Goal: Use online tool/utility: Utilize a website feature to perform a specific function

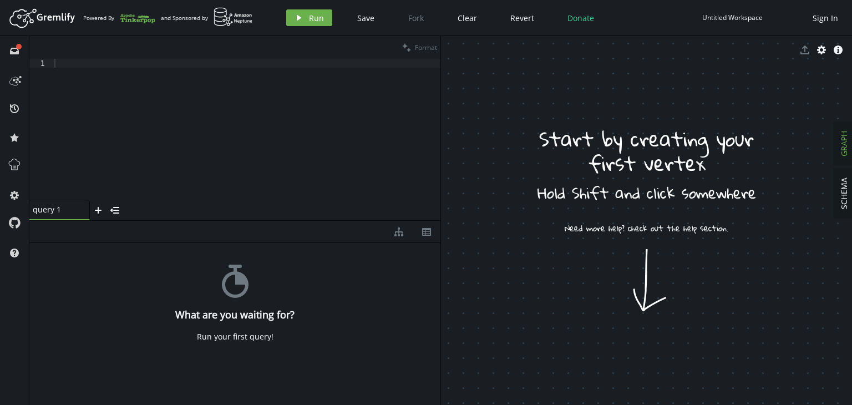
click at [11, 251] on icon at bounding box center [14, 253] width 9 height 9
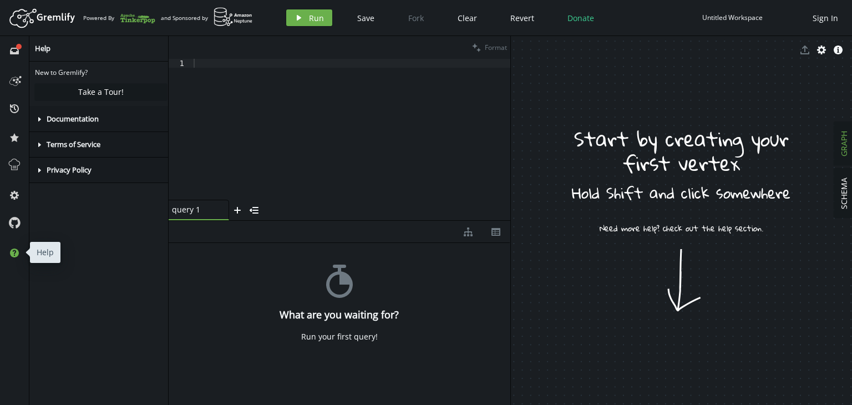
click at [11, 251] on icon at bounding box center [14, 253] width 9 height 9
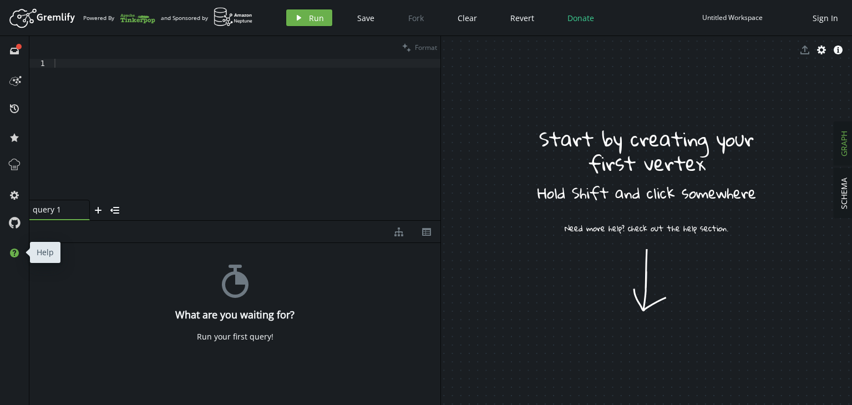
click at [11, 251] on icon at bounding box center [14, 253] width 9 height 9
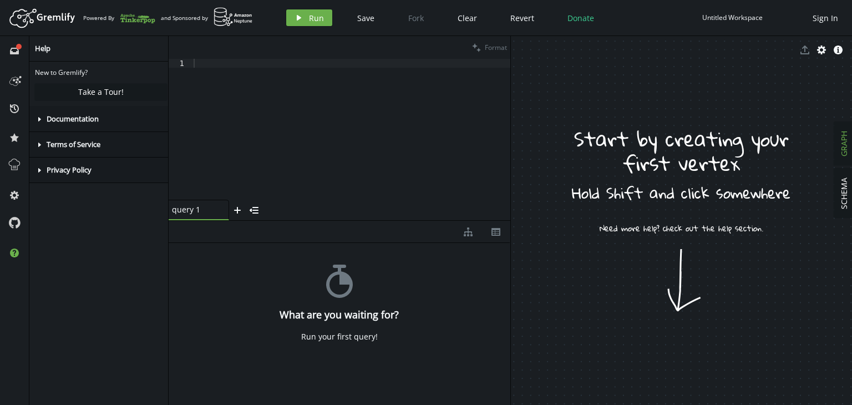
click at [39, 120] on icon at bounding box center [39, 119] width 3 height 4
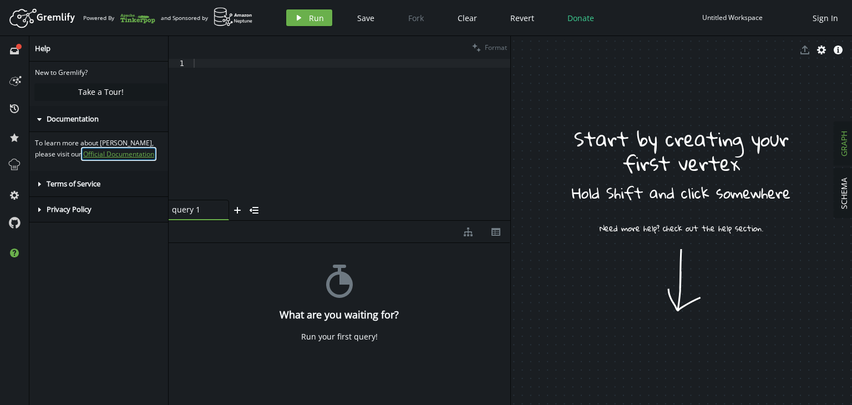
click at [83, 155] on link "Official Documentation" at bounding box center [118, 153] width 71 height 9
click at [13, 248] on button "help" at bounding box center [15, 253] width 18 height 18
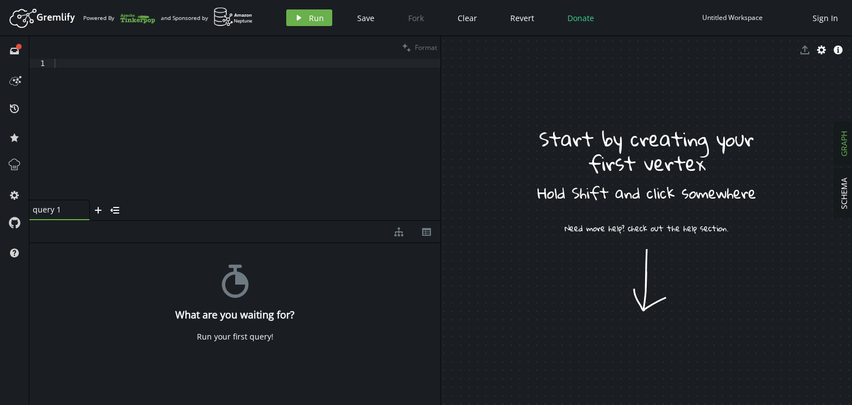
click at [840, 191] on span "SCHEMA" at bounding box center [844, 194] width 11 height 32
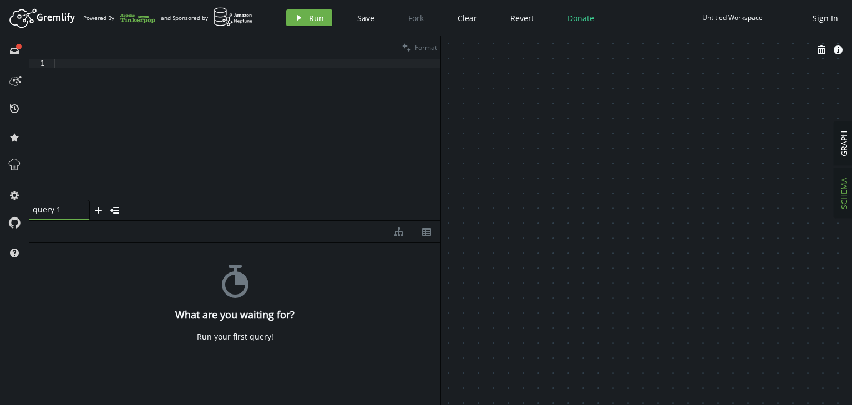
drag, startPoint x: 604, startPoint y: 143, endPoint x: 615, endPoint y: 180, distance: 38.6
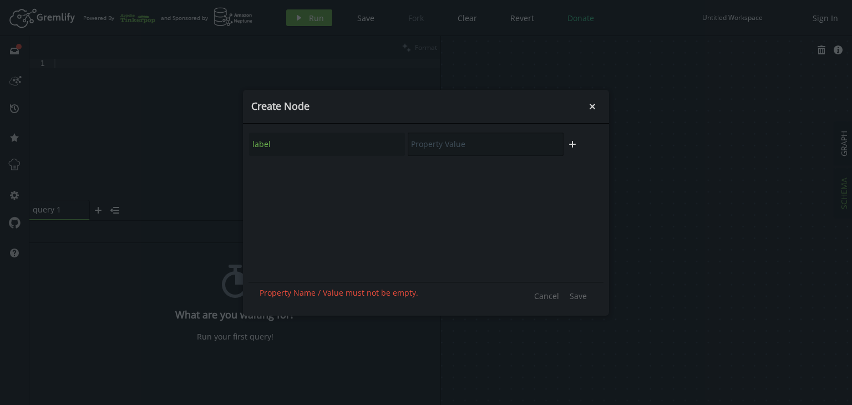
click at [430, 147] on input "text" at bounding box center [486, 144] width 156 height 23
type input "Customer"
click at [574, 145] on icon "plus" at bounding box center [572, 144] width 9 height 9
click at [282, 175] on input "text" at bounding box center [327, 174] width 156 height 23
type input "vid"
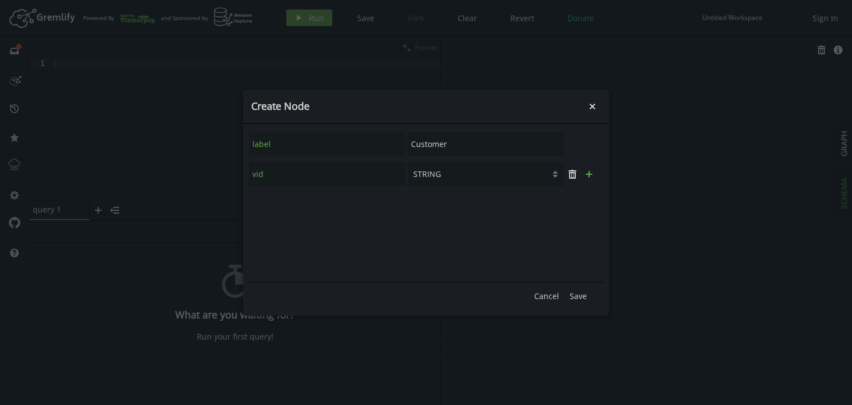
click at [593, 174] on icon "plus" at bounding box center [589, 174] width 9 height 9
click at [293, 211] on input "text" at bounding box center [327, 204] width 156 height 23
type input "status"
click at [590, 202] on icon "plus" at bounding box center [589, 204] width 9 height 9
click at [314, 230] on input "text" at bounding box center [327, 234] width 156 height 23
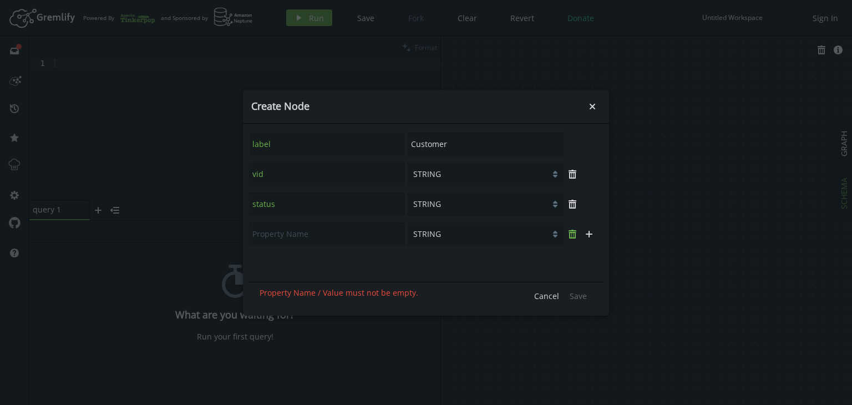
click at [578, 233] on button "trash" at bounding box center [572, 234] width 17 height 17
click at [577, 295] on span "Save" at bounding box center [578, 296] width 17 height 11
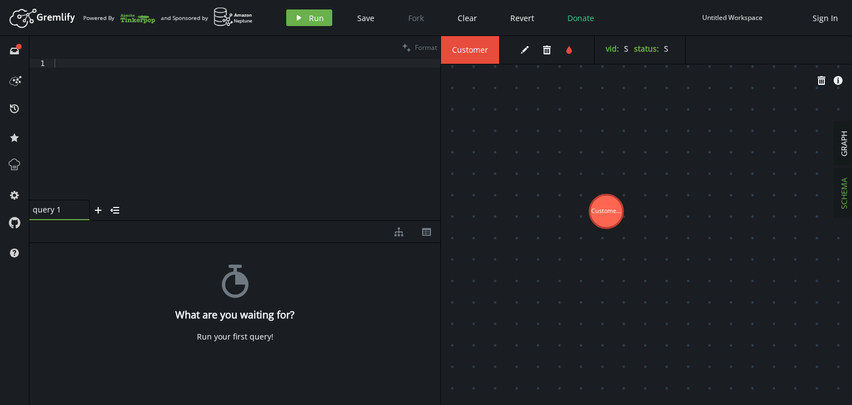
drag, startPoint x: 487, startPoint y: 128, endPoint x: 603, endPoint y: 201, distance: 136.9
drag, startPoint x: 605, startPoint y: 196, endPoint x: 599, endPoint y: 198, distance: 6.3
click at [524, 50] on icon "button" at bounding box center [525, 50] width 8 height 8
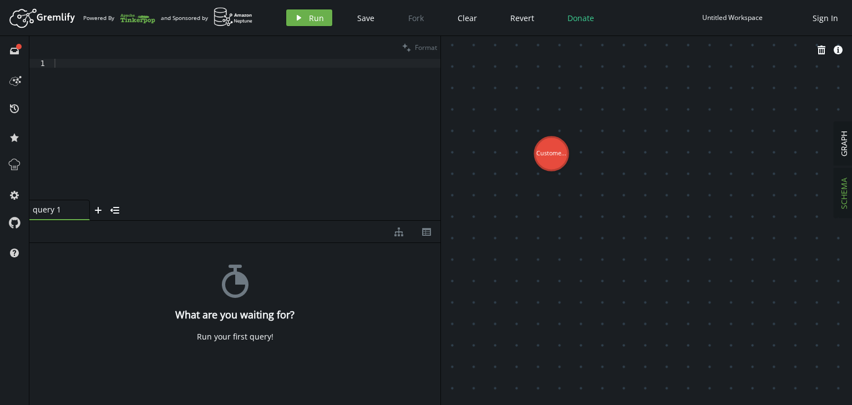
drag, startPoint x: 600, startPoint y: 202, endPoint x: 552, endPoint y: 154, distance: 68.3
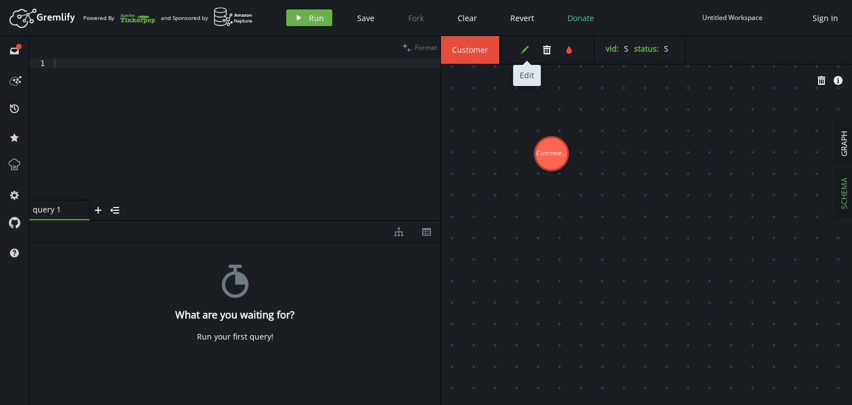
click at [521, 49] on icon "edit" at bounding box center [525, 50] width 9 height 9
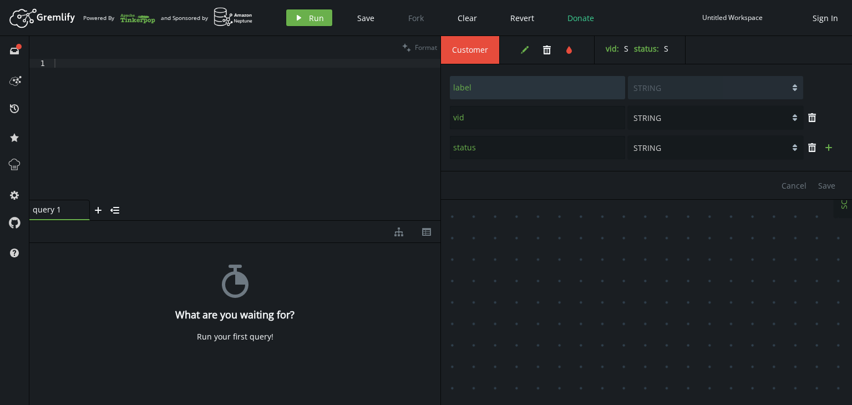
click at [829, 149] on icon "button" at bounding box center [829, 147] width 7 height 7
click at [486, 180] on input "text" at bounding box center [537, 177] width 175 height 23
type input "custId"
click at [822, 216] on span "Save" at bounding box center [827, 215] width 17 height 11
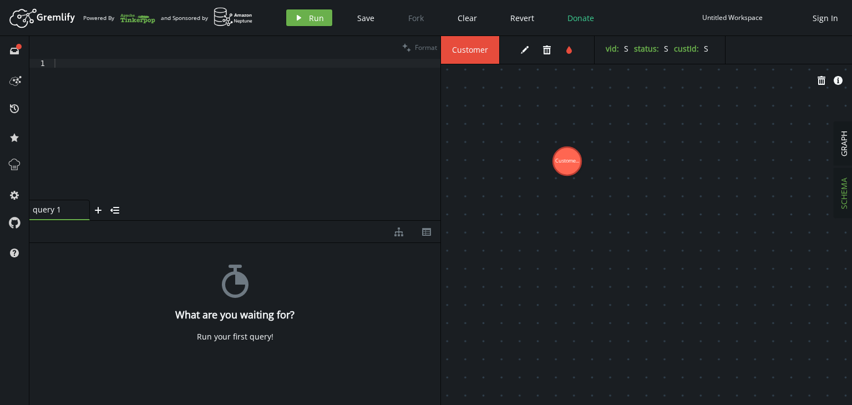
drag, startPoint x: 562, startPoint y: 157, endPoint x: 518, endPoint y: 139, distance: 47.8
click at [519, 47] on button "edit" at bounding box center [525, 50] width 17 height 17
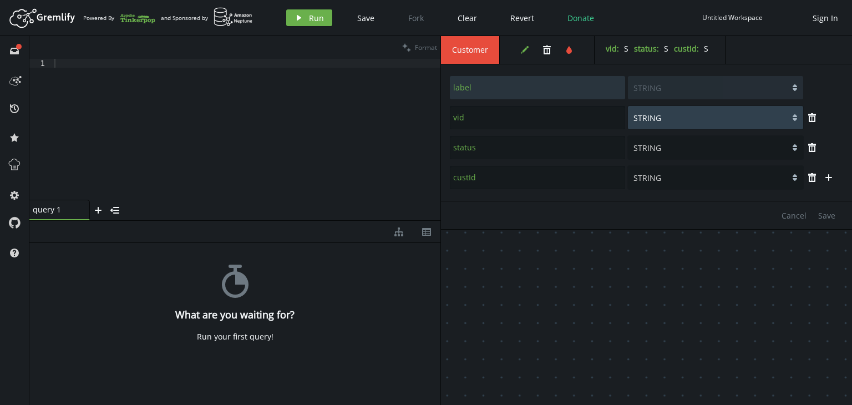
click at [705, 125] on select "STRING BOOLEAN NUMBER" at bounding box center [715, 117] width 175 height 23
click at [697, 114] on select "STRING BOOLEAN NUMBER" at bounding box center [715, 117] width 175 height 23
click at [523, 120] on input "vid" at bounding box center [537, 117] width 175 height 23
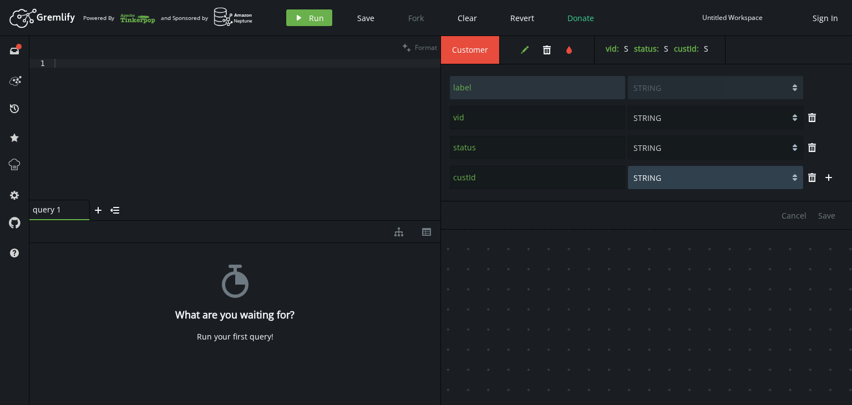
click at [653, 174] on select "STRING BOOLEAN NUMBER" at bounding box center [715, 177] width 175 height 23
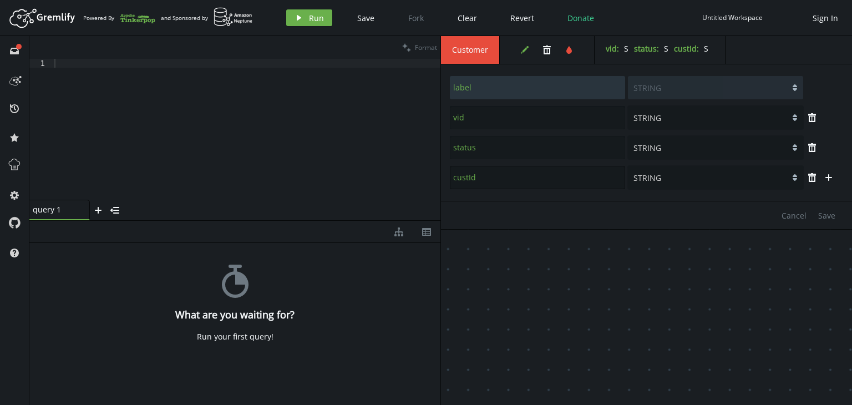
click at [517, 175] on input "custId" at bounding box center [537, 177] width 175 height 23
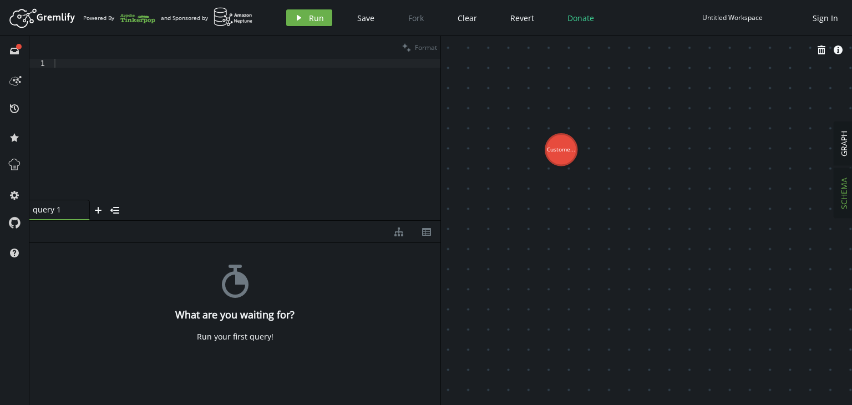
click at [842, 185] on span "SCHEMA" at bounding box center [844, 194] width 11 height 32
click at [844, 148] on span "GRAPH" at bounding box center [844, 144] width 11 height 26
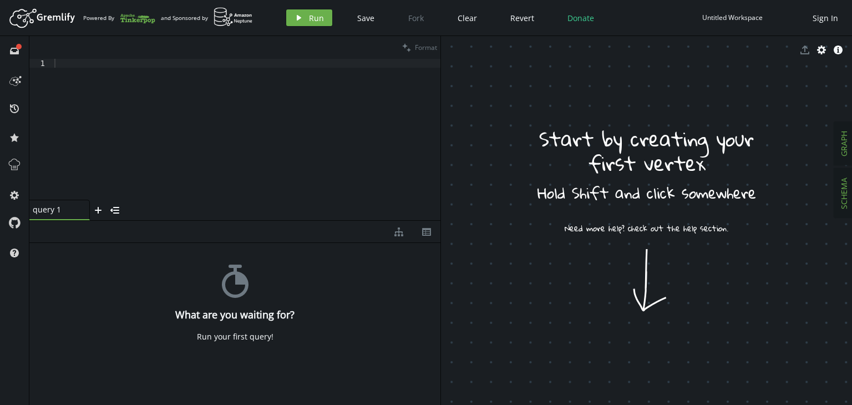
click at [846, 190] on span "SCHEMA" at bounding box center [844, 194] width 11 height 32
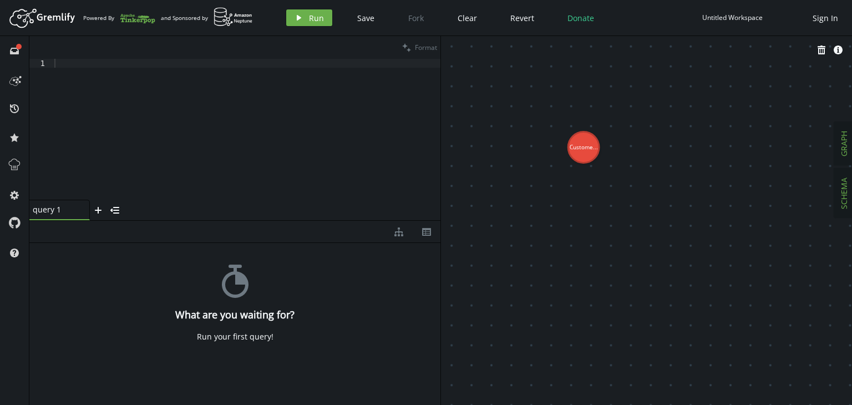
click at [846, 155] on span "GRAPH" at bounding box center [844, 144] width 11 height 26
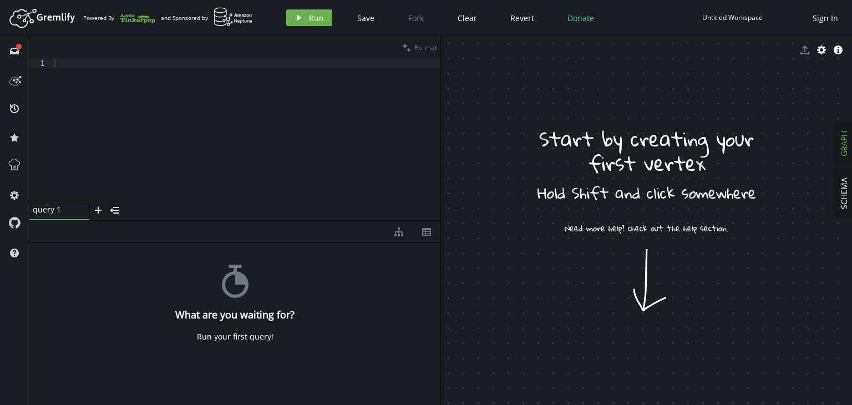
click at [851, 194] on button "SCHEMA" at bounding box center [844, 193] width 19 height 49
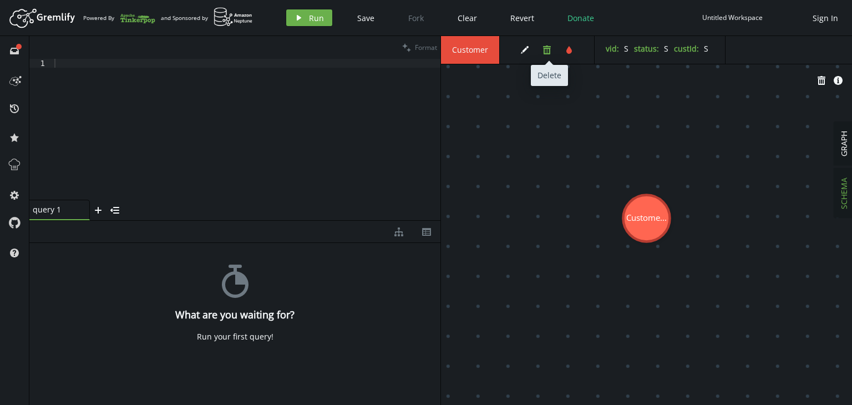
click at [543, 48] on icon "button" at bounding box center [547, 50] width 8 height 9
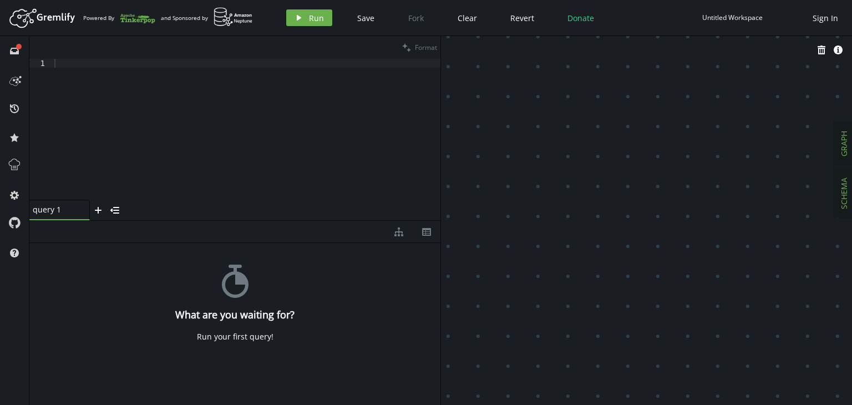
click at [841, 134] on span "GRAPH" at bounding box center [844, 144] width 11 height 26
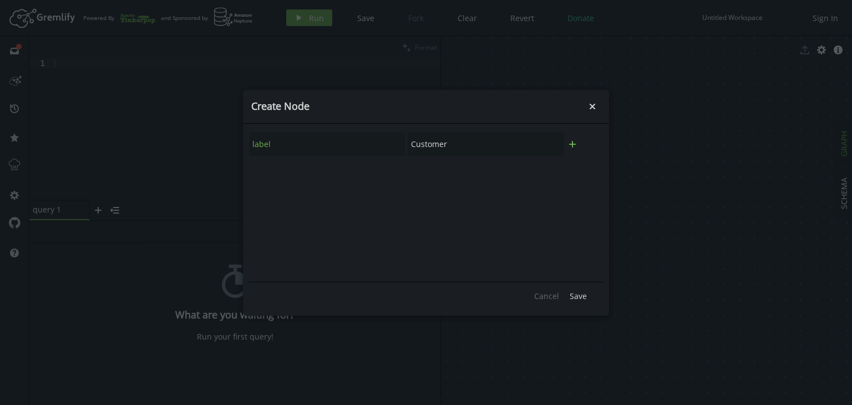
click at [570, 144] on icon "button" at bounding box center [572, 144] width 7 height 7
click at [311, 180] on input "text" at bounding box center [327, 174] width 156 height 23
type input "C"
type input "custId"
click at [452, 176] on input "text" at bounding box center [486, 174] width 156 height 23
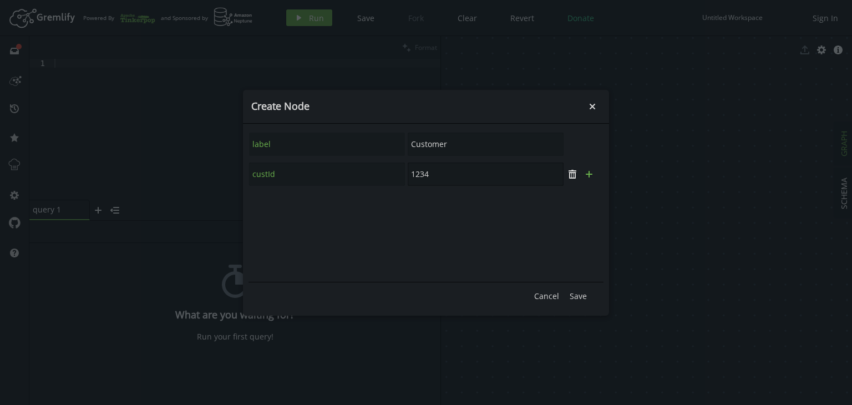
type input "1234"
click at [590, 178] on icon "plus" at bounding box center [589, 174] width 9 height 9
click at [284, 206] on input "text" at bounding box center [327, 204] width 156 height 23
type input "statusCd"
click at [442, 202] on input "text" at bounding box center [486, 204] width 156 height 23
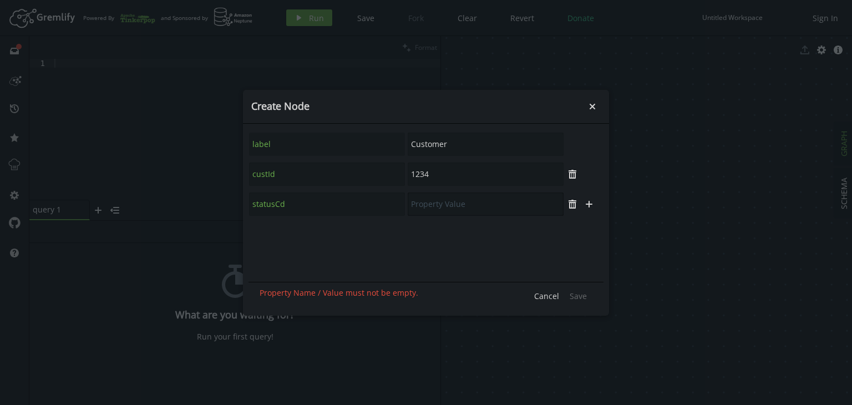
type input "A"
click at [573, 204] on icon "trash" at bounding box center [572, 204] width 9 height 9
click at [579, 301] on button "Save" at bounding box center [578, 296] width 28 height 17
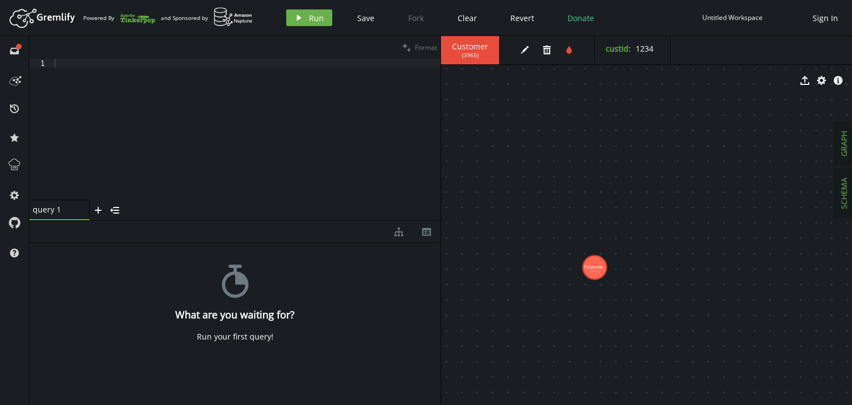
click at [838, 176] on button "SCHEMA" at bounding box center [844, 193] width 19 height 49
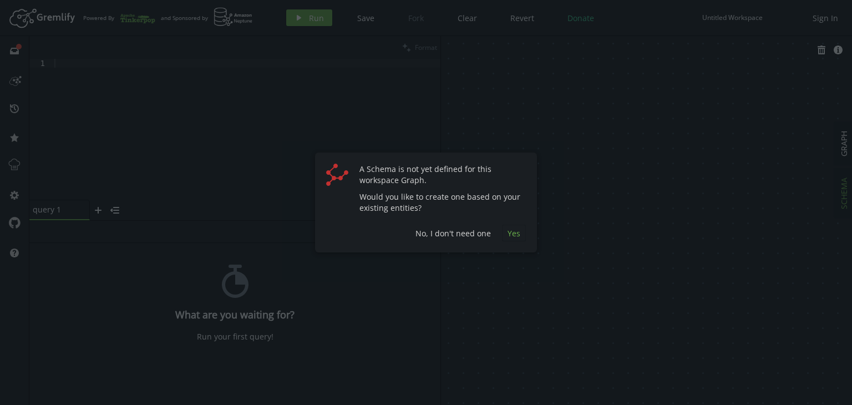
click at [510, 231] on span "Yes" at bounding box center [514, 233] width 13 height 11
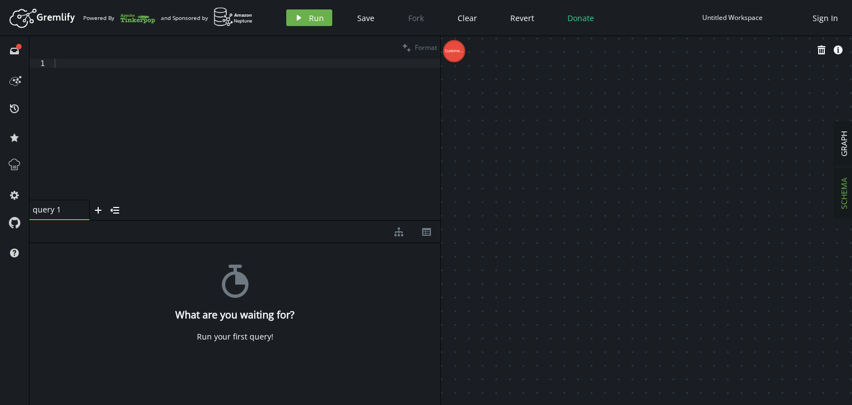
drag, startPoint x: 456, startPoint y: 43, endPoint x: 590, endPoint y: 120, distance: 154.9
click at [590, 120] on div "trash info-sign Custome..." at bounding box center [646, 220] width 411 height 369
drag, startPoint x: 461, startPoint y: 154, endPoint x: 557, endPoint y: 265, distance: 146.4
drag, startPoint x: 701, startPoint y: 193, endPoint x: 624, endPoint y: 292, distance: 126.2
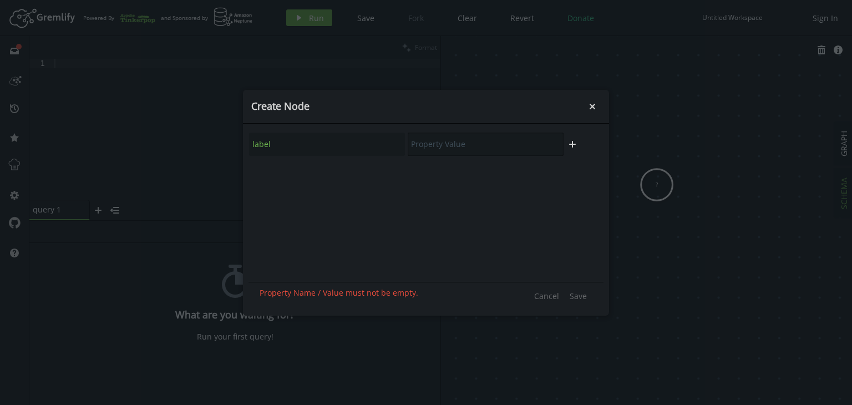
click at [458, 139] on input "text" at bounding box center [486, 144] width 156 height 23
type input "Experience"
click at [576, 148] on icon "plus" at bounding box center [572, 144] width 9 height 9
click at [300, 174] on input "text" at bounding box center [327, 174] width 156 height 23
type input "vid"
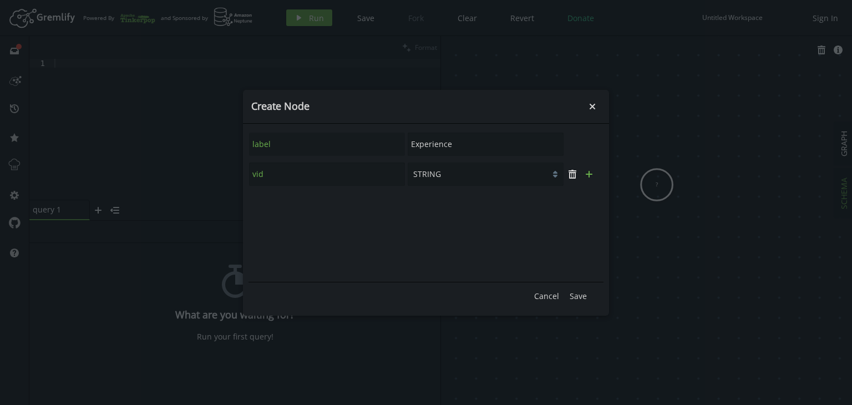
click at [592, 173] on icon "button" at bounding box center [589, 174] width 7 height 7
click at [302, 204] on input "text" at bounding box center [327, 204] width 156 height 23
type input "xprnNum"
click at [590, 203] on icon "button" at bounding box center [589, 204] width 7 height 7
click at [265, 240] on input "text" at bounding box center [327, 234] width 156 height 23
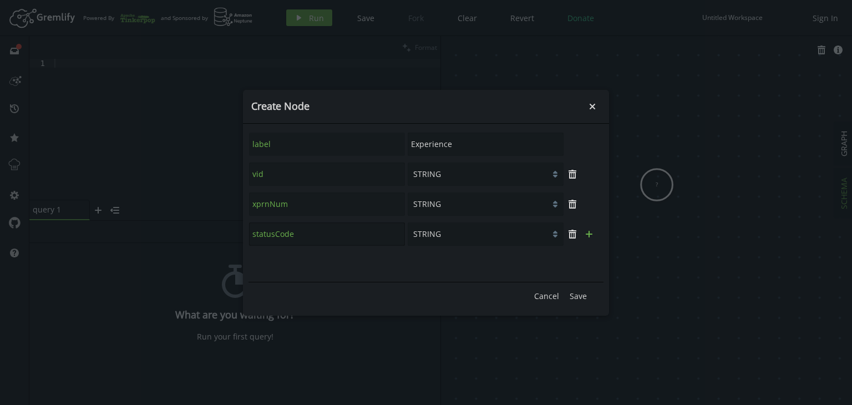
type input "statusCode"
click at [590, 233] on icon "button" at bounding box center [589, 234] width 7 height 7
click at [279, 269] on input "text" at bounding box center [327, 264] width 156 height 23
click at [578, 267] on button "trash" at bounding box center [572, 264] width 17 height 17
click at [575, 298] on span "Save" at bounding box center [578, 296] width 17 height 11
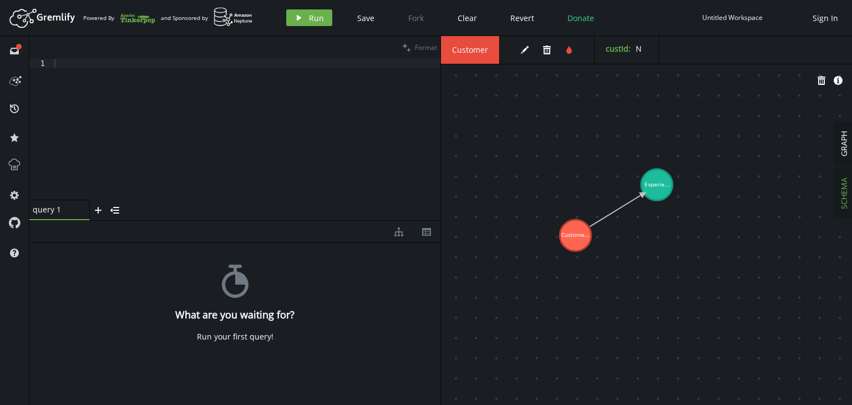
drag, startPoint x: 582, startPoint y: 238, endPoint x: 644, endPoint y: 194, distance: 76.1
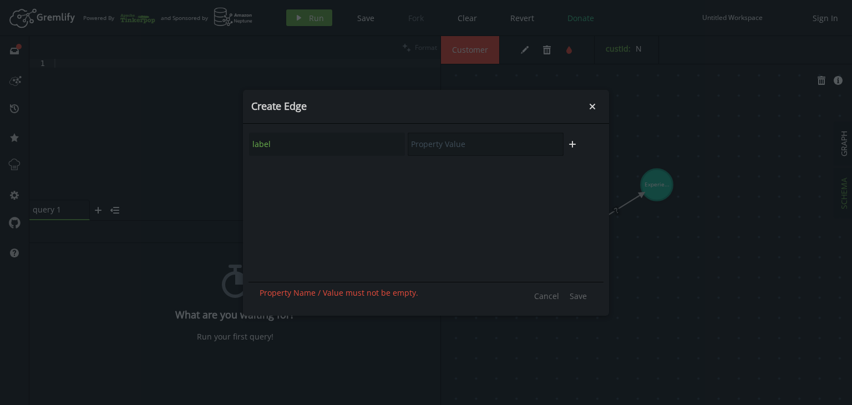
click at [468, 140] on input "text" at bounding box center [486, 144] width 156 height 23
type input "has_Experience"
click at [577, 295] on span "Save" at bounding box center [578, 296] width 17 height 11
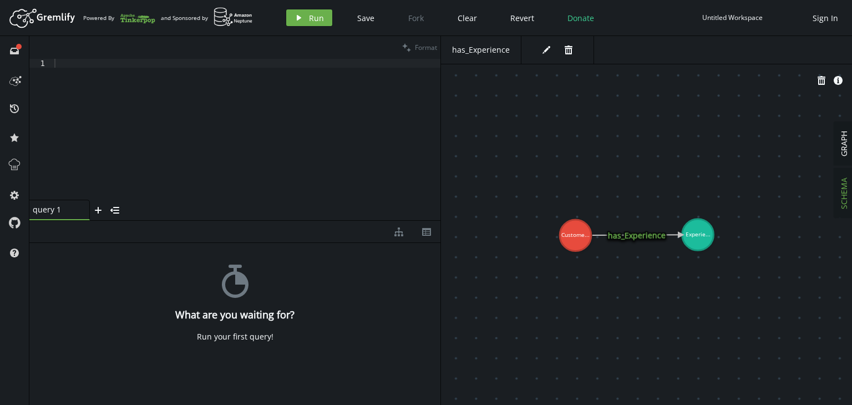
drag, startPoint x: 664, startPoint y: 191, endPoint x: 698, endPoint y: 235, distance: 55.7
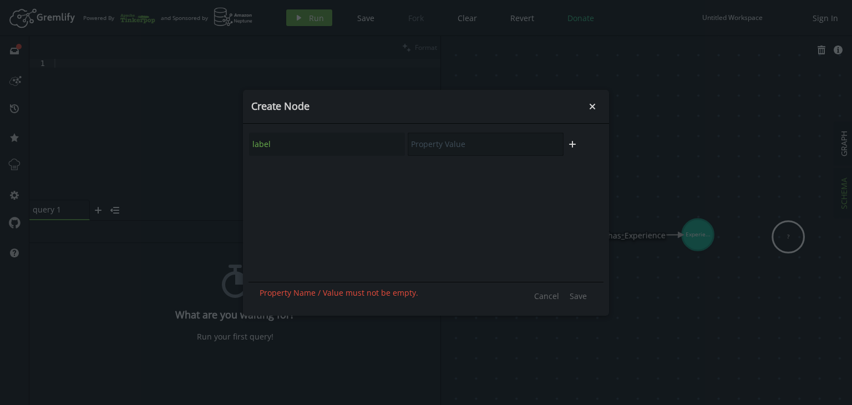
click at [444, 150] on input "text" at bounding box center [486, 144] width 156 height 23
type input "Bill"
click at [575, 143] on icon "plus" at bounding box center [572, 144] width 9 height 9
click at [302, 176] on input "text" at bounding box center [327, 174] width 156 height 23
type input "vid"
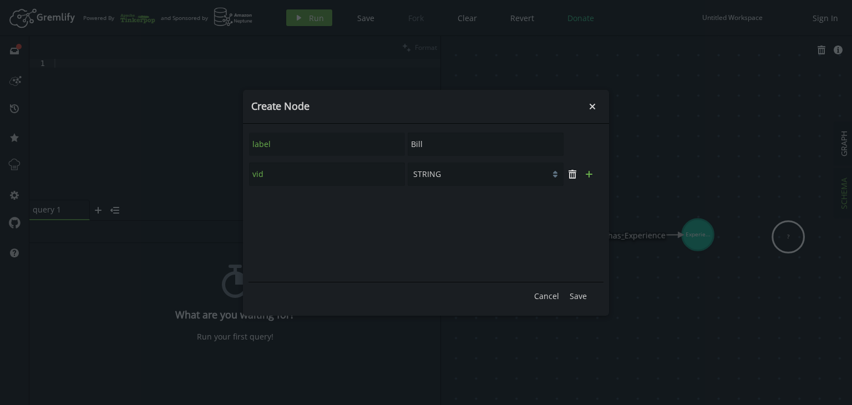
click at [588, 176] on icon "plus" at bounding box center [589, 174] width 9 height 9
click at [279, 205] on input "text" at bounding box center [327, 204] width 156 height 23
type input "B"
type input "billId"
click at [593, 205] on icon "plus" at bounding box center [589, 204] width 9 height 9
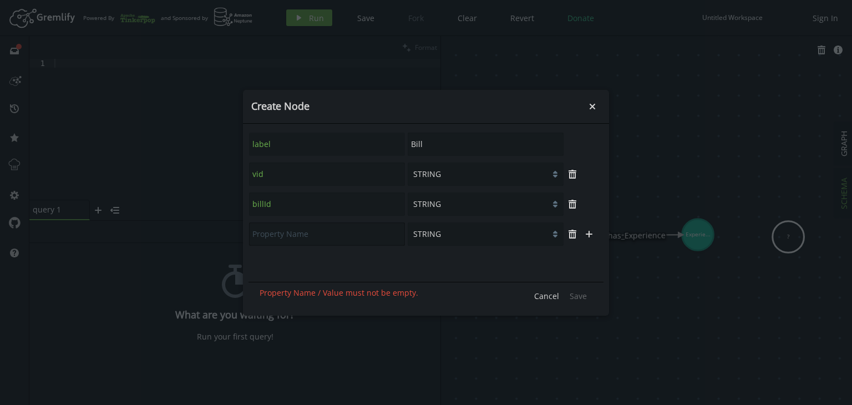
click at [279, 238] on input "text" at bounding box center [327, 234] width 156 height 23
type input "statusCode"
click at [592, 238] on button "plus" at bounding box center [589, 234] width 17 height 17
click at [290, 267] on input "text" at bounding box center [327, 264] width 156 height 23
click at [295, 269] on input "text" at bounding box center [327, 264] width 156 height 23
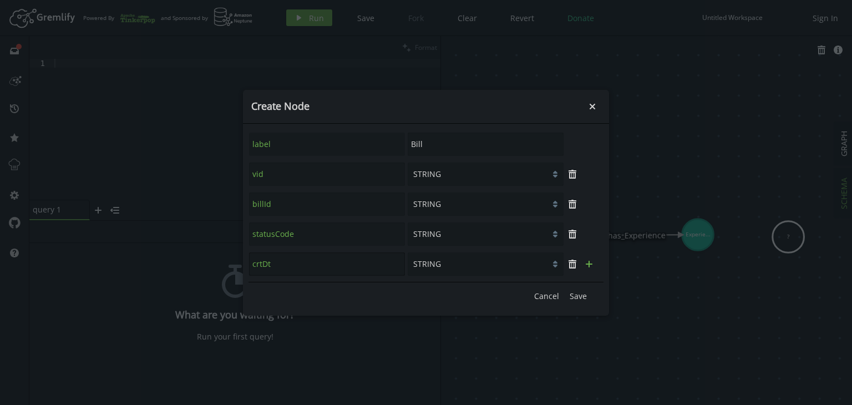
type input "crtDt"
click at [593, 267] on icon "plus" at bounding box center [589, 264] width 9 height 9
click at [467, 227] on select "STRING BOOLEAN NUMBER" at bounding box center [486, 234] width 156 height 23
click at [408, 223] on select "STRING BOOLEAN NUMBER" at bounding box center [486, 234] width 156 height 23
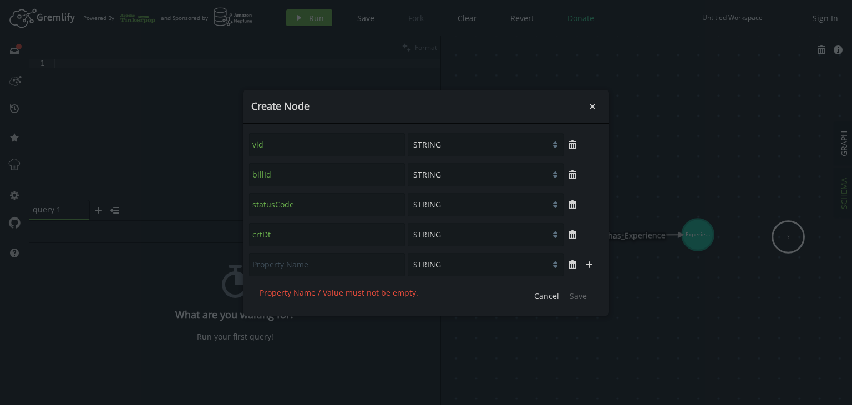
click at [517, 226] on select "STRING BOOLEAN NUMBER" at bounding box center [486, 234] width 156 height 23
select select "NUMBER"
click at [408, 223] on select "STRING BOOLEAN NUMBER" at bounding box center [486, 234] width 156 height 23
click at [488, 231] on select "STRING BOOLEAN NUMBER" at bounding box center [486, 234] width 156 height 23
click at [408, 223] on select "STRING BOOLEAN NUMBER" at bounding box center [486, 234] width 156 height 23
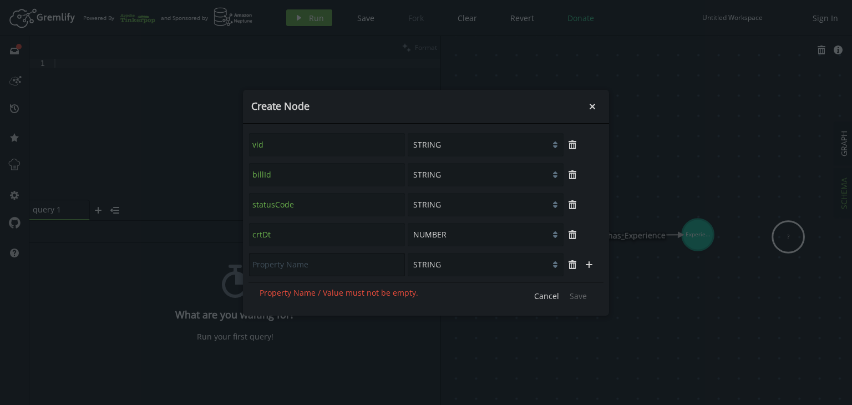
click at [308, 274] on input "text" at bounding box center [327, 264] width 156 height 23
type input "effDt"
click at [467, 270] on select "STRING BOOLEAN NUMBER" at bounding box center [486, 264] width 156 height 23
select select "NUMBER"
click at [408, 253] on select "STRING BOOLEAN NUMBER" at bounding box center [486, 264] width 156 height 23
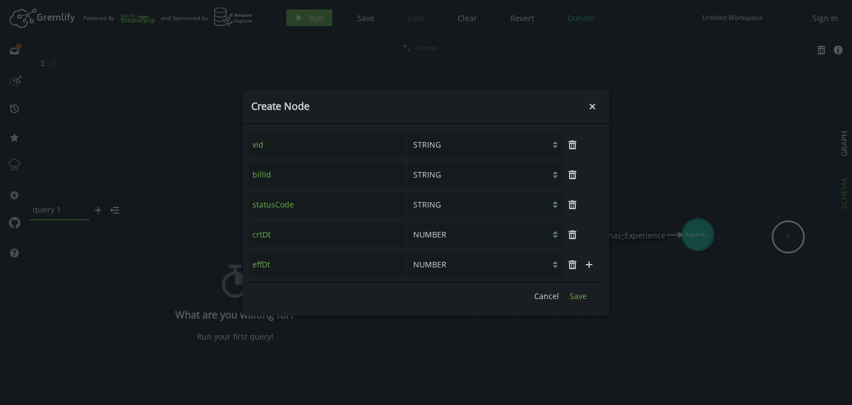
click at [579, 297] on span "Save" at bounding box center [578, 296] width 17 height 11
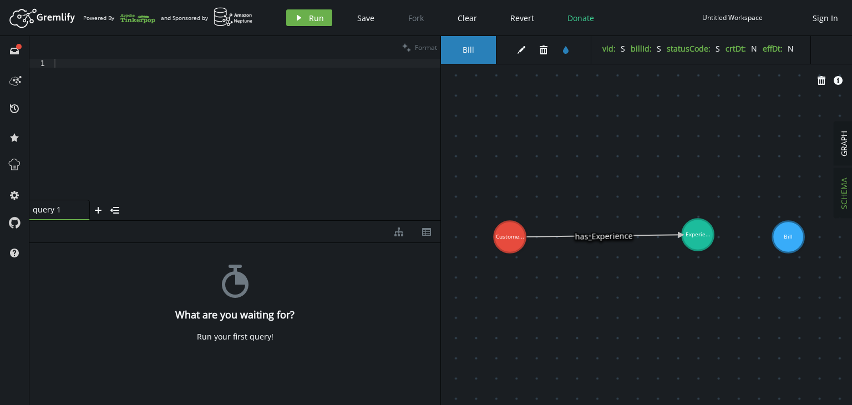
drag, startPoint x: 571, startPoint y: 240, endPoint x: 512, endPoint y: 236, distance: 59.0
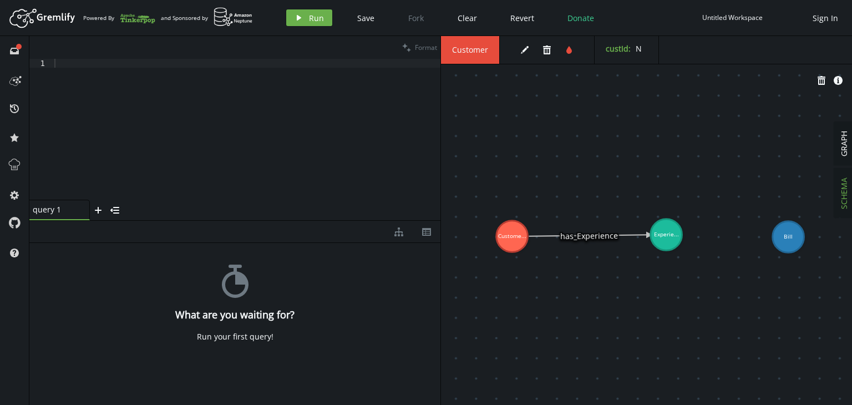
drag, startPoint x: 695, startPoint y: 230, endPoint x: 667, endPoint y: 235, distance: 28.3
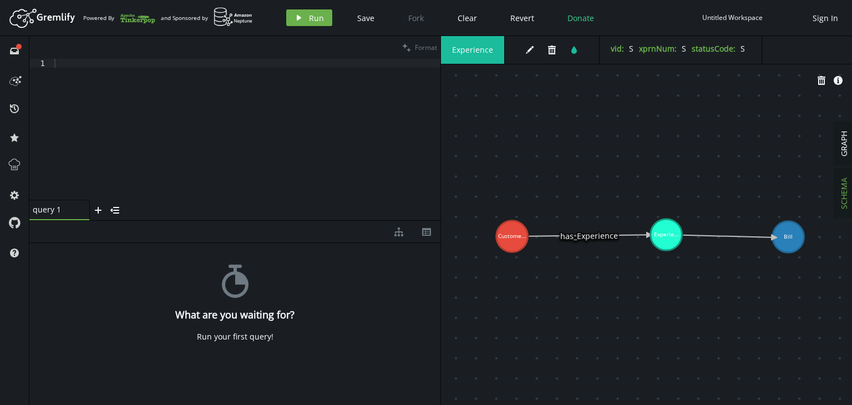
drag, startPoint x: 667, startPoint y: 235, endPoint x: 775, endPoint y: 238, distance: 107.7
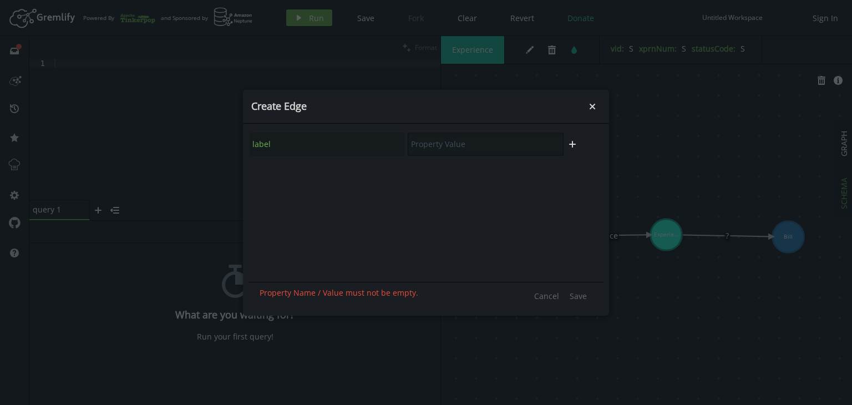
click at [453, 146] on input "text" at bounding box center [486, 144] width 156 height 23
type input "has_Bill"
click at [581, 295] on span "Save" at bounding box center [578, 296] width 17 height 11
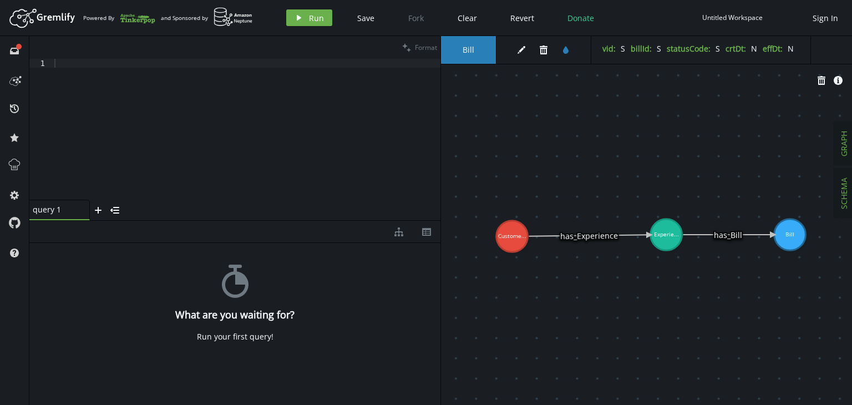
click at [843, 154] on span "GRAPH" at bounding box center [844, 144] width 11 height 26
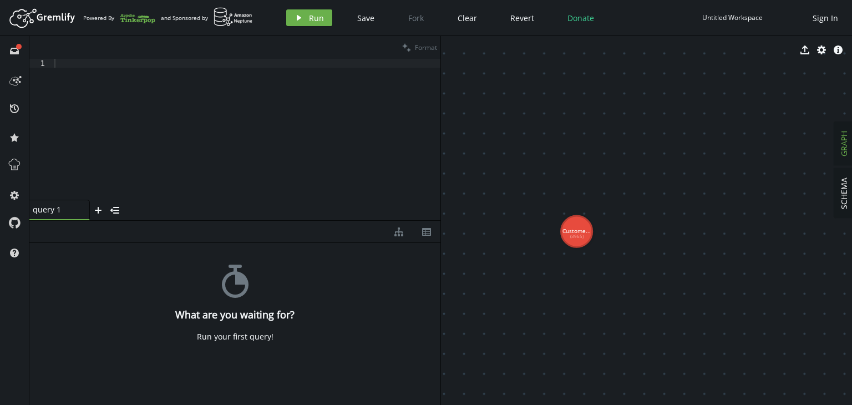
drag, startPoint x: 670, startPoint y: 254, endPoint x: 576, endPoint y: 95, distance: 185.4
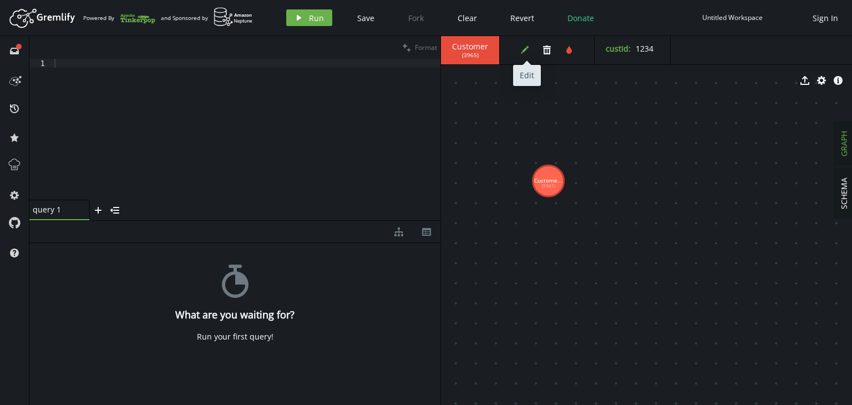
click at [518, 56] on button "edit" at bounding box center [525, 50] width 17 height 17
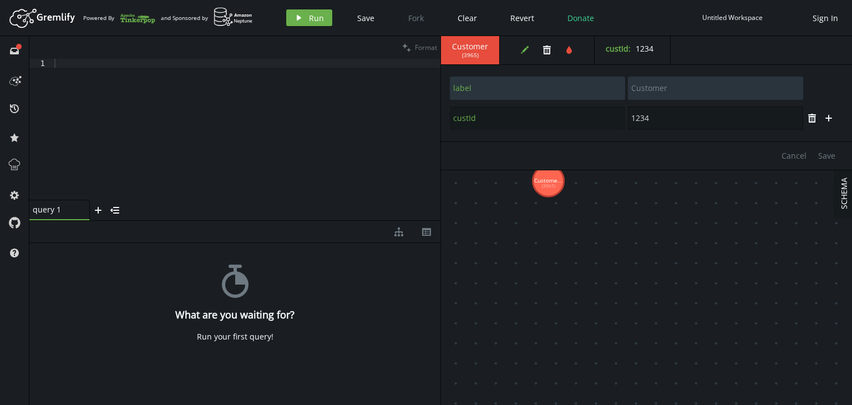
click at [704, 121] on input "1234" at bounding box center [715, 118] width 175 height 23
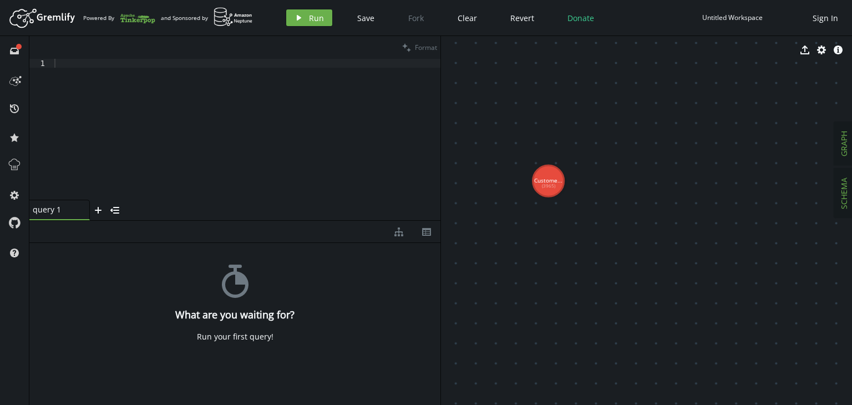
click at [844, 178] on span "SCHEMA" at bounding box center [844, 194] width 11 height 32
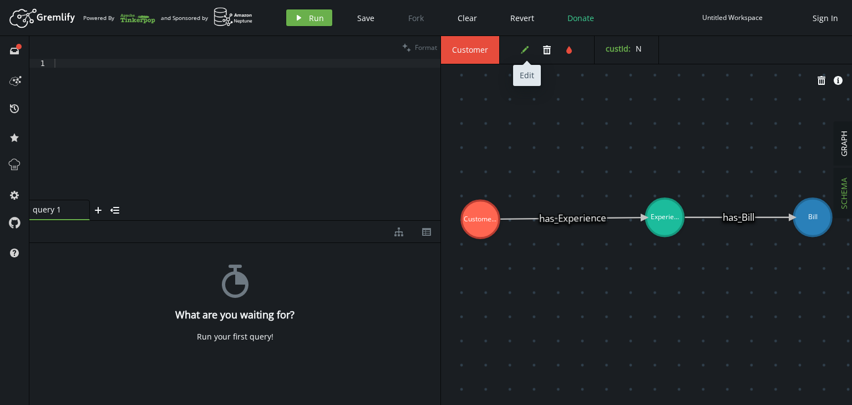
click at [521, 50] on icon "edit" at bounding box center [525, 50] width 9 height 9
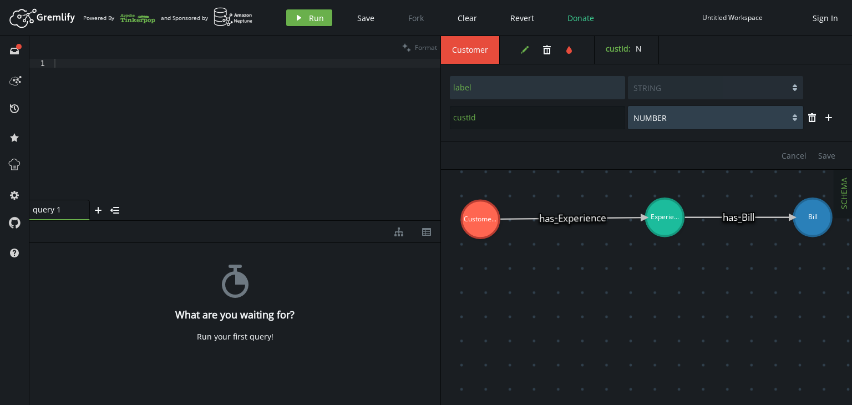
click at [759, 116] on select "STRING BOOLEAN NUMBER" at bounding box center [715, 117] width 175 height 23
select select "STRING"
click at [628, 106] on select "STRING BOOLEAN NUMBER" at bounding box center [715, 117] width 175 height 23
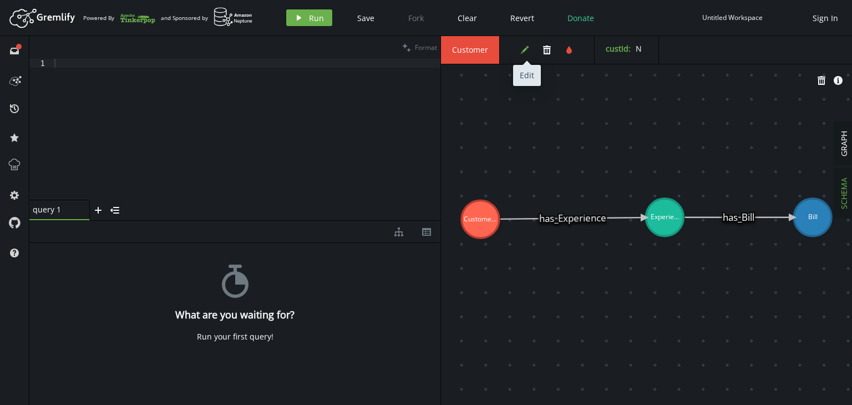
click at [524, 44] on button "edit" at bounding box center [525, 50] width 17 height 17
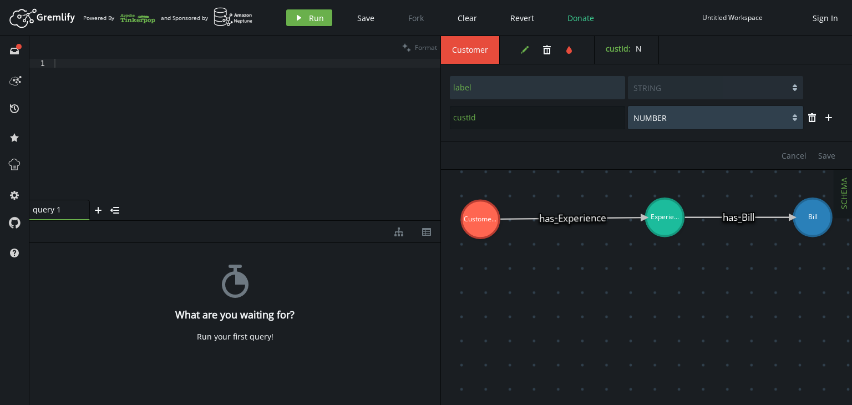
click at [715, 114] on select "STRING BOOLEAN NUMBER" at bounding box center [715, 117] width 175 height 23
select select "STRING"
click at [628, 106] on select "STRING BOOLEAN NUMBER" at bounding box center [715, 117] width 175 height 23
click at [829, 154] on span "Save" at bounding box center [827, 155] width 17 height 11
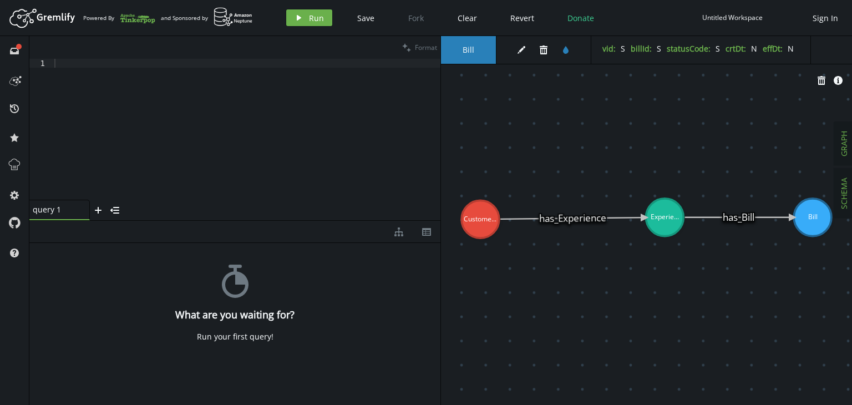
click at [844, 151] on span "GRAPH" at bounding box center [844, 144] width 11 height 26
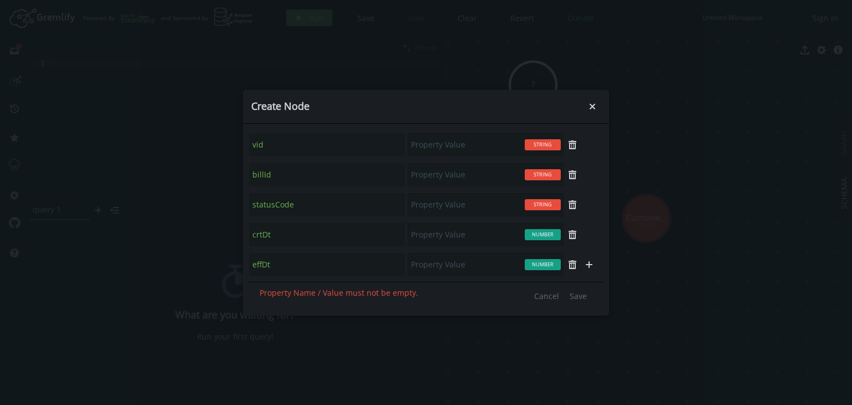
scroll to position [0, 0]
click at [471, 142] on select "Customer Experience Bill" at bounding box center [486, 144] width 156 height 23
select select "Experience"
click at [408, 133] on select "Customer Experience Bill" at bounding box center [486, 144] width 156 height 23
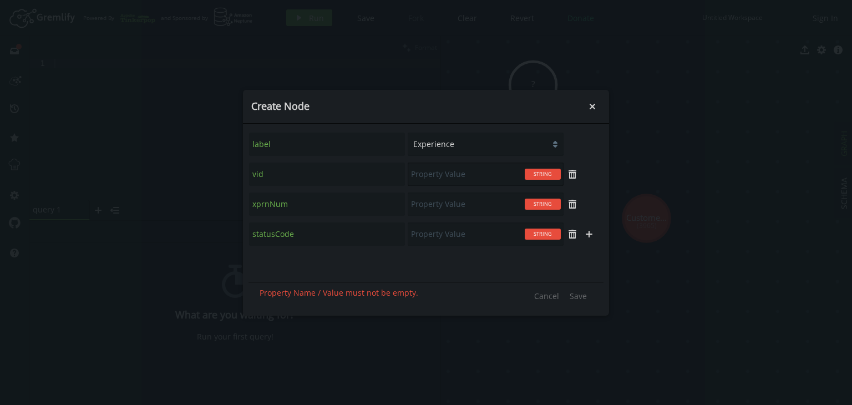
click at [444, 175] on input "text" at bounding box center [486, 174] width 156 height 23
type input "E"
type input "Evid1"
click at [433, 200] on input "text" at bounding box center [486, 204] width 156 height 23
type input "exp1"
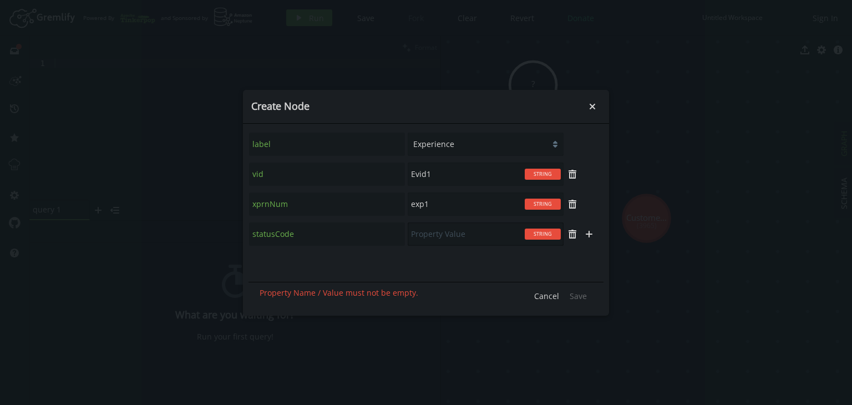
click at [428, 240] on input "text" at bounding box center [486, 234] width 156 height 23
type input "A"
click at [584, 298] on span "Save" at bounding box center [578, 296] width 17 height 11
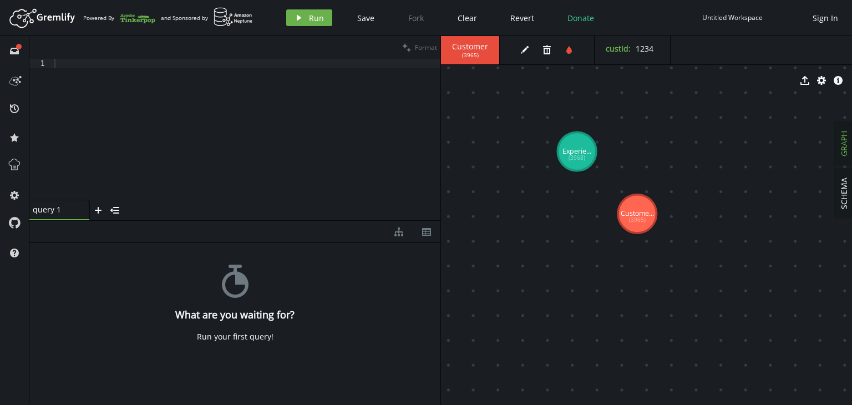
drag, startPoint x: 548, startPoint y: 110, endPoint x: 584, endPoint y: 159, distance: 61.0
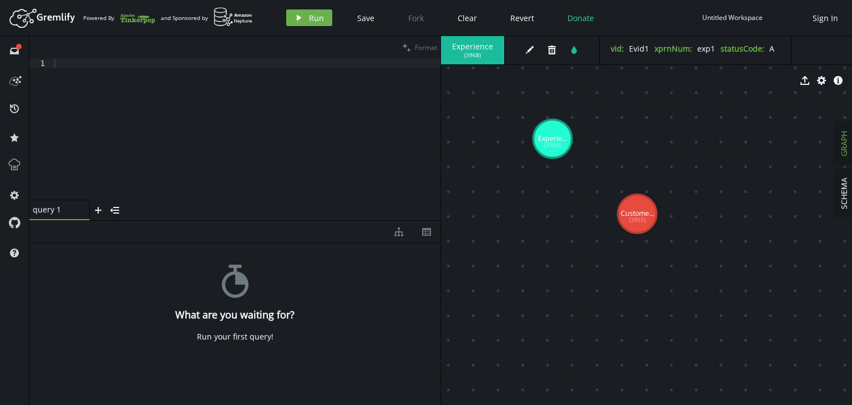
drag, startPoint x: 578, startPoint y: 153, endPoint x: 553, endPoint y: 139, distance: 28.6
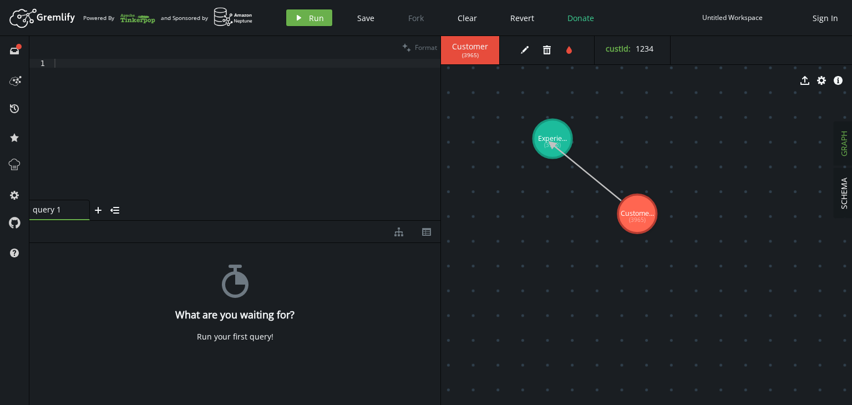
drag, startPoint x: 633, startPoint y: 208, endPoint x: 552, endPoint y: 143, distance: 103.8
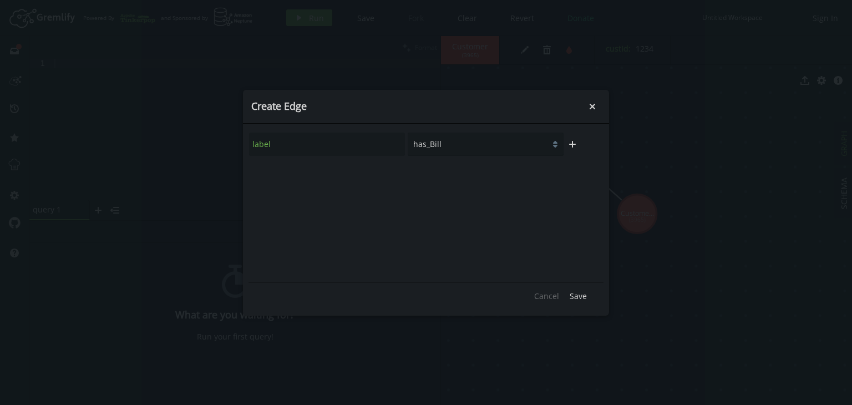
click at [504, 148] on select "has_Experience has_Bill" at bounding box center [486, 144] width 156 height 23
select select "has_Experience"
click at [408, 133] on select "has_Experience has_Bill" at bounding box center [486, 144] width 156 height 23
click at [581, 303] on button "Save" at bounding box center [578, 296] width 28 height 17
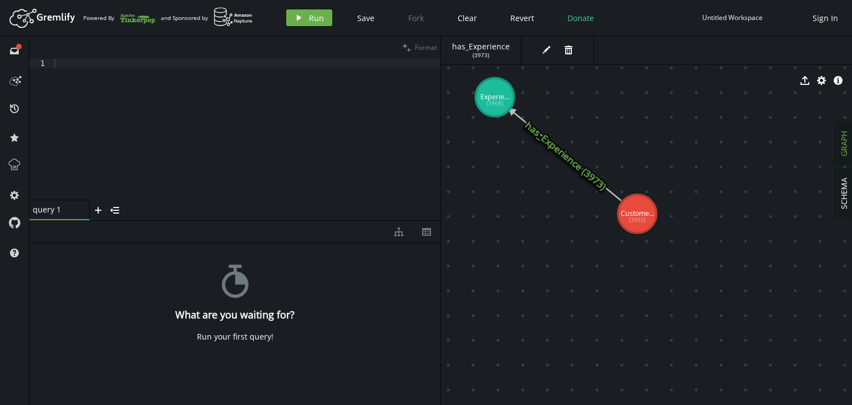
drag, startPoint x: 547, startPoint y: 134, endPoint x: 494, endPoint y: 96, distance: 64.4
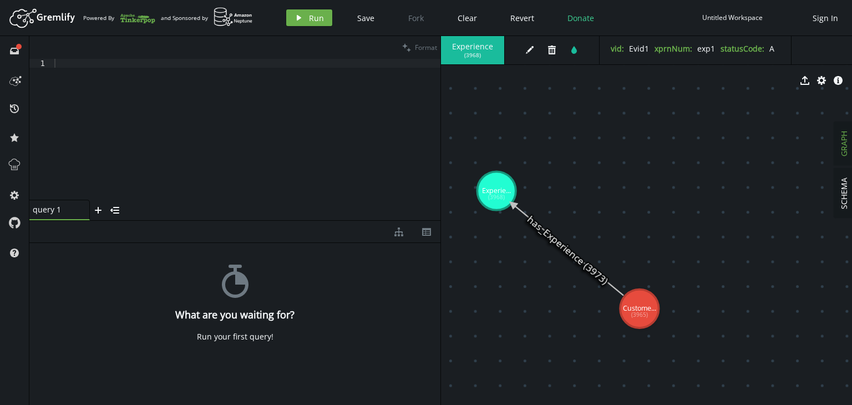
drag, startPoint x: 637, startPoint y: 159, endPoint x: 639, endPoint y: 253, distance: 93.8
select select "Experience"
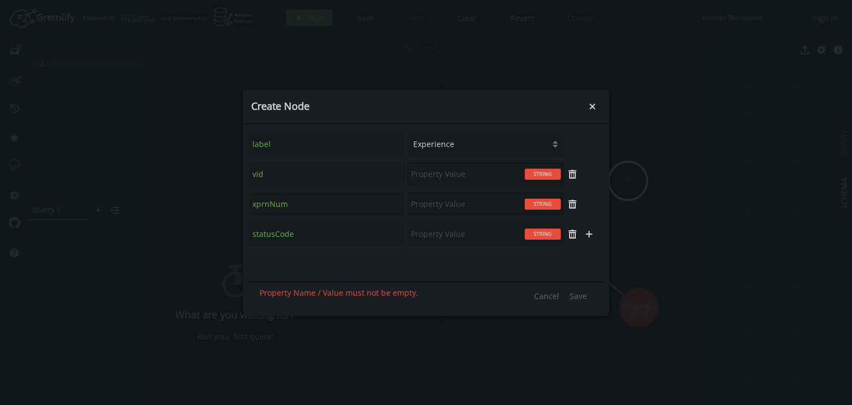
click at [428, 175] on input "text" at bounding box center [486, 174] width 156 height 23
type input "Evid2"
click at [426, 205] on input "text" at bounding box center [486, 204] width 156 height 23
type input "e"
type input "E"
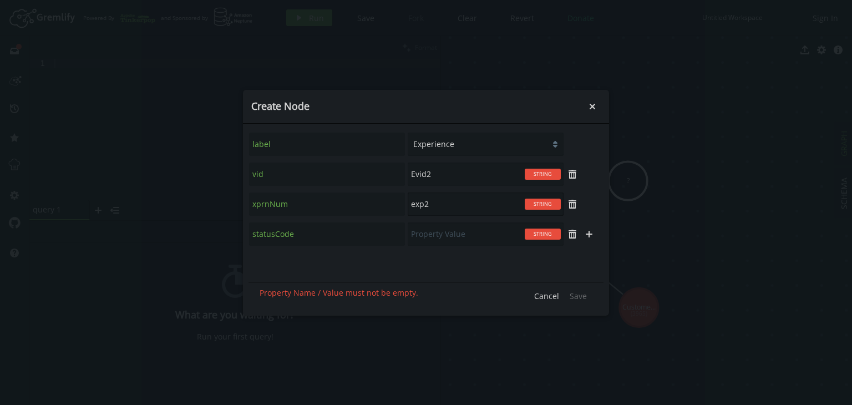
type input "exp2"
click at [440, 241] on input "text" at bounding box center [486, 234] width 156 height 23
type input "U"
click at [572, 296] on span "Save" at bounding box center [578, 296] width 17 height 11
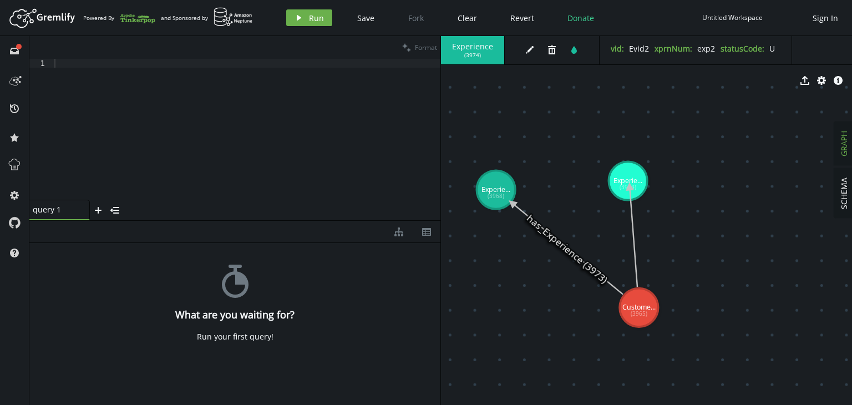
drag, startPoint x: 640, startPoint y: 308, endPoint x: 629, endPoint y: 186, distance: 122.0
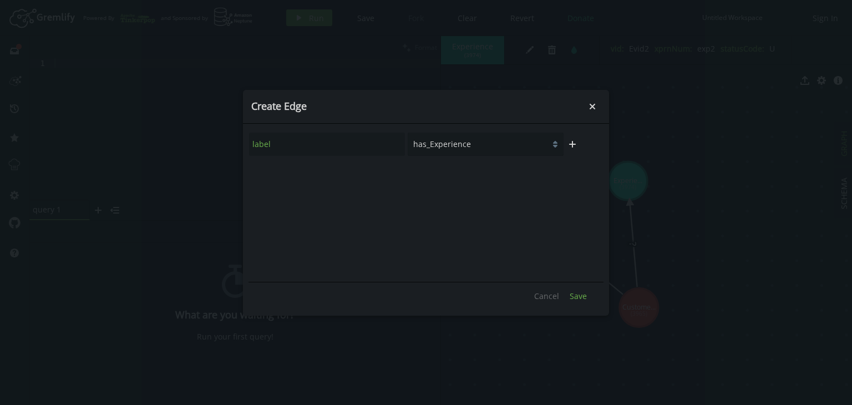
click at [578, 295] on span "Save" at bounding box center [578, 296] width 17 height 11
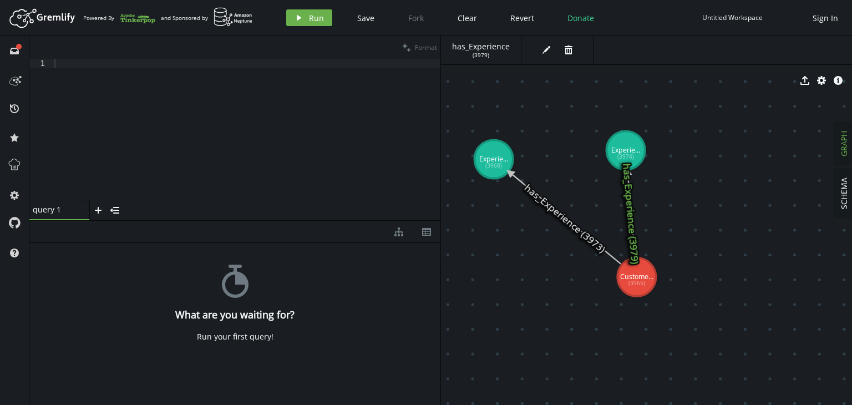
drag, startPoint x: 631, startPoint y: 195, endPoint x: 630, endPoint y: 177, distance: 17.8
click at [630, 177] on text "has_Experience (3979)" at bounding box center [631, 214] width 22 height 102
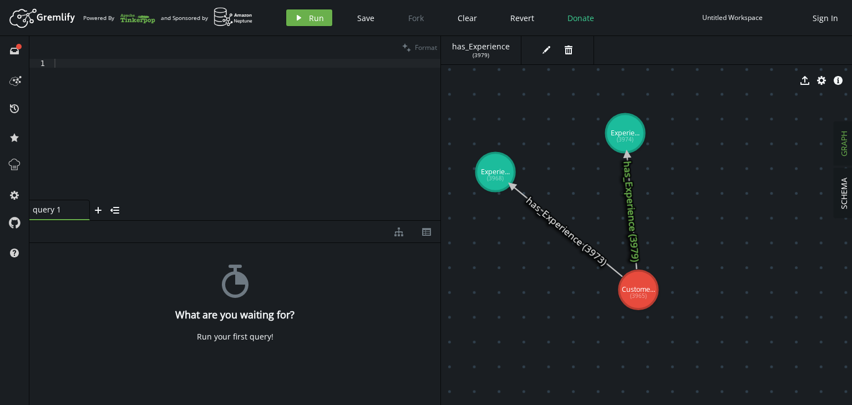
drag, startPoint x: 628, startPoint y: 159, endPoint x: 625, endPoint y: 132, distance: 27.9
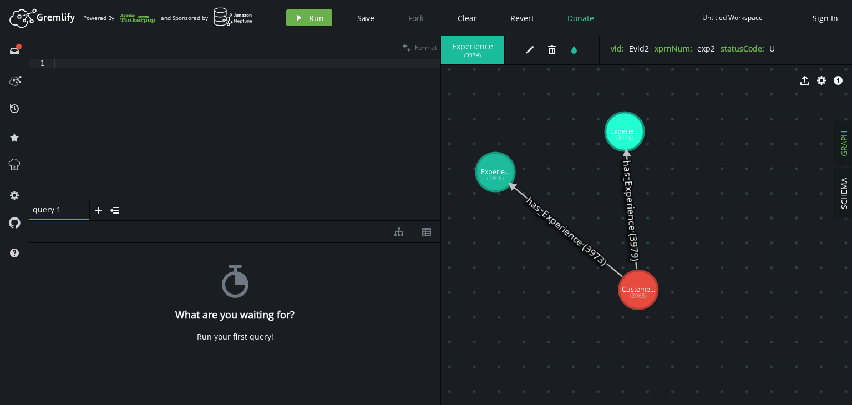
select select "Experience"
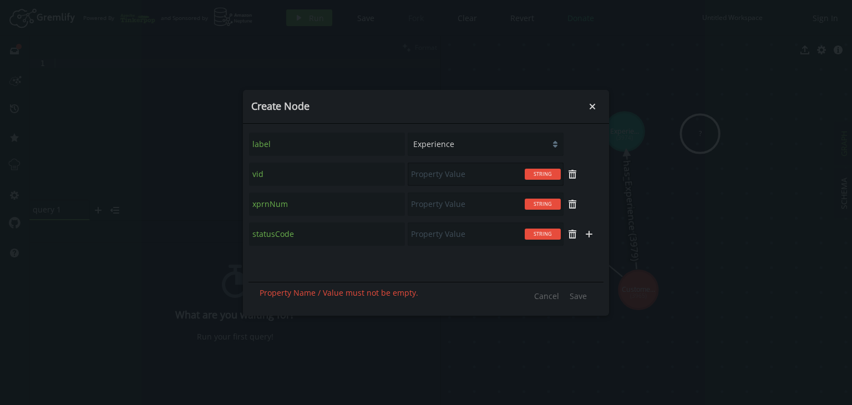
click at [443, 174] on input "text" at bounding box center [486, 174] width 156 height 23
type input "Evid3"
click at [428, 206] on input "text" at bounding box center [486, 204] width 156 height 23
type input "exp3"
click at [425, 241] on input "text" at bounding box center [486, 234] width 156 height 23
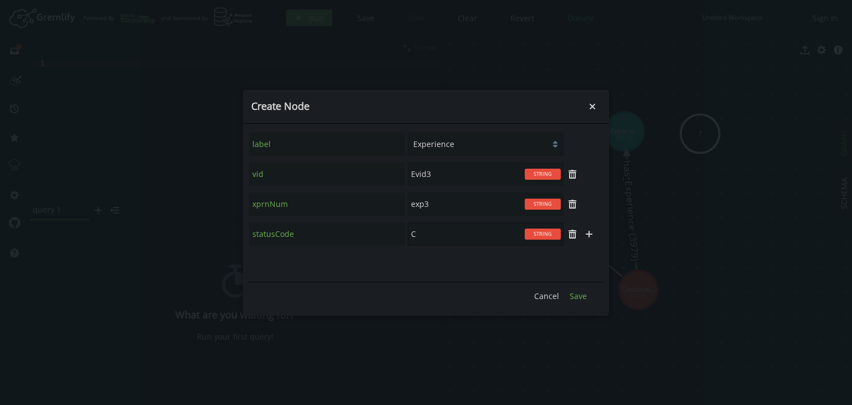
type input "C"
click at [573, 296] on span "Save" at bounding box center [578, 296] width 17 height 11
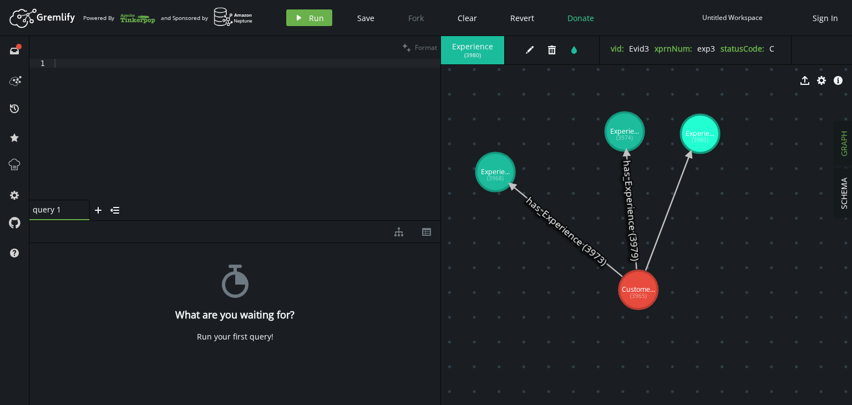
drag, startPoint x: 633, startPoint y: 292, endPoint x: 698, endPoint y: 149, distance: 157.0
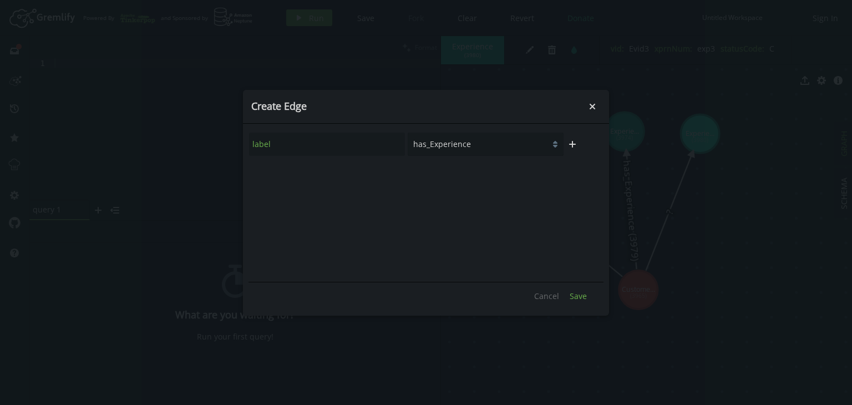
click at [588, 297] on button "Save" at bounding box center [578, 296] width 28 height 17
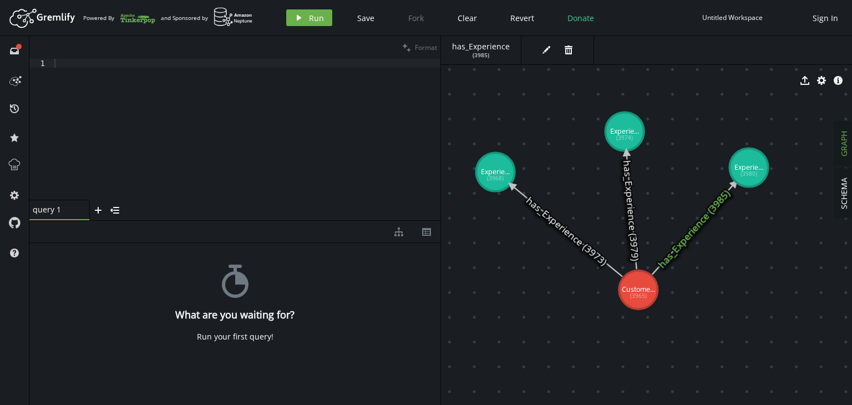
drag, startPoint x: 704, startPoint y: 138, endPoint x: 749, endPoint y: 168, distance: 54.2
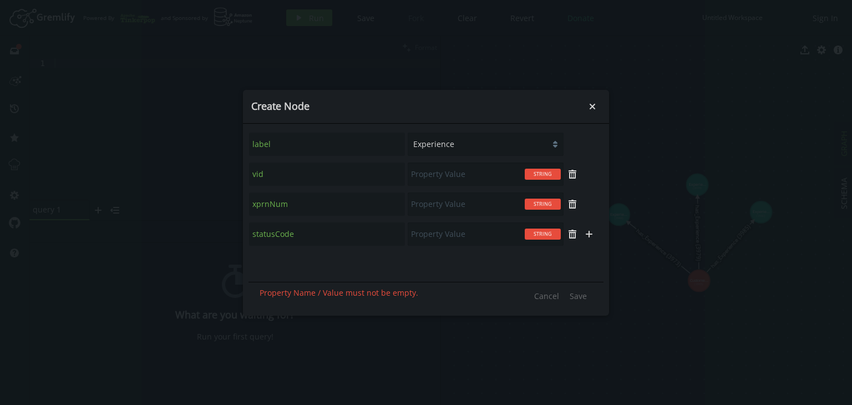
click at [473, 147] on select "Customer Experience Bill" at bounding box center [486, 144] width 156 height 23
select select "Bill"
click at [408, 133] on select "Customer Experience Bill" at bounding box center [486, 144] width 156 height 23
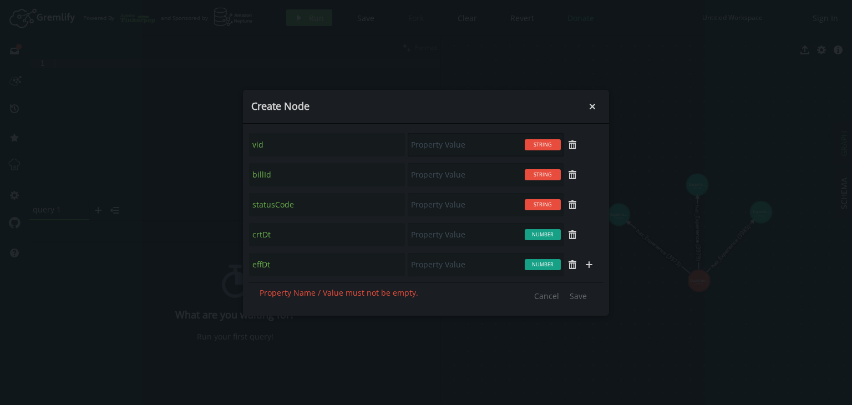
click at [425, 143] on input "text" at bounding box center [486, 144] width 156 height 23
type input "B1vid1"
click at [430, 173] on input "text" at bounding box center [486, 174] width 156 height 23
type input "001"
click at [417, 208] on input "text" at bounding box center [486, 204] width 156 height 23
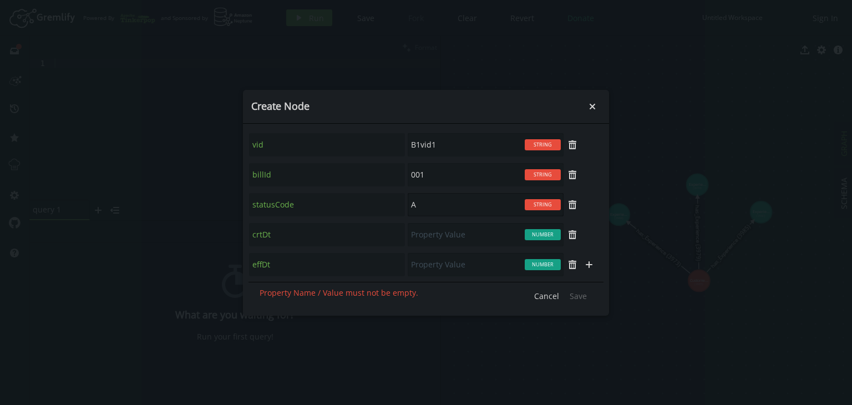
type input "A"
click at [433, 238] on input "text" at bounding box center [486, 234] width 156 height 23
type input "1508"
click at [435, 275] on input "text" at bounding box center [486, 264] width 156 height 23
type input "1608"
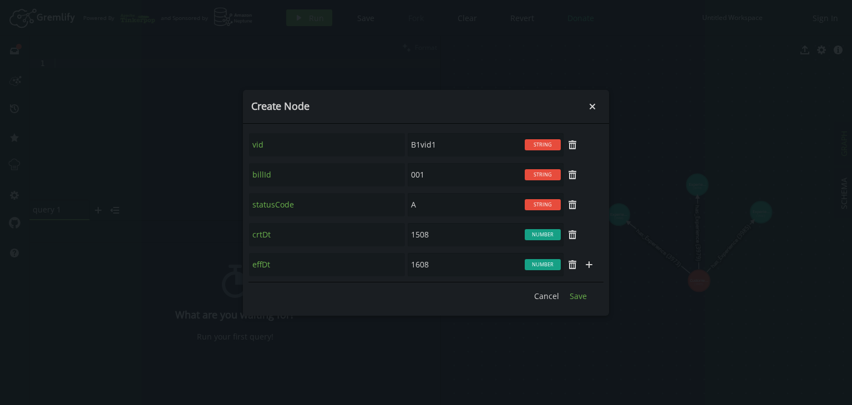
click at [573, 299] on span "Save" at bounding box center [578, 296] width 17 height 11
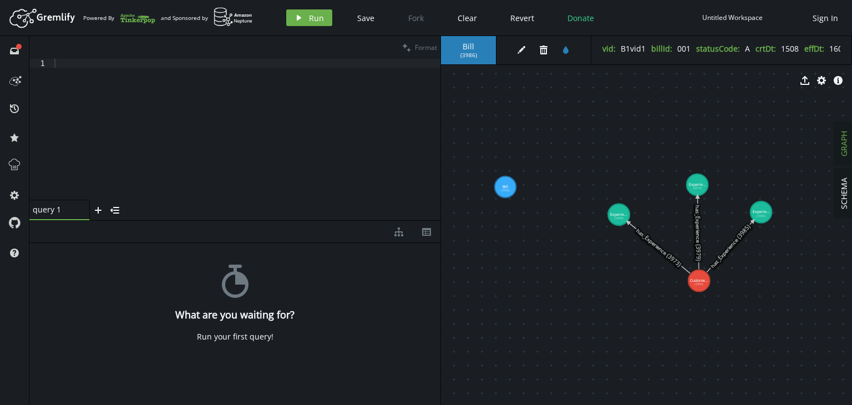
select select "Bill"
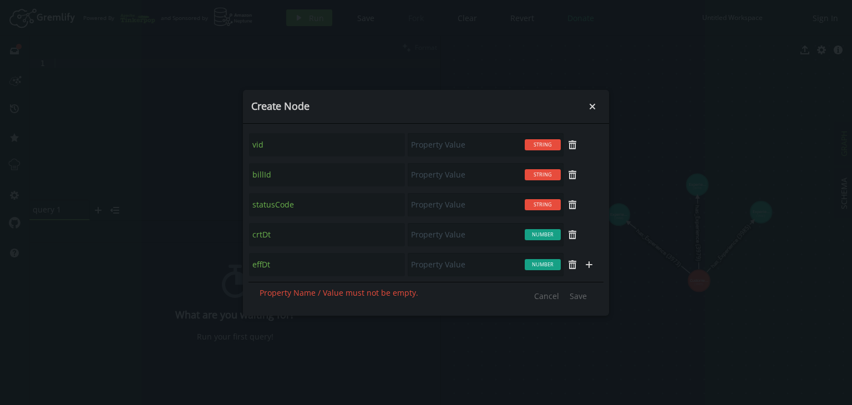
scroll to position [0, 0]
click at [431, 183] on input "text" at bounding box center [486, 174] width 156 height 23
type input "B1vid2"
click at [417, 208] on input "text" at bounding box center [486, 204] width 156 height 23
type input "002"
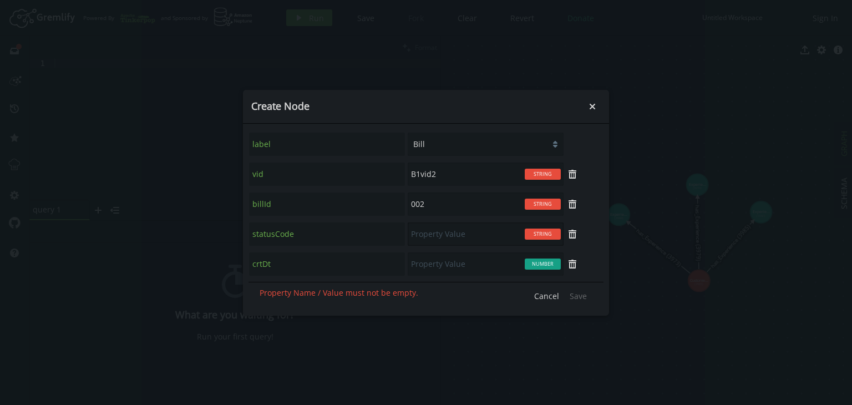
click at [430, 235] on input "text" at bounding box center [486, 234] width 156 height 23
type input "A"
click at [440, 233] on input "text" at bounding box center [486, 234] width 156 height 23
type input "1008"
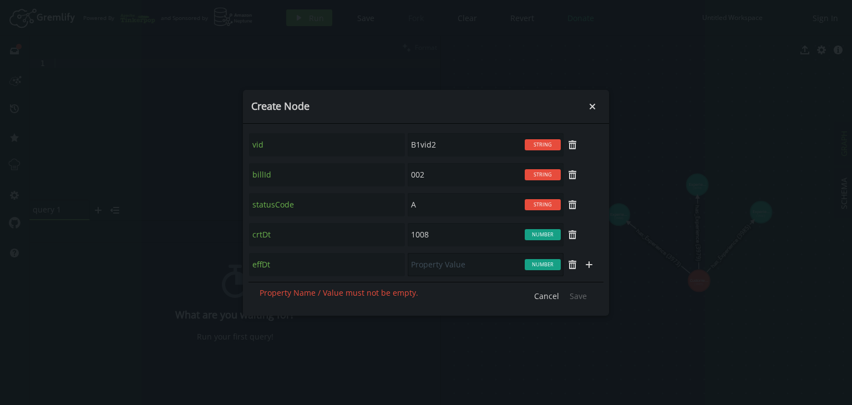
click at [428, 270] on input "text" at bounding box center [486, 264] width 156 height 23
type input "1608"
click at [579, 294] on span "Save" at bounding box center [578, 296] width 17 height 11
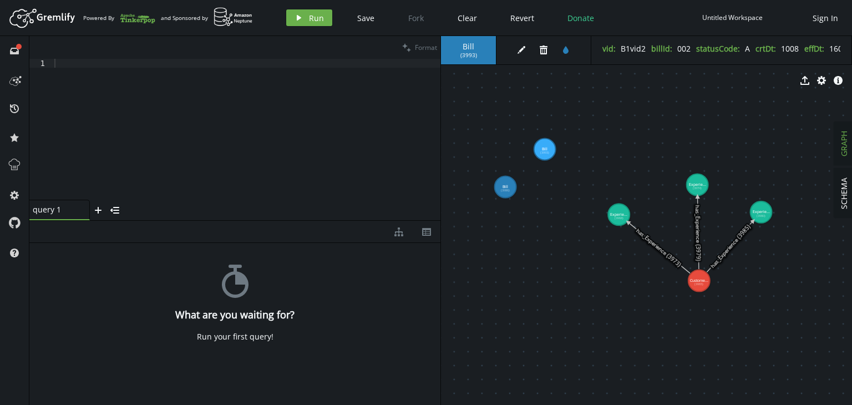
drag, startPoint x: 542, startPoint y: 158, endPoint x: 545, endPoint y: 149, distance: 9.3
drag, startPoint x: 503, startPoint y: 190, endPoint x: 513, endPoint y: 186, distance: 10.7
drag, startPoint x: 542, startPoint y: 152, endPoint x: 574, endPoint y: 175, distance: 40.1
drag, startPoint x: 513, startPoint y: 189, endPoint x: 551, endPoint y: 206, distance: 41.5
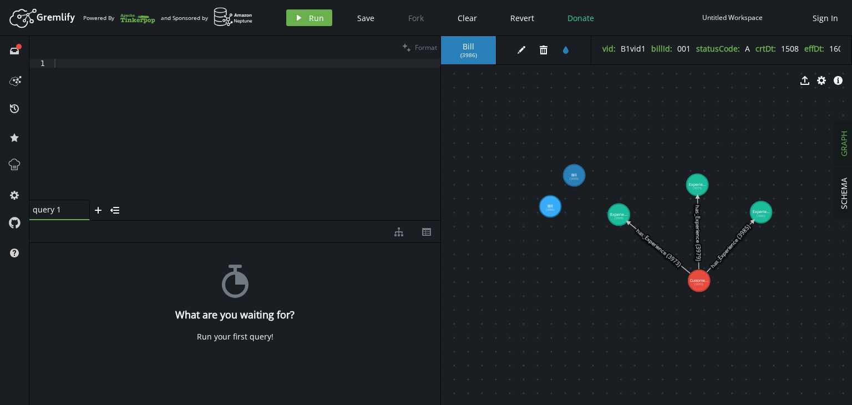
select select "Bill"
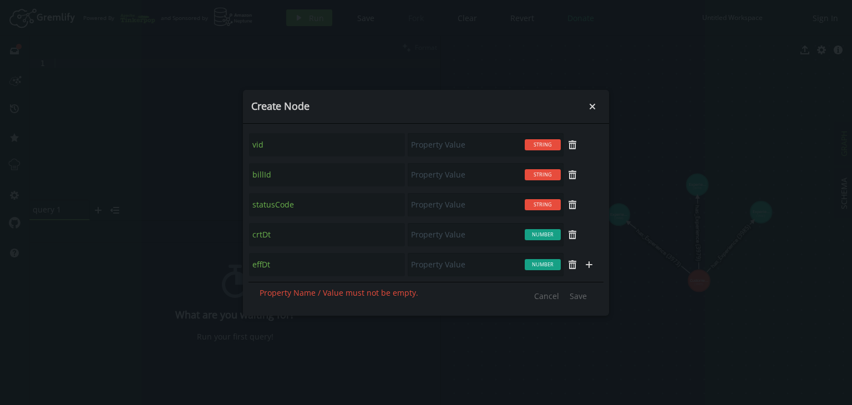
scroll to position [0, 0]
click at [448, 170] on input "text" at bounding box center [486, 174] width 156 height 23
type input "B1vid3"
click at [434, 195] on input "text" at bounding box center [486, 204] width 156 height 23
type input "001"
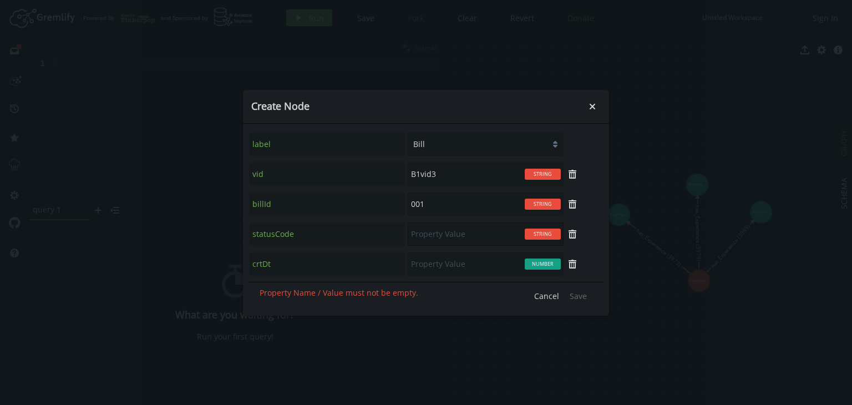
click at [427, 240] on input "text" at bounding box center [486, 234] width 156 height 23
type input "A"
click at [440, 234] on input "text" at bounding box center [486, 234] width 156 height 23
type input "1508"
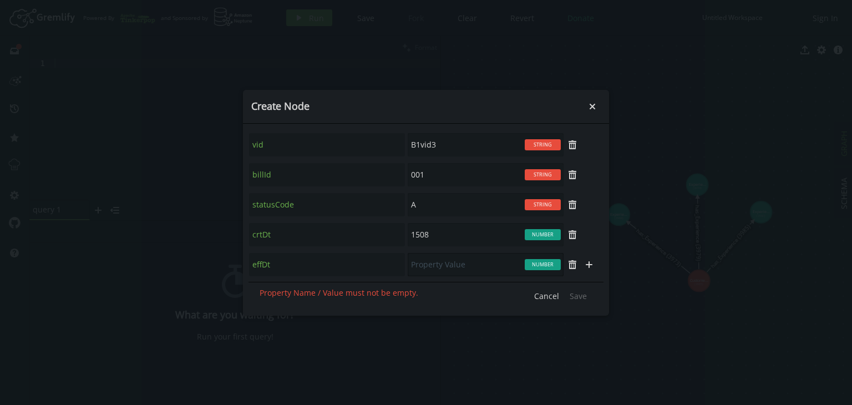
click at [426, 269] on input "text" at bounding box center [486, 264] width 156 height 23
type input "1708"
click at [577, 289] on button "Save" at bounding box center [578, 296] width 28 height 17
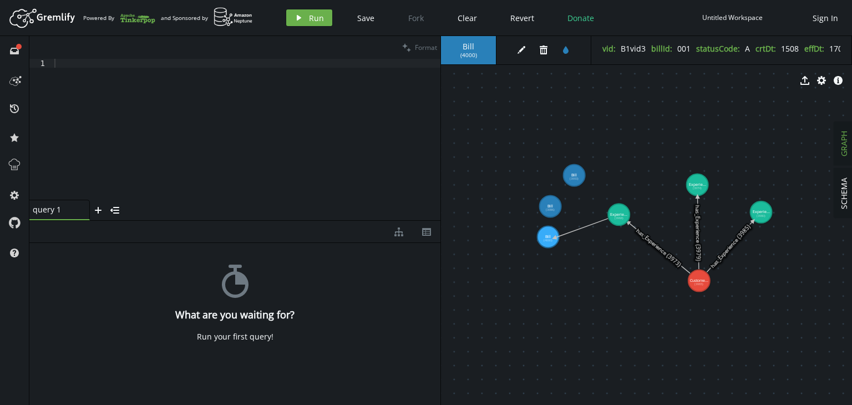
drag, startPoint x: 617, startPoint y: 217, endPoint x: 555, endPoint y: 238, distance: 65.6
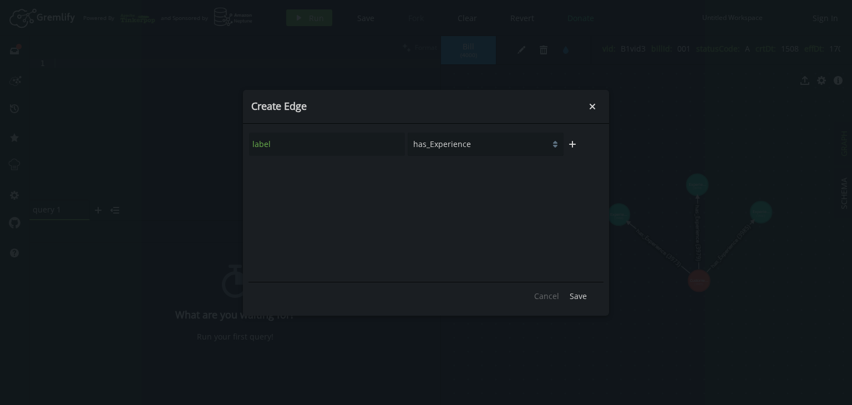
click at [486, 143] on select "has_Experience has_Bill" at bounding box center [486, 144] width 156 height 23
select select "has_Bill"
click at [408, 133] on select "has_Experience has_Bill" at bounding box center [486, 144] width 156 height 23
click at [581, 300] on span "Save" at bounding box center [578, 296] width 17 height 11
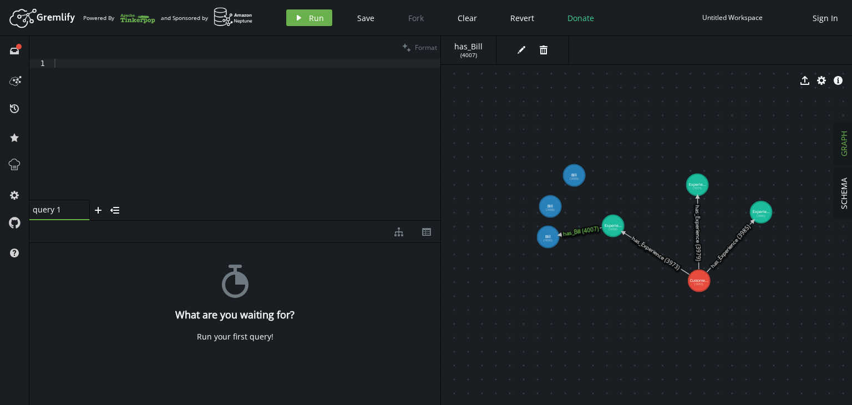
drag, startPoint x: 618, startPoint y: 212, endPoint x: 613, endPoint y: 226, distance: 14.6
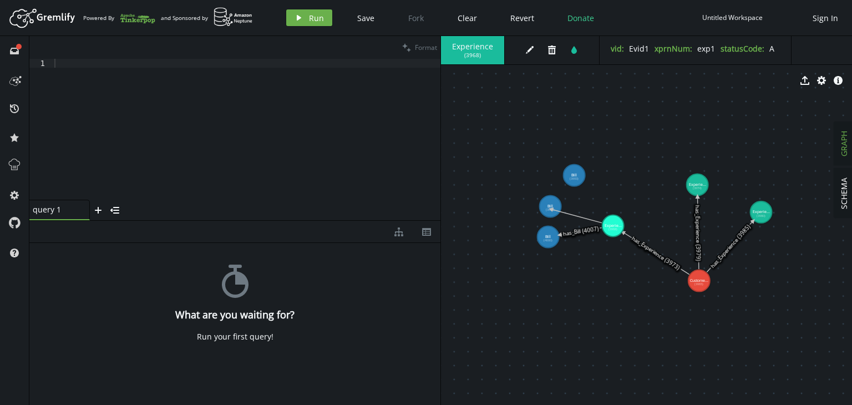
drag, startPoint x: 607, startPoint y: 221, endPoint x: 552, endPoint y: 209, distance: 56.2
select select "has_Bill"
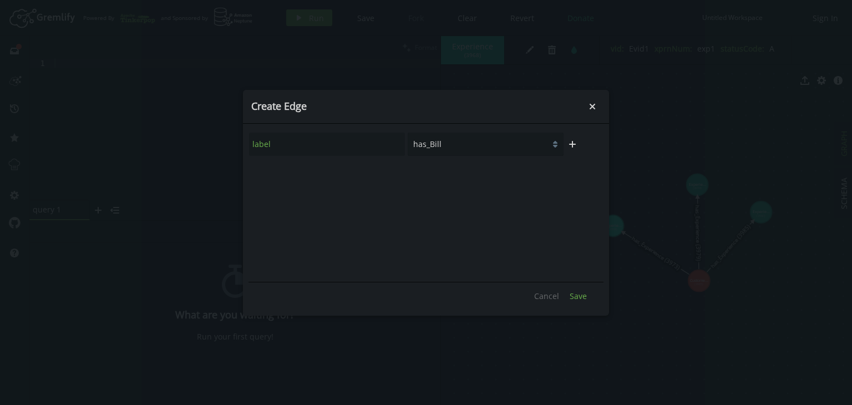
click at [579, 292] on span "Save" at bounding box center [578, 296] width 17 height 11
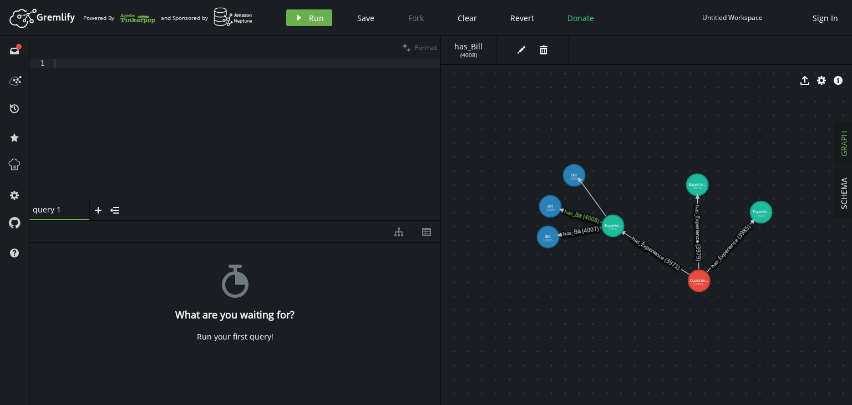
drag, startPoint x: 613, startPoint y: 221, endPoint x: 579, endPoint y: 179, distance: 53.3
select select "has_Bill"
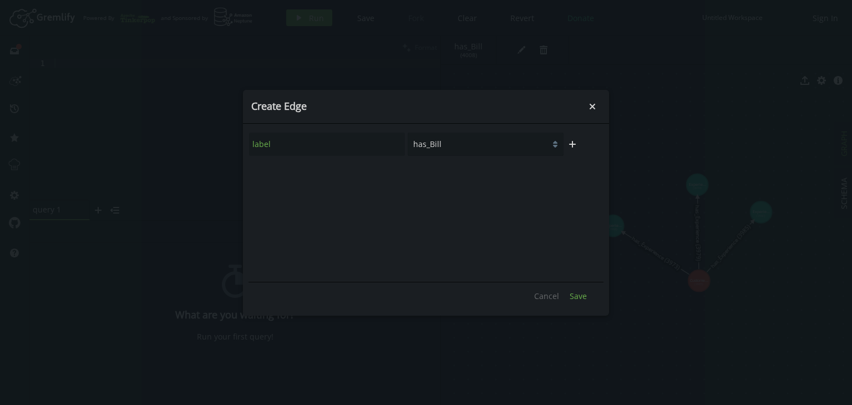
click at [579, 300] on span "Save" at bounding box center [578, 296] width 17 height 11
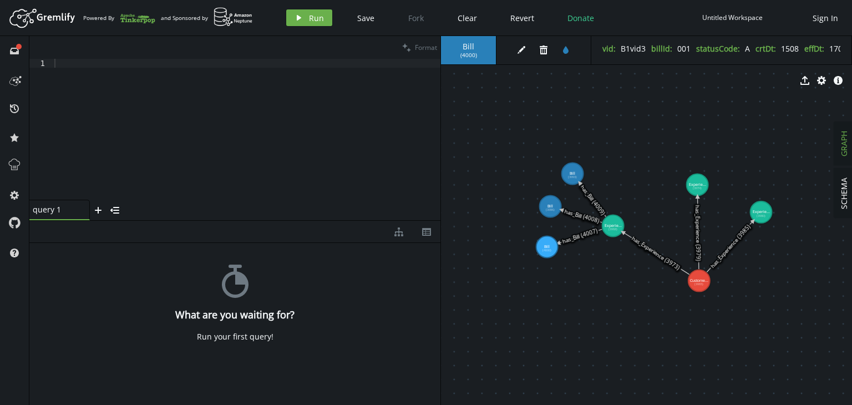
drag, startPoint x: 548, startPoint y: 238, endPoint x: 547, endPoint y: 247, distance: 8.9
drag, startPoint x: 546, startPoint y: 208, endPoint x: 523, endPoint y: 200, distance: 23.9
drag, startPoint x: 694, startPoint y: 181, endPoint x: 692, endPoint y: 190, distance: 9.2
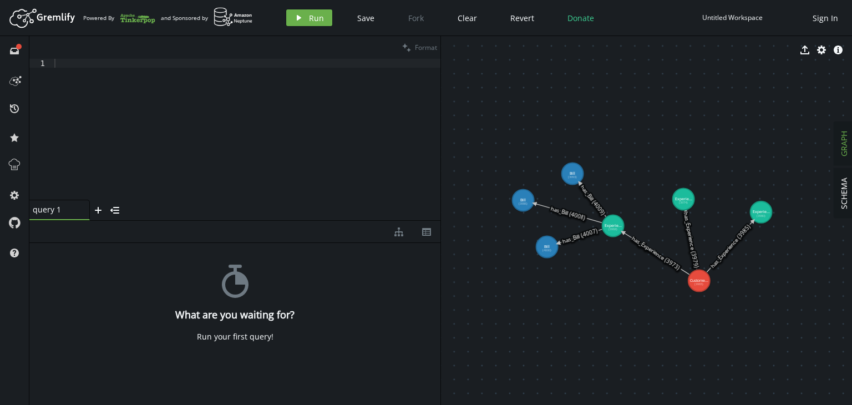
drag, startPoint x: 690, startPoint y: 187, endPoint x: 684, endPoint y: 200, distance: 14.4
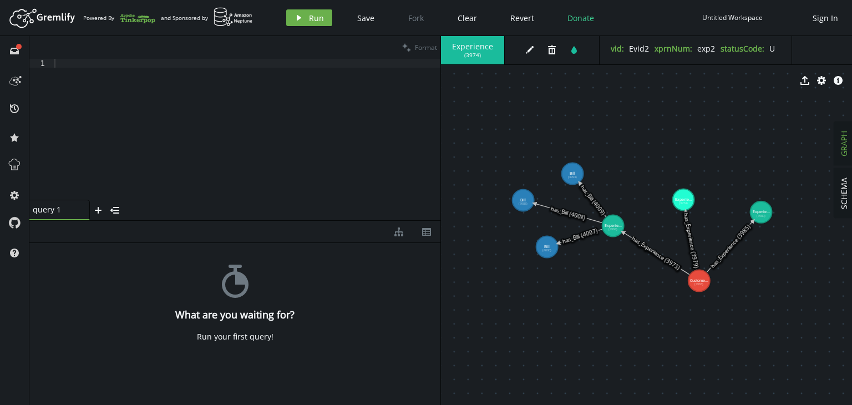
select select "Bill"
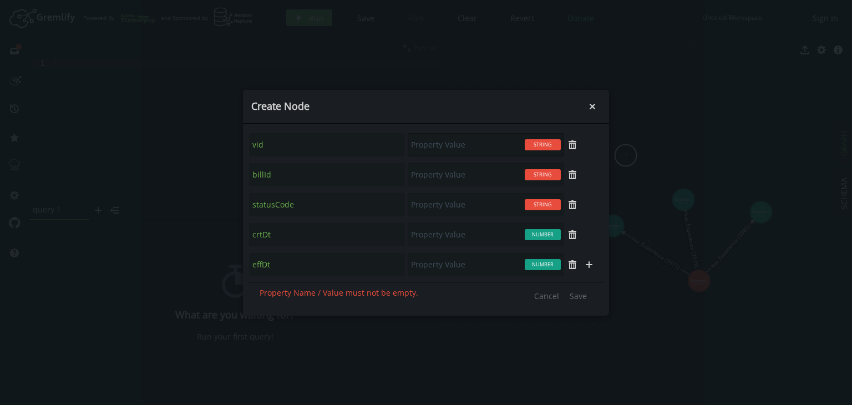
click at [452, 145] on input "text" at bounding box center [486, 144] width 156 height 23
type input "B2vid1"
click at [433, 177] on input "text" at bounding box center [486, 174] width 156 height 23
type input "001"
click at [428, 204] on input "text" at bounding box center [486, 204] width 156 height 23
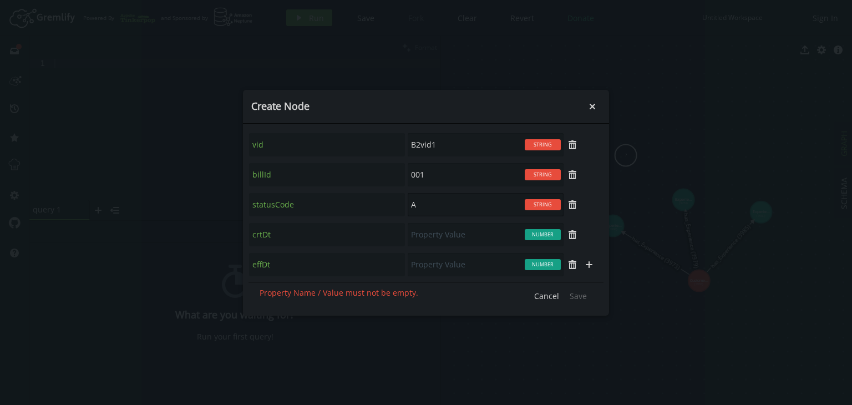
type input "A"
click at [432, 234] on input "text" at bounding box center [486, 234] width 156 height 23
type input "1508"
click at [440, 269] on input "text" at bounding box center [486, 264] width 156 height 23
type input "1608"
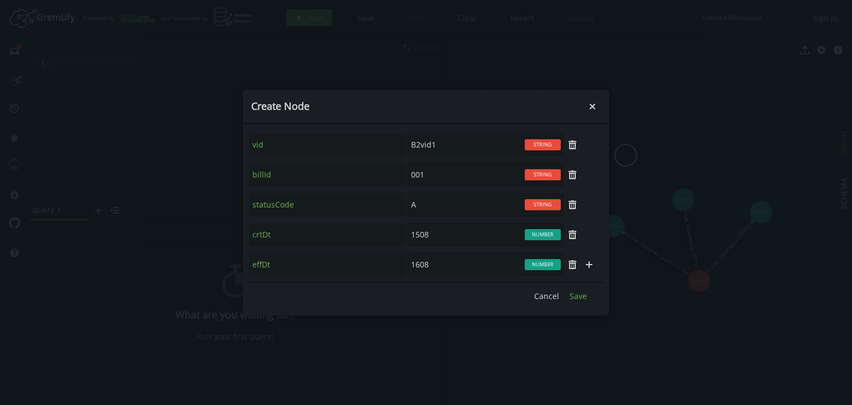
click at [572, 296] on span "Save" at bounding box center [578, 296] width 17 height 11
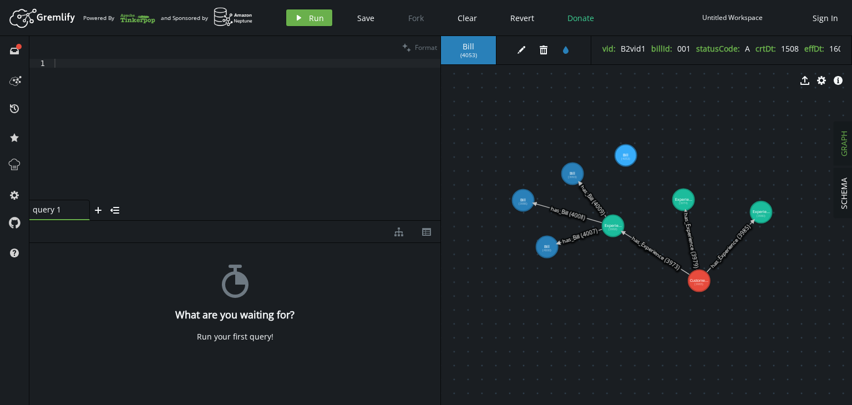
select select "Bill"
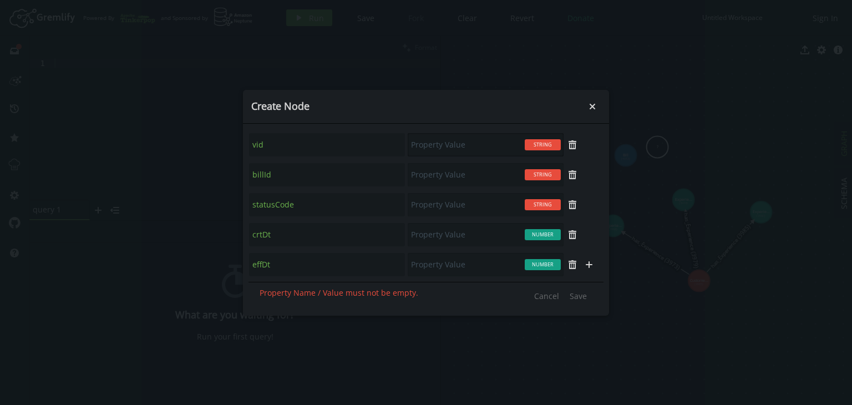
click at [462, 147] on input "text" at bounding box center [486, 144] width 156 height 23
type input "b"
type input "B2vid2"
click at [447, 175] on input "text" at bounding box center [486, 174] width 156 height 23
type input "-"
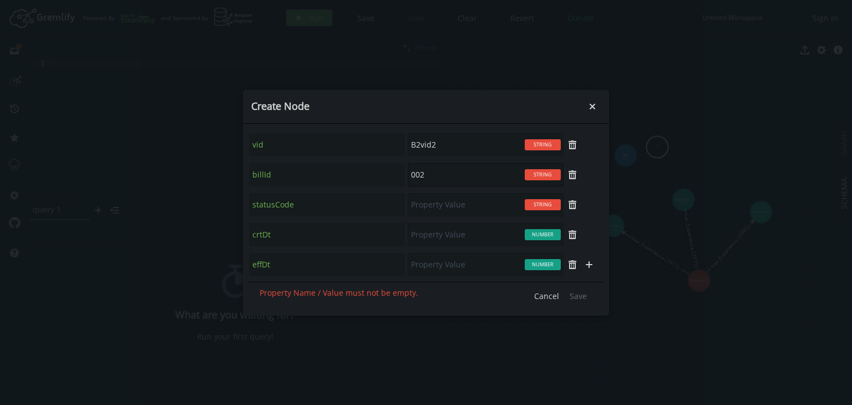
type input "002"
click at [442, 206] on input "text" at bounding box center [486, 204] width 156 height 23
type input "A"
click at [436, 241] on input "text" at bounding box center [486, 234] width 156 height 23
type input "1508"
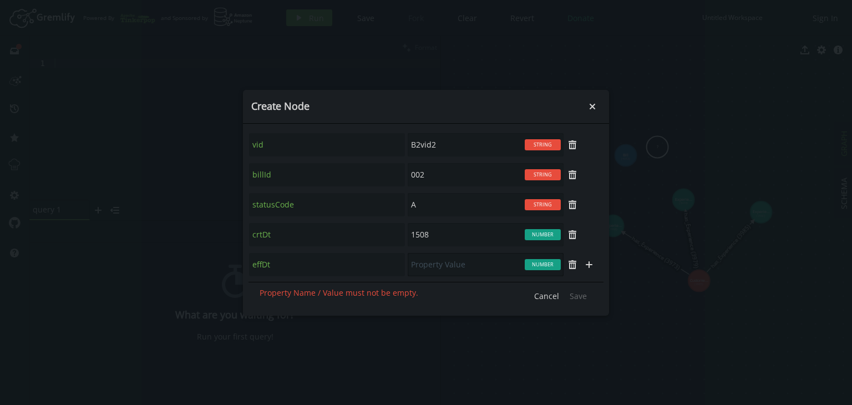
click at [422, 271] on input "text" at bounding box center [486, 264] width 156 height 23
type input "1608"
click at [578, 295] on span "Save" at bounding box center [578, 296] width 17 height 11
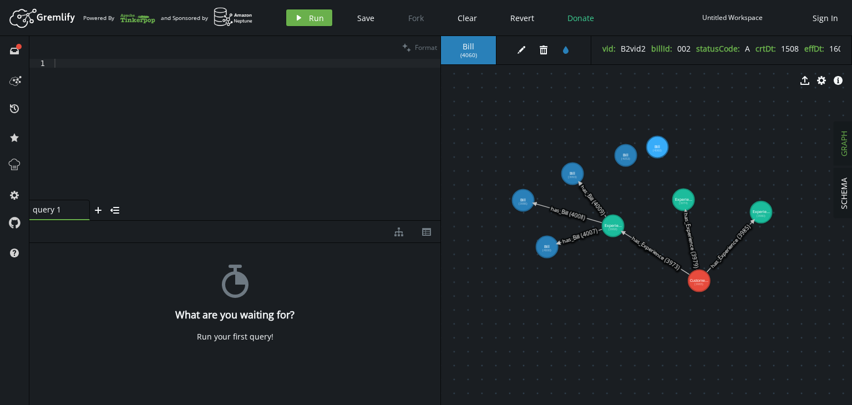
select select "Bill"
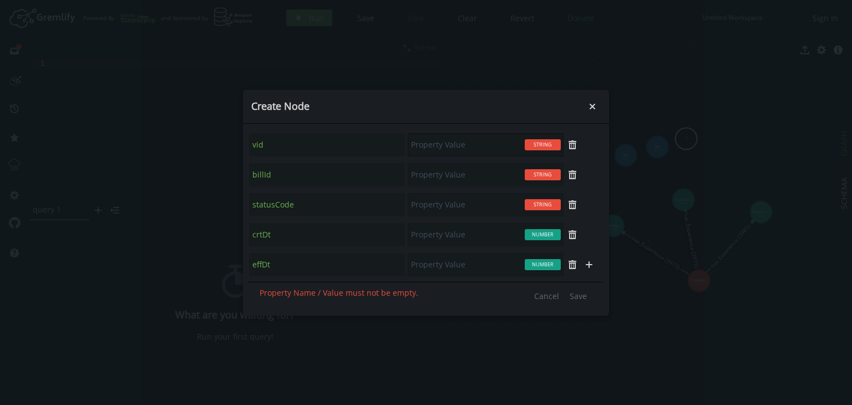
click at [434, 149] on input "text" at bounding box center [486, 144] width 156 height 23
type input "B2vid3"
click at [422, 176] on input "text" at bounding box center [486, 174] width 156 height 23
type input "003"
click at [433, 200] on input "text" at bounding box center [486, 204] width 156 height 23
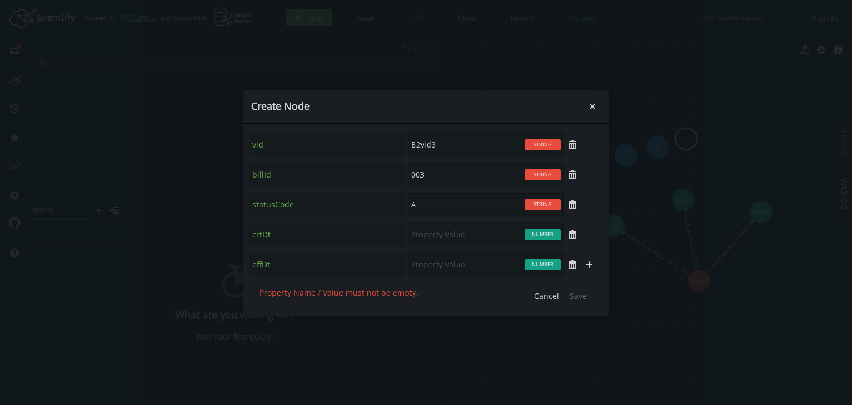
type input "A"
click at [433, 239] on input "text" at bounding box center [486, 234] width 156 height 23
type input "1508"
click at [429, 270] on input "text" at bounding box center [486, 264] width 156 height 23
type input "1608"
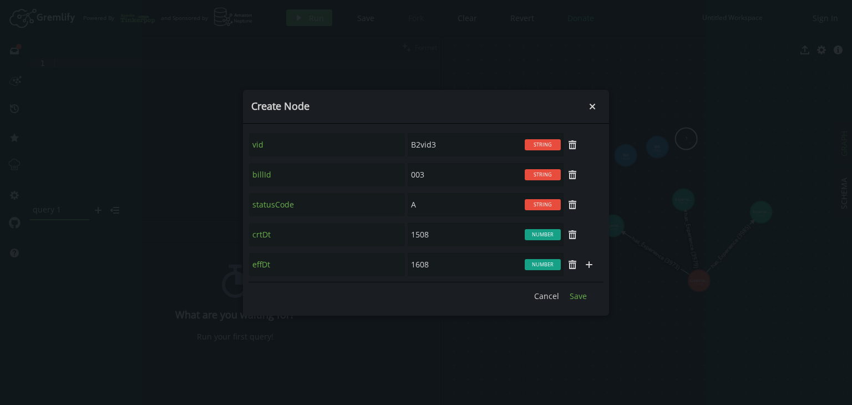
click at [575, 291] on span "Save" at bounding box center [578, 296] width 17 height 11
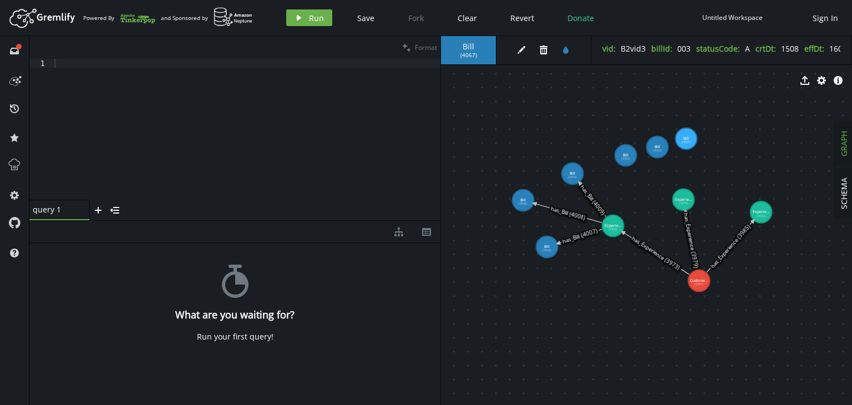
select select "Bill"
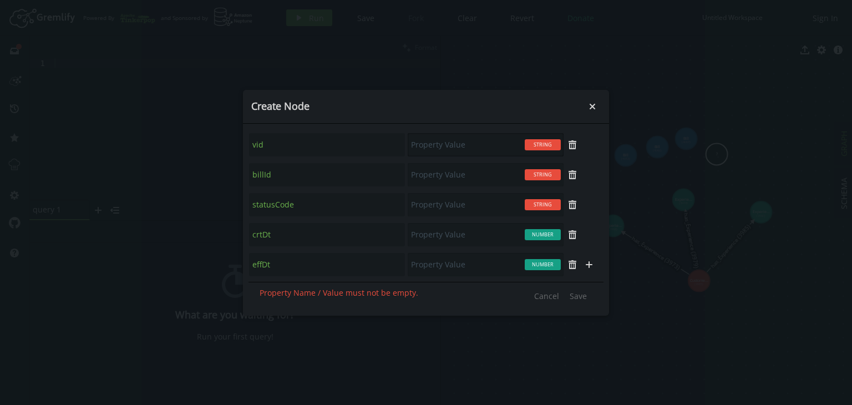
click at [450, 147] on input "text" at bounding box center [486, 144] width 156 height 23
type input "B2vid4"
click at [424, 176] on input "text" at bounding box center [486, 174] width 156 height 23
type input "004"
click at [433, 204] on input "text" at bounding box center [486, 204] width 156 height 23
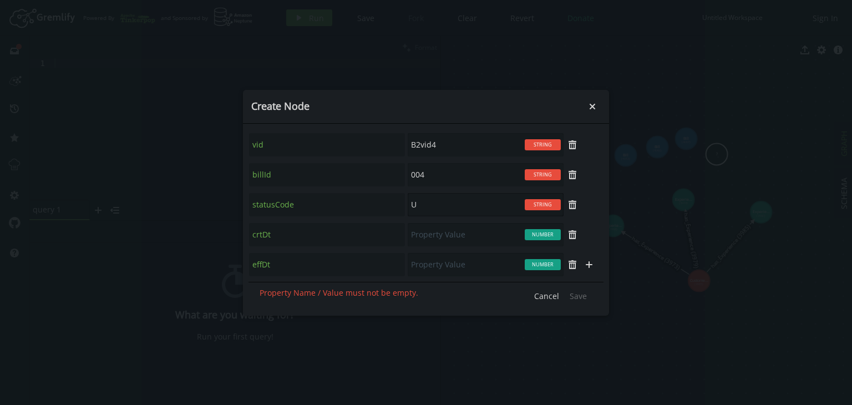
type input "U"
click at [430, 231] on input "text" at bounding box center [486, 234] width 156 height 23
type input "1508"
click at [437, 265] on input "text" at bounding box center [486, 264] width 156 height 23
type input "1608"
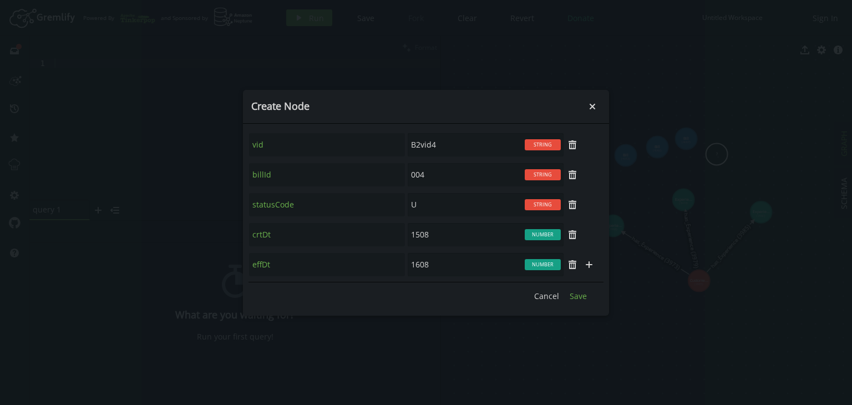
click at [571, 299] on span "Save" at bounding box center [578, 296] width 17 height 11
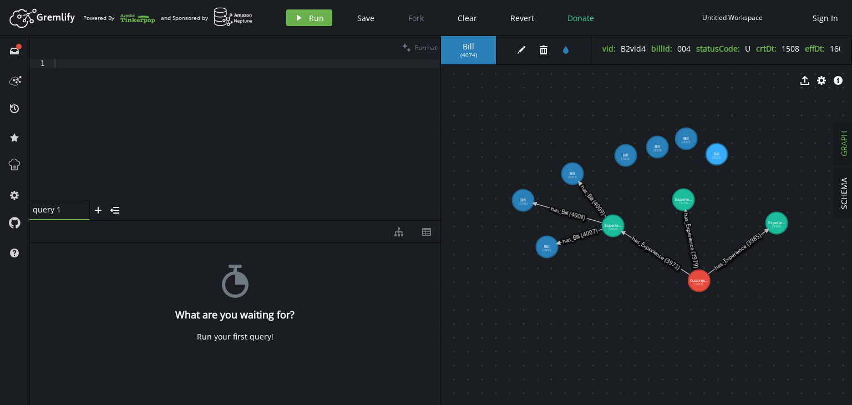
drag, startPoint x: 768, startPoint y: 214, endPoint x: 783, endPoint y: 230, distance: 22.0
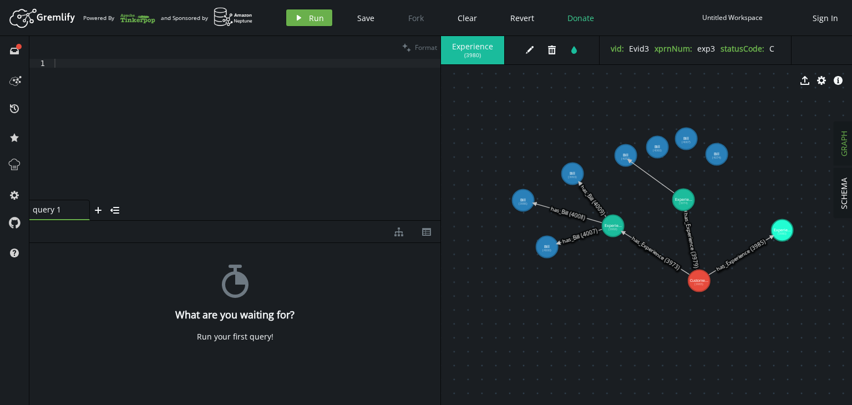
drag, startPoint x: 682, startPoint y: 200, endPoint x: 629, endPoint y: 160, distance: 66.2
select select "has_Bill"
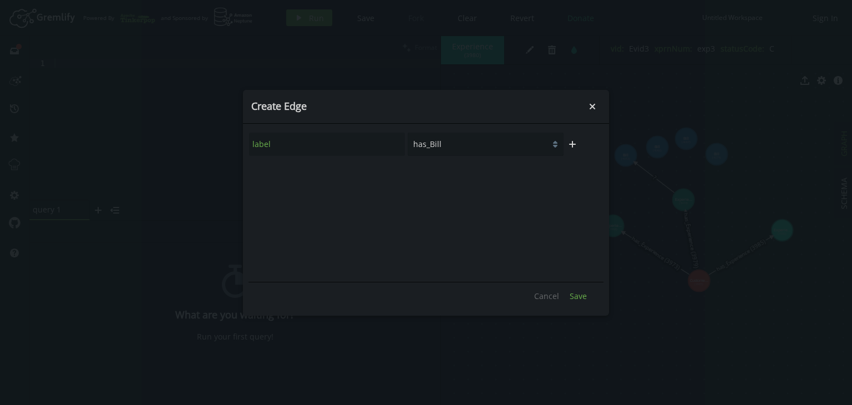
click at [582, 300] on span "Save" at bounding box center [578, 296] width 17 height 11
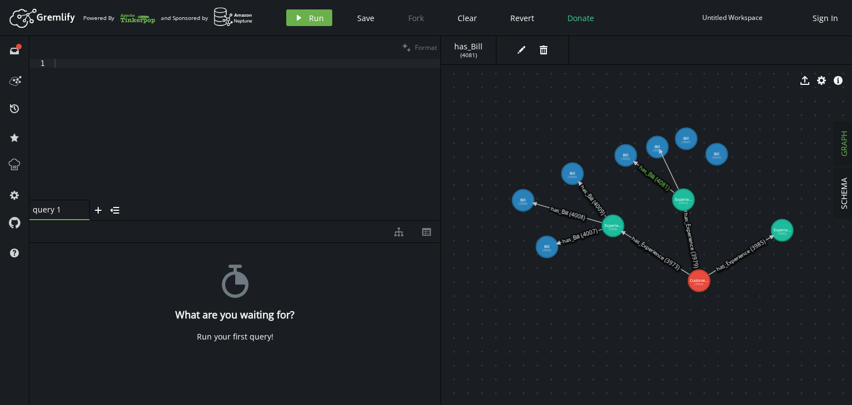
drag, startPoint x: 685, startPoint y: 197, endPoint x: 660, endPoint y: 151, distance: 52.4
select select "has_Bill"
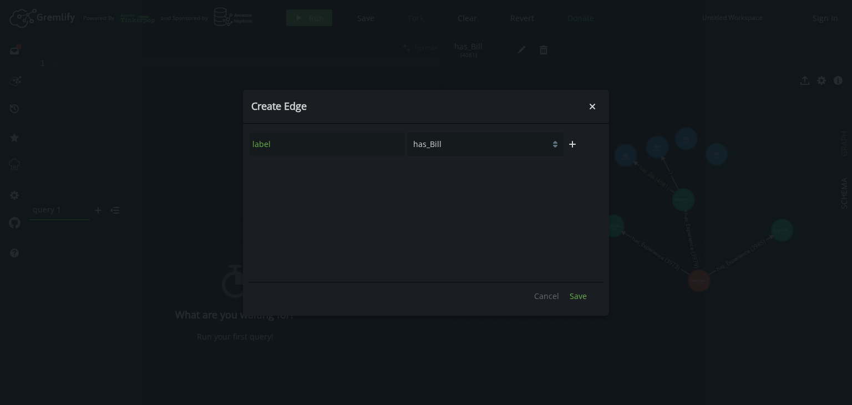
click at [581, 292] on span "Save" at bounding box center [578, 296] width 17 height 11
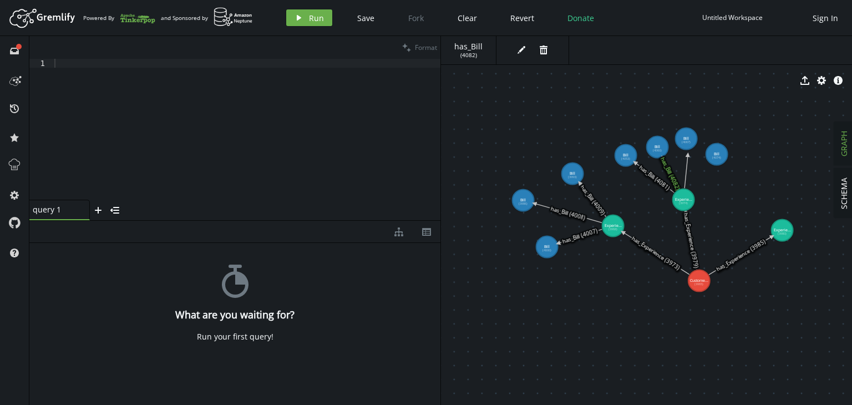
drag, startPoint x: 686, startPoint y: 203, endPoint x: 690, endPoint y: 144, distance: 58.4
select select "has_Bill"
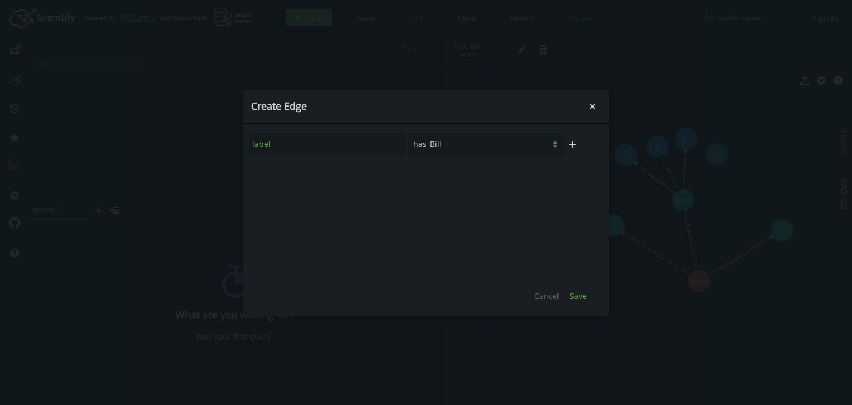
click at [580, 299] on span "Save" at bounding box center [578, 296] width 17 height 11
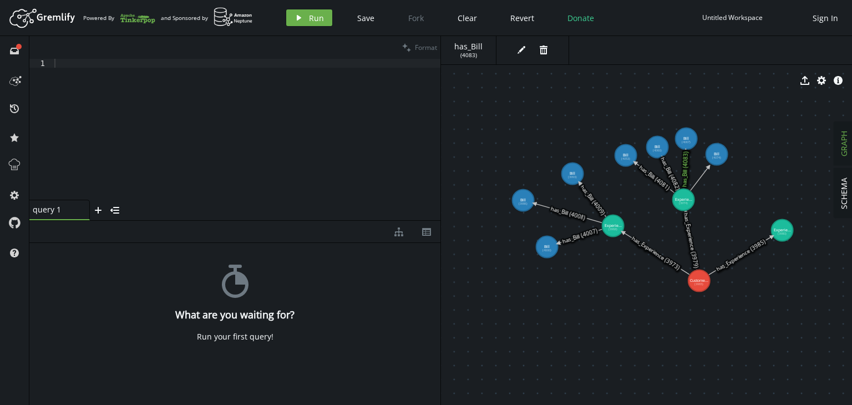
drag, startPoint x: 684, startPoint y: 203, endPoint x: 715, endPoint y: 160, distance: 52.1
select select "has_Bill"
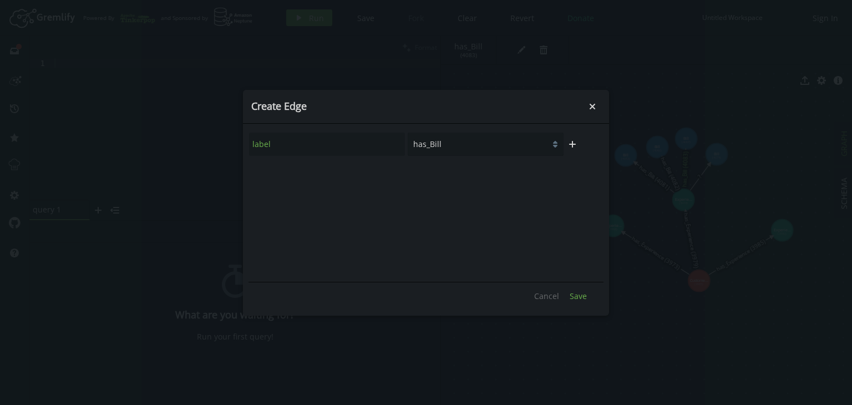
click at [571, 294] on span "Save" at bounding box center [578, 296] width 17 height 11
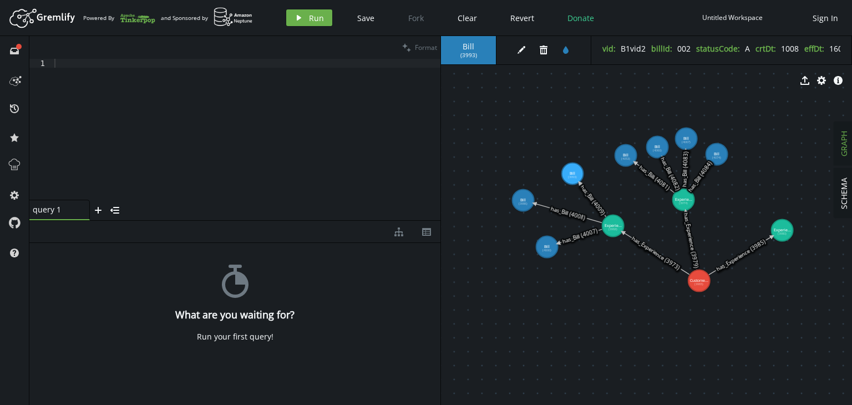
drag, startPoint x: 688, startPoint y: 199, endPoint x: 703, endPoint y: 213, distance: 20.4
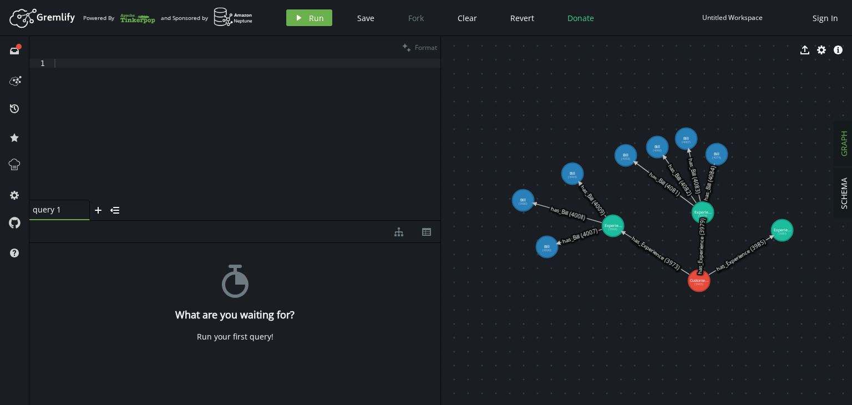
select select "Bill"
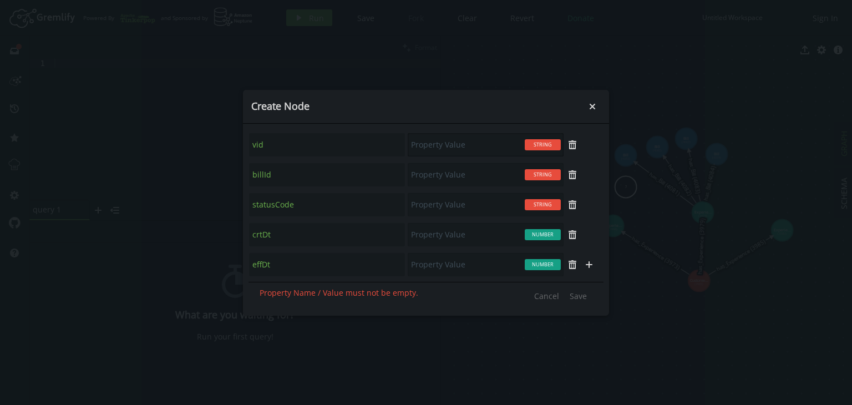
click at [417, 143] on input "text" at bounding box center [486, 144] width 156 height 23
type input "B2vid5"
click at [446, 175] on input "text" at bounding box center [486, 174] width 156 height 23
type input "001"
click at [436, 207] on input "text" at bounding box center [486, 204] width 156 height 23
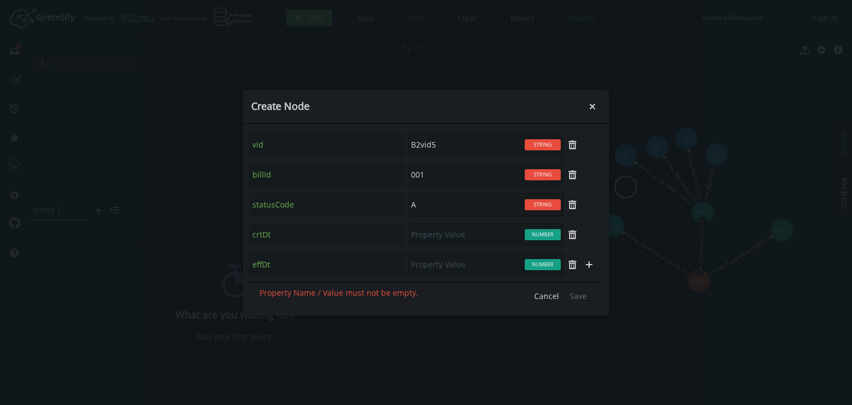
type input "A"
click at [434, 238] on input "text" at bounding box center [486, 234] width 156 height 23
type input "1008"
click at [439, 265] on input "text" at bounding box center [486, 264] width 156 height 23
type input "1608"
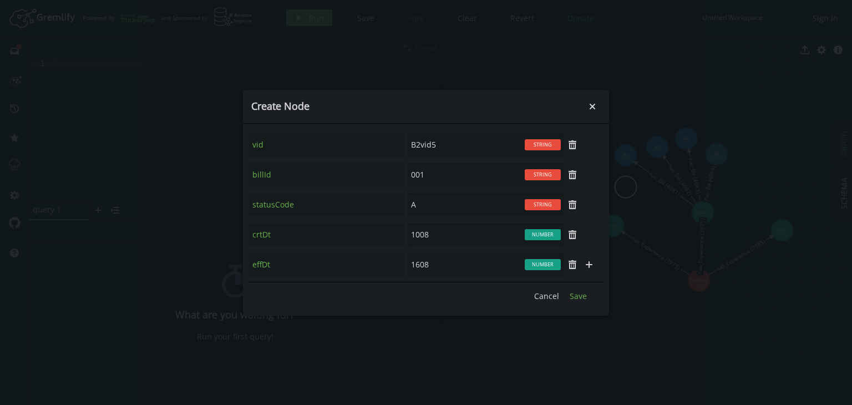
click at [572, 294] on span "Save" at bounding box center [578, 296] width 17 height 11
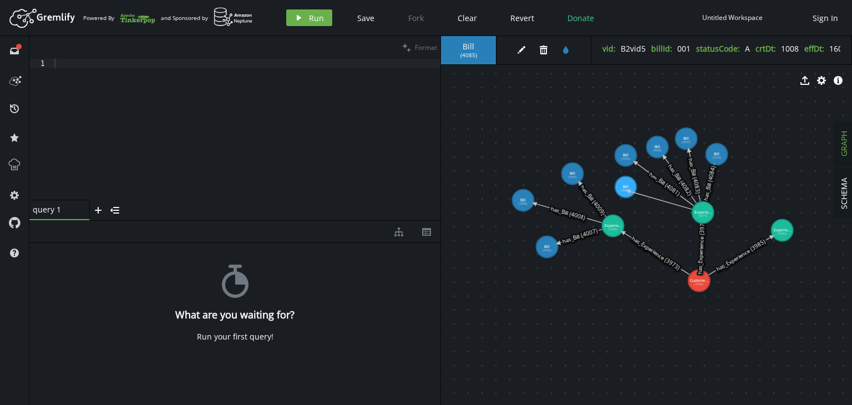
drag, startPoint x: 699, startPoint y: 218, endPoint x: 630, endPoint y: 189, distance: 74.9
select select "has_Bill"
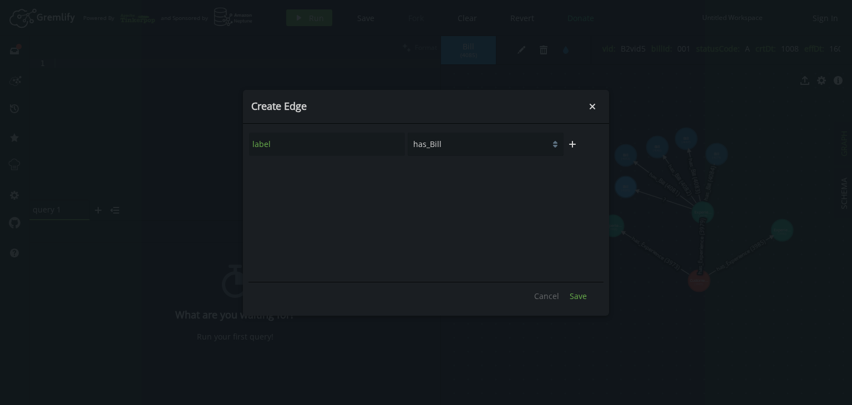
click at [574, 292] on span "Save" at bounding box center [578, 296] width 17 height 11
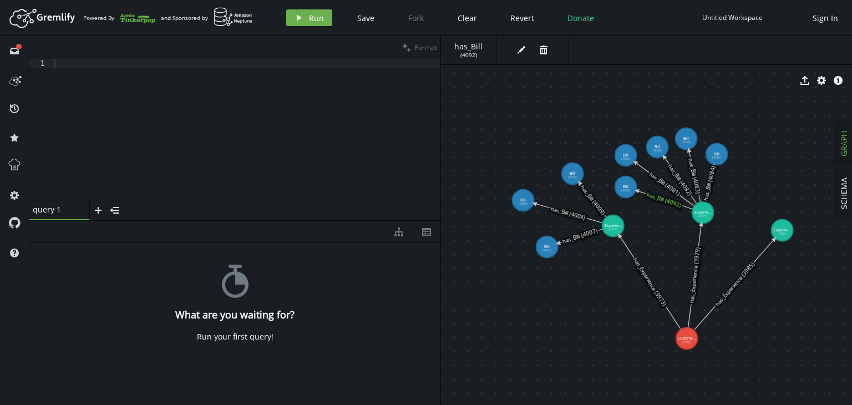
drag, startPoint x: 697, startPoint y: 285, endPoint x: 687, endPoint y: 339, distance: 54.9
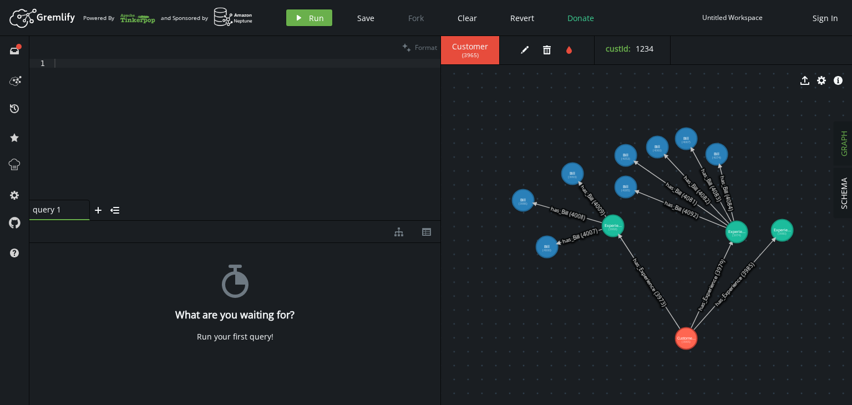
drag, startPoint x: 701, startPoint y: 209, endPoint x: 737, endPoint y: 232, distance: 42.5
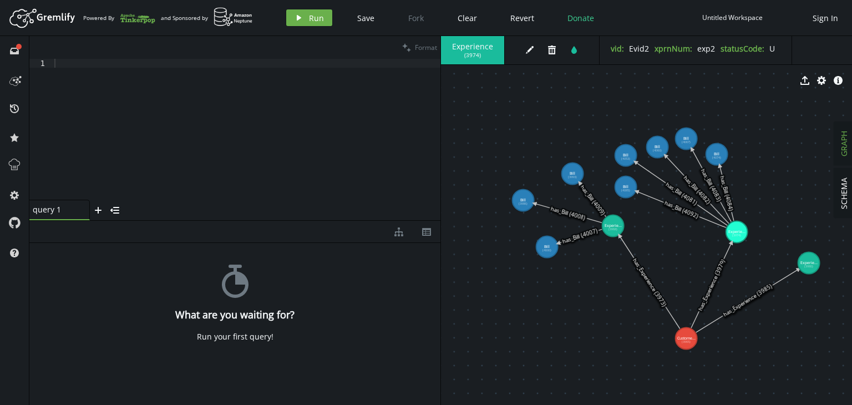
drag, startPoint x: 786, startPoint y: 231, endPoint x: 809, endPoint y: 263, distance: 39.3
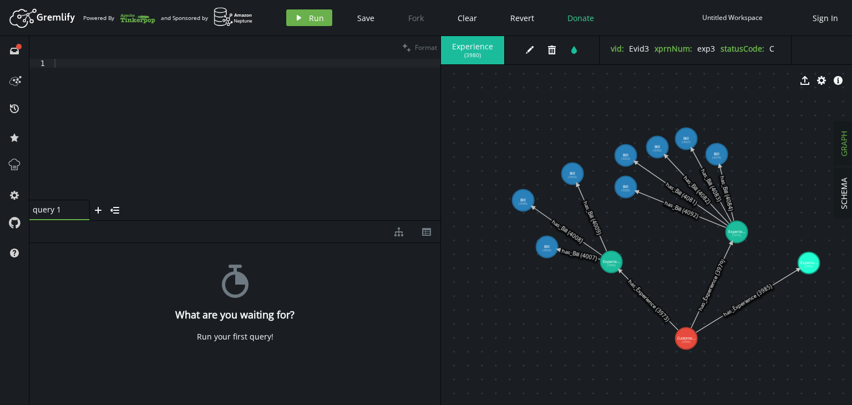
drag, startPoint x: 619, startPoint y: 233, endPoint x: 612, endPoint y: 261, distance: 29.9
drag, startPoint x: 628, startPoint y: 189, endPoint x: 623, endPoint y: 201, distance: 13.2
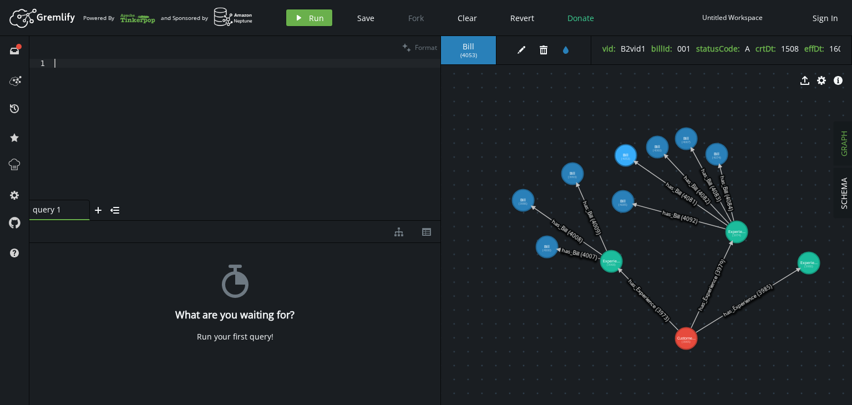
click at [98, 65] on div at bounding box center [246, 138] width 388 height 159
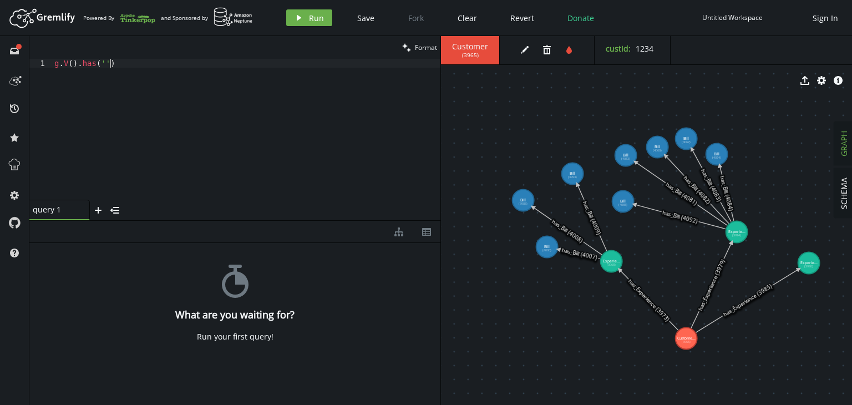
click at [93, 69] on div "g . V ( ) . has ( '' )" at bounding box center [246, 138] width 388 height 159
click at [93, 62] on div "g . V ( ) . has ( '' )" at bounding box center [246, 138] width 388 height 159
click at [303, 12] on button "play Run" at bounding box center [309, 17] width 46 height 17
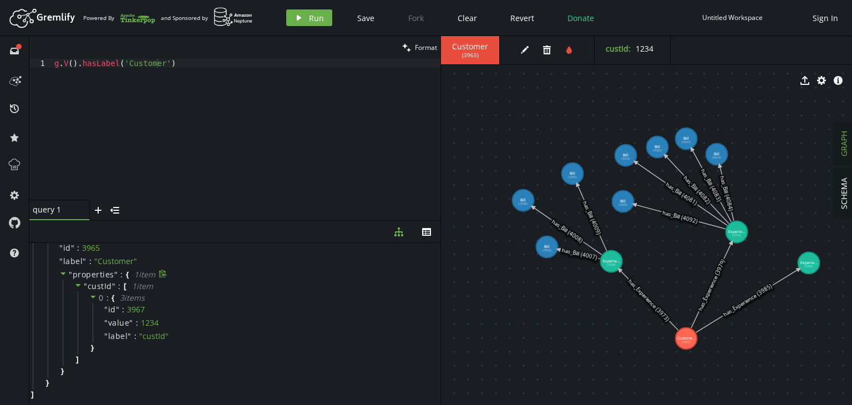
scroll to position [0, 0]
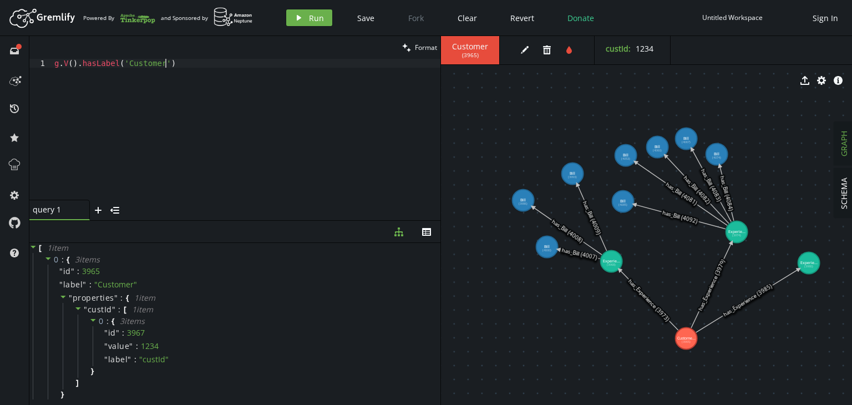
click at [172, 65] on div "g . V ( ) . hasLabel ( 'Customer' )" at bounding box center [246, 138] width 388 height 159
click at [305, 18] on button "play Run" at bounding box center [309, 17] width 46 height 17
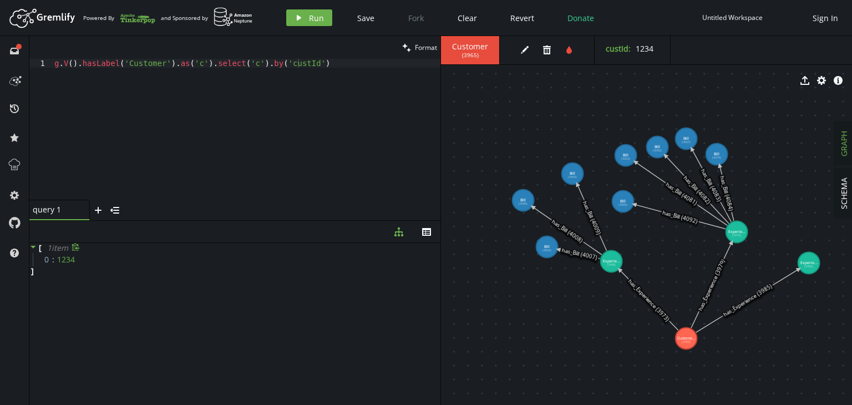
click at [32, 247] on icon at bounding box center [34, 247] width 6 height 3
click at [32, 245] on icon at bounding box center [33, 247] width 8 height 8
click at [428, 231] on icon "button" at bounding box center [426, 232] width 9 height 8
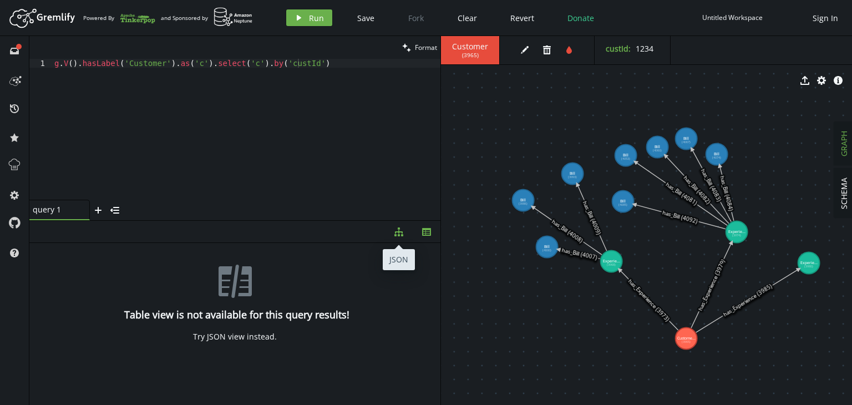
click at [411, 234] on button "diagram-tree" at bounding box center [399, 232] width 28 height 22
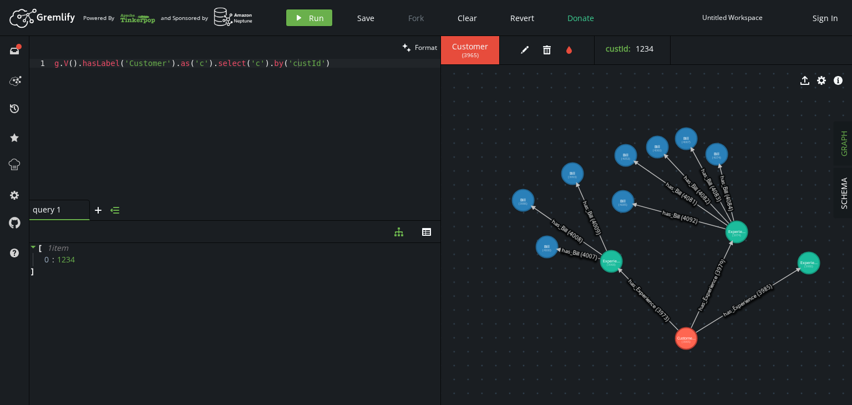
click at [117, 206] on icon "menu-closed" at bounding box center [114, 210] width 9 height 9
click at [39, 210] on icon "menu-open" at bounding box center [37, 212] width 9 height 9
click at [805, 88] on button "export" at bounding box center [805, 80] width 17 height 17
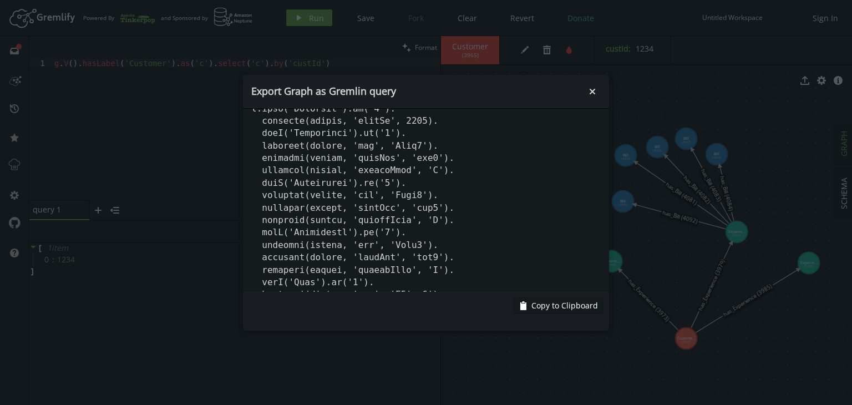
scroll to position [0, 0]
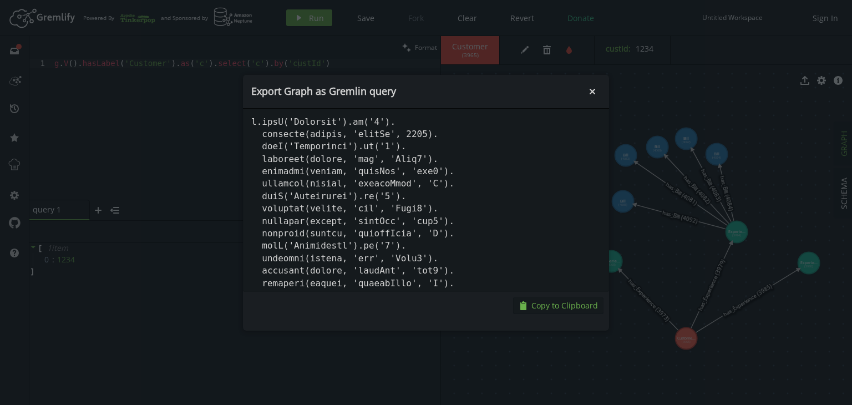
click at [543, 300] on span "Copy to Clipboard" at bounding box center [565, 305] width 67 height 11
click at [562, 309] on span "Copy to Clipboard" at bounding box center [565, 305] width 67 height 11
click at [554, 304] on span "Copy to Clipboard" at bounding box center [565, 305] width 67 height 11
click at [590, 89] on icon "small-cross" at bounding box center [592, 91] width 11 height 11
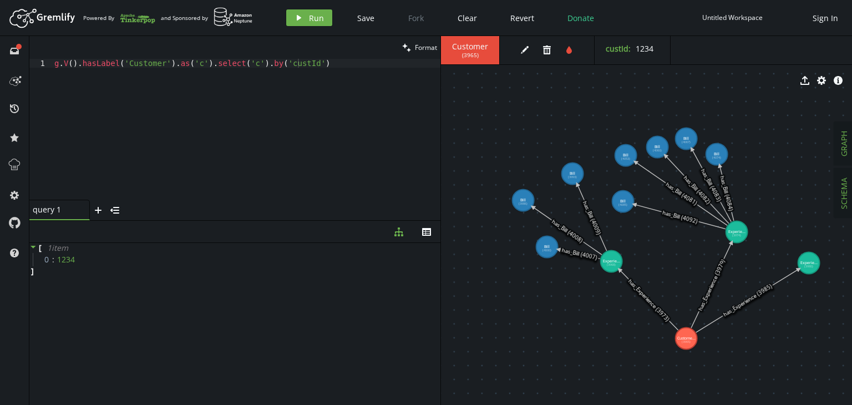
click at [841, 196] on span "SCHEMA" at bounding box center [844, 194] width 11 height 32
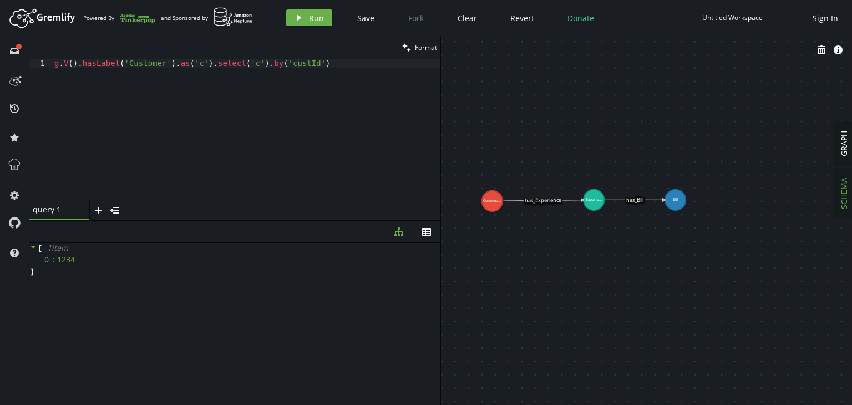
drag, startPoint x: 647, startPoint y: 230, endPoint x: 639, endPoint y: 329, distance: 99.1
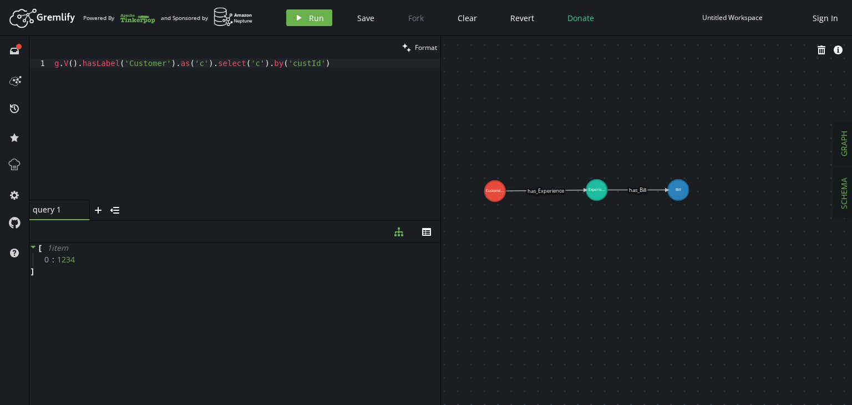
click at [850, 147] on button "GRAPH" at bounding box center [844, 143] width 19 height 43
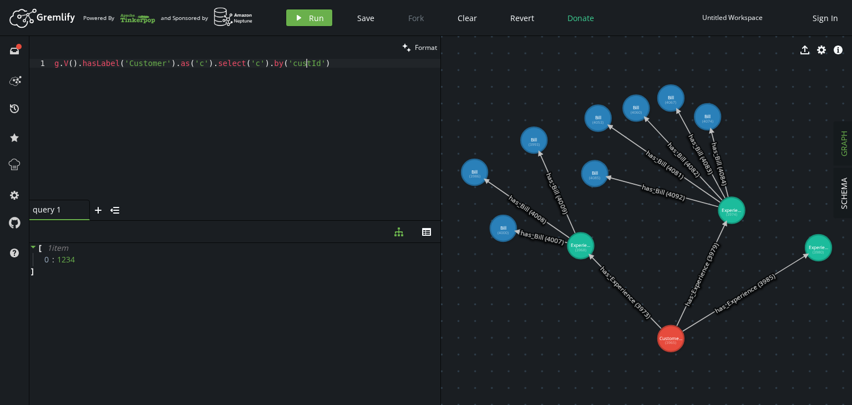
click at [306, 62] on div "g . V ( ) . hasLabel ( 'Customer' ) . as ( 'c' ) . select ( 'c' ) . by ( 'custI…" at bounding box center [246, 138] width 388 height 159
type textarea "g.V().hasLabel('Customer').as('c').out('has_Experience').as('e').select('c','e')"
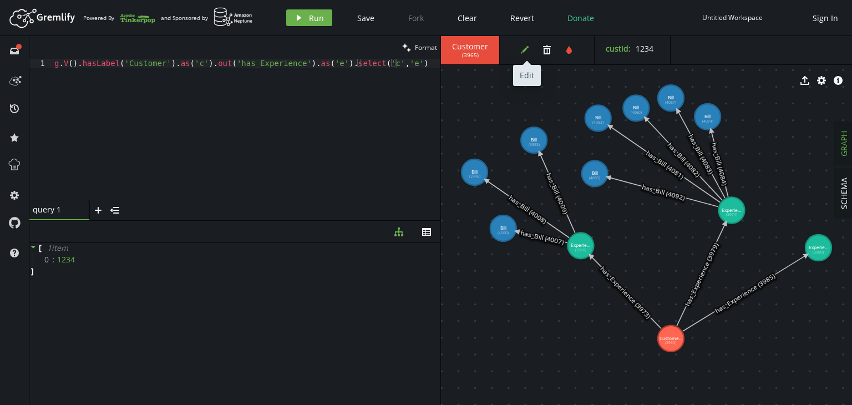
click at [528, 44] on button "edit" at bounding box center [525, 50] width 17 height 17
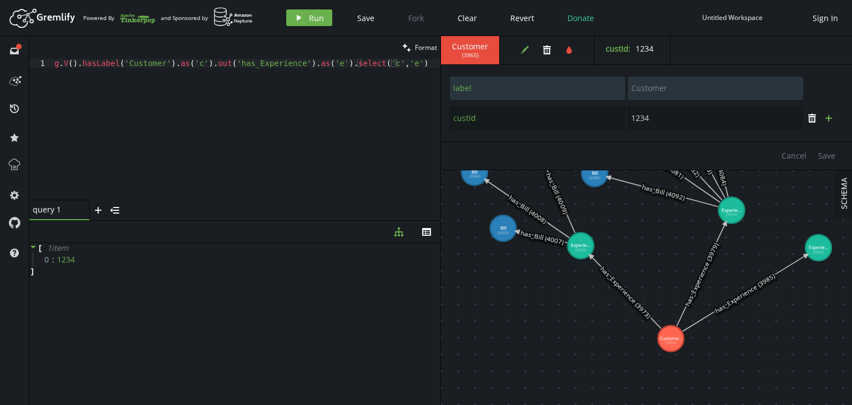
click at [837, 120] on button "plus" at bounding box center [829, 118] width 17 height 17
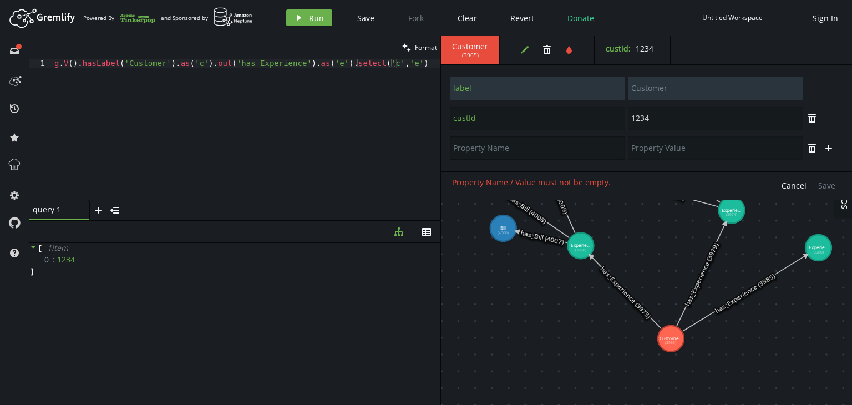
click at [491, 143] on input "text" at bounding box center [537, 148] width 175 height 23
type input "vid"
click at [673, 155] on input "text" at bounding box center [715, 148] width 175 height 23
type input "C1"
click at [814, 153] on button "trash" at bounding box center [812, 148] width 17 height 17
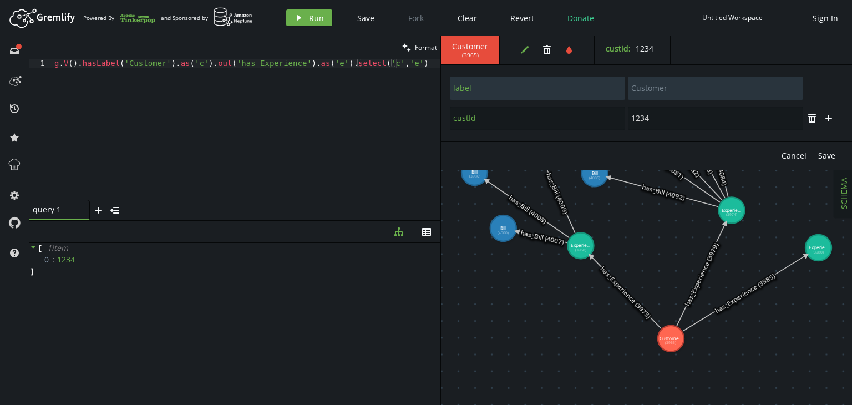
click at [852, 210] on button "SCHEMA" at bounding box center [844, 193] width 19 height 49
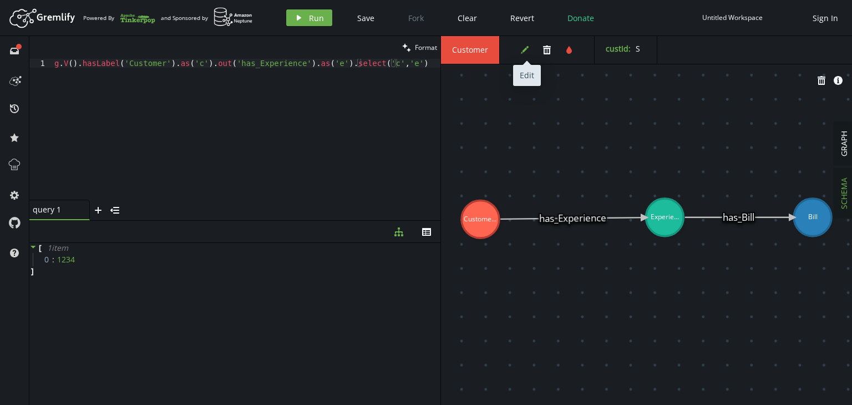
click at [528, 43] on button "edit" at bounding box center [525, 50] width 17 height 17
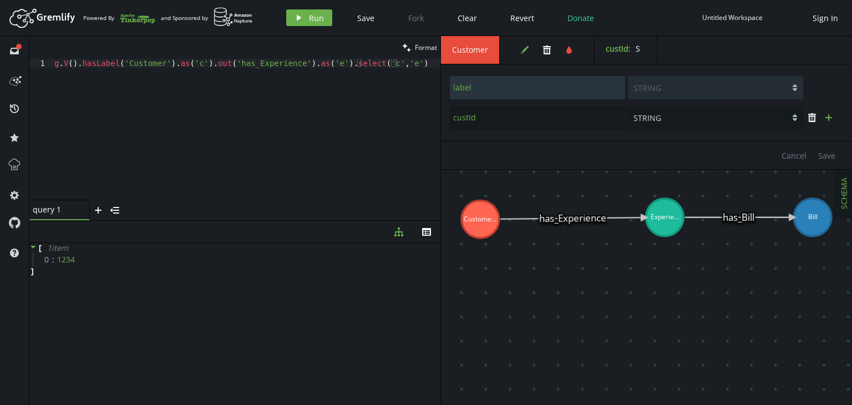
click at [827, 120] on icon "plus" at bounding box center [829, 117] width 9 height 9
click at [505, 142] on input "text" at bounding box center [537, 147] width 175 height 23
type input "vid"
click at [824, 181] on span "Save" at bounding box center [827, 185] width 17 height 11
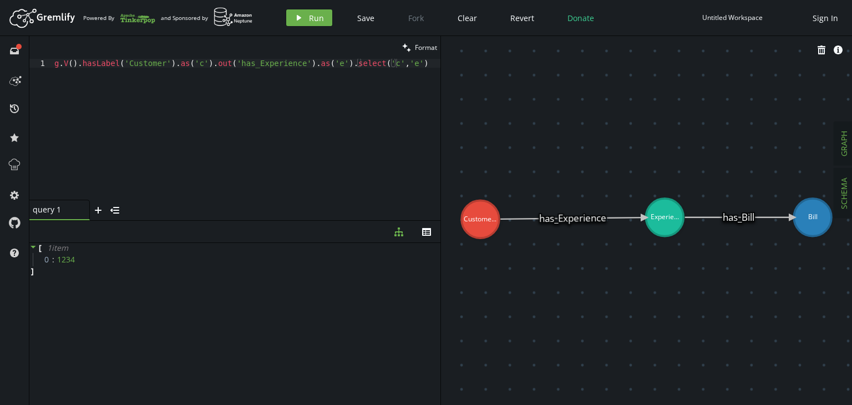
click at [843, 147] on span "GRAPH" at bounding box center [844, 144] width 11 height 26
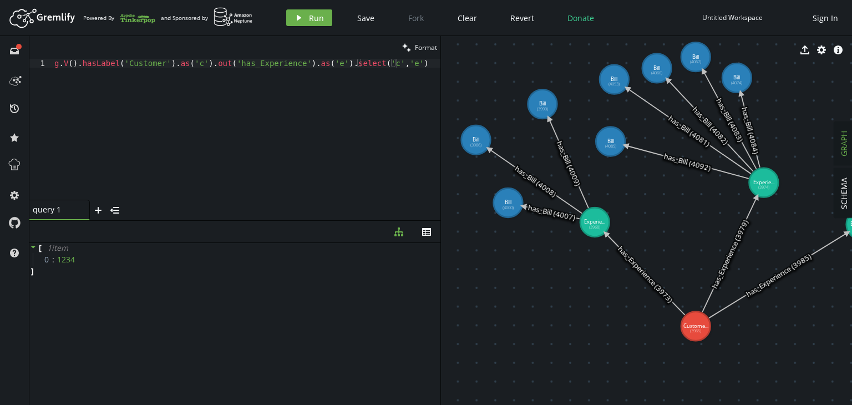
drag, startPoint x: 727, startPoint y: 185, endPoint x: 807, endPoint y: 97, distance: 118.6
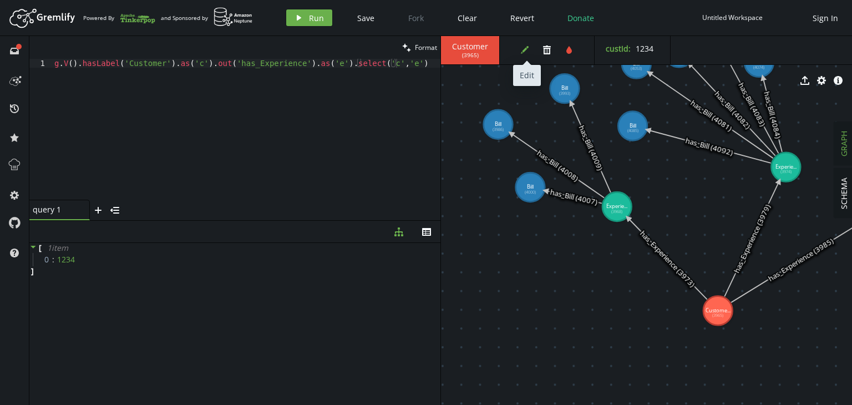
click at [519, 54] on button "edit" at bounding box center [525, 50] width 17 height 17
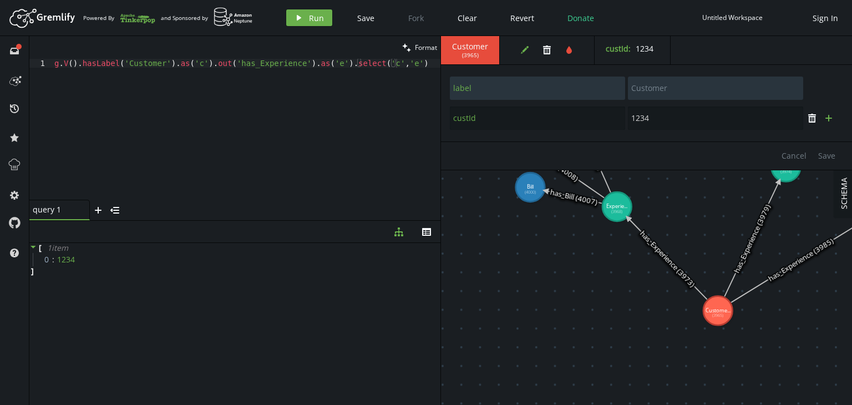
click at [836, 120] on button "plus" at bounding box center [829, 118] width 17 height 17
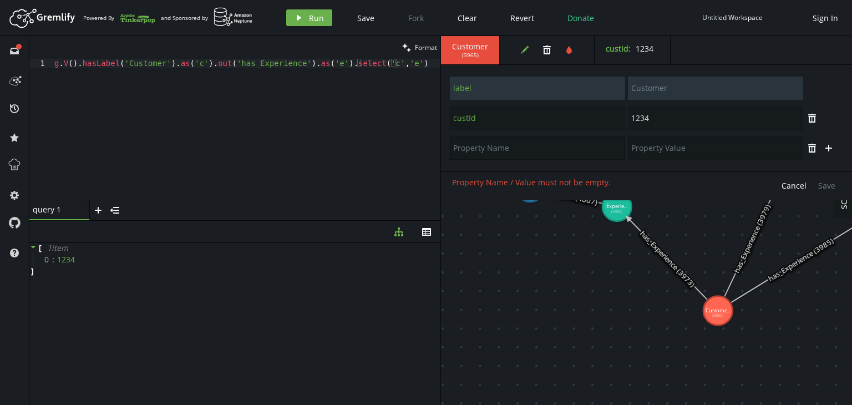
click at [531, 150] on input "text" at bounding box center [537, 148] width 175 height 23
type input "vid"
click at [677, 145] on input "text" at bounding box center [715, 148] width 175 height 23
type input "C1"
click at [824, 184] on span "Save" at bounding box center [827, 185] width 17 height 11
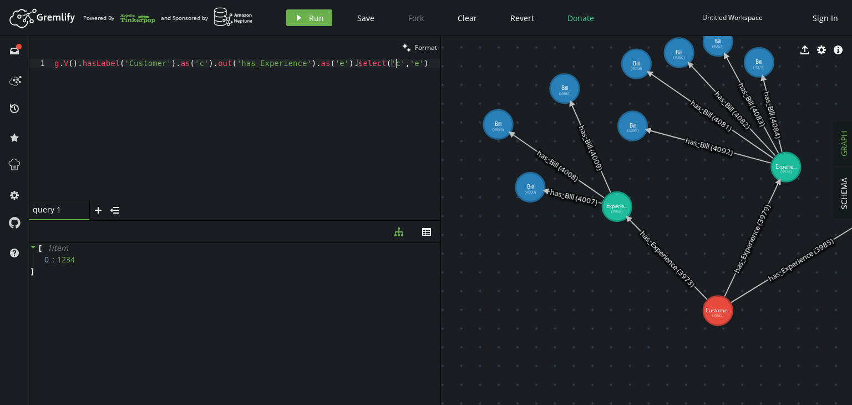
click at [405, 65] on div "g . V ( ) . hasLabel ( 'Customer' ) . as ( 'c' ) . out ( 'has_Experience' ) . a…" at bounding box center [246, 138] width 388 height 159
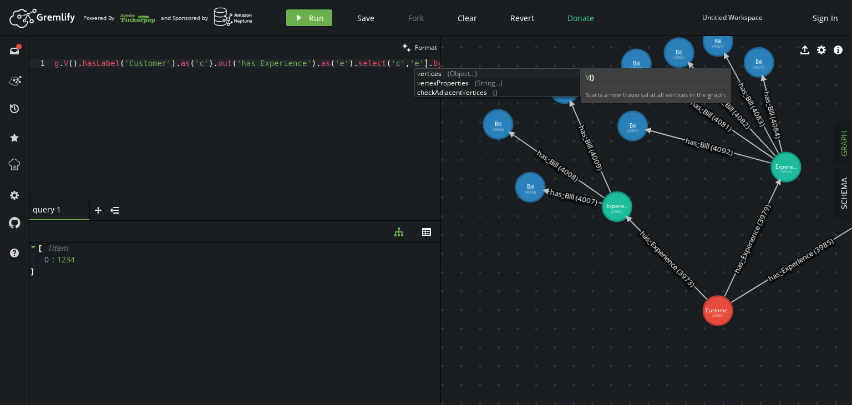
scroll to position [0, 0]
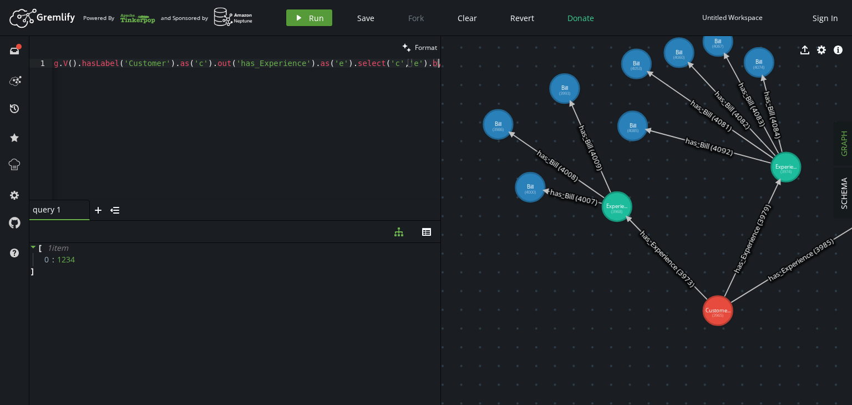
type textarea "g.V().hasLabel('Customer').as('c').out('has_Experience').as('e').select('c','e'…"
click at [309, 17] on span "Run" at bounding box center [316, 18] width 15 height 11
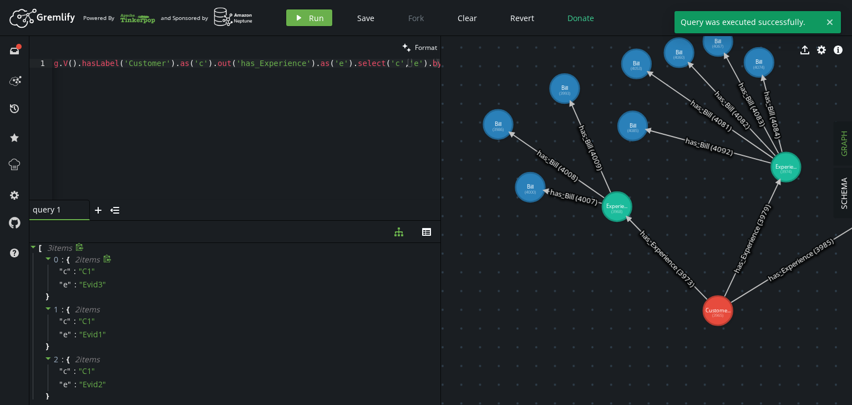
click at [44, 257] on icon at bounding box center [48, 259] width 8 height 8
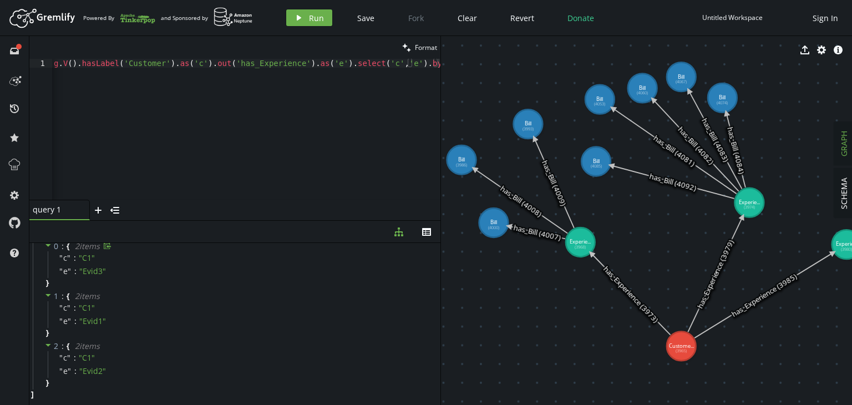
drag, startPoint x: 557, startPoint y: 293, endPoint x: 522, endPoint y: 329, distance: 50.2
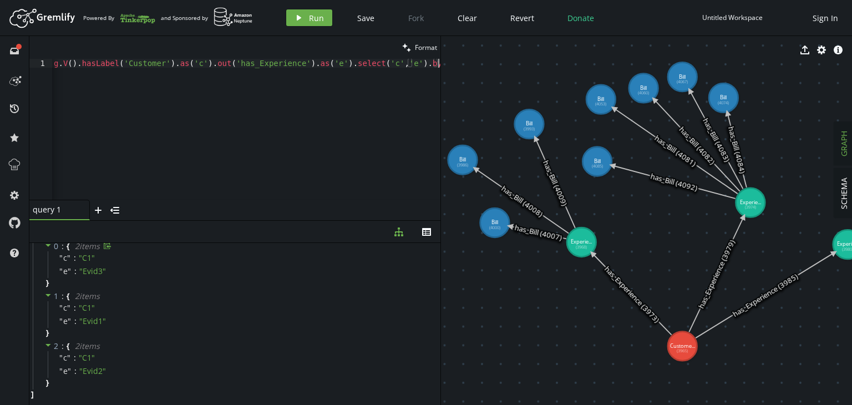
drag, startPoint x: 342, startPoint y: 160, endPoint x: 370, endPoint y: 109, distance: 57.8
click at [370, 109] on div "g . V ( ) . hasLabel ( 'Customer' ) . as ( 'c' ) . out ( 'has_Experience' ) . a…" at bounding box center [246, 136] width 389 height 154
click at [107, 82] on div "g . V ( ) . hasLabel ( 'Customer' ) . as ( 'c' ) . out ( 'has_Experience' ) . a…" at bounding box center [246, 136] width 389 height 154
click at [59, 78] on div "g . V ( ) . hasLabel ( 'Customer' ) . as ( 'c' ) . out ( 'has_Experience' ) . a…" at bounding box center [246, 136] width 389 height 154
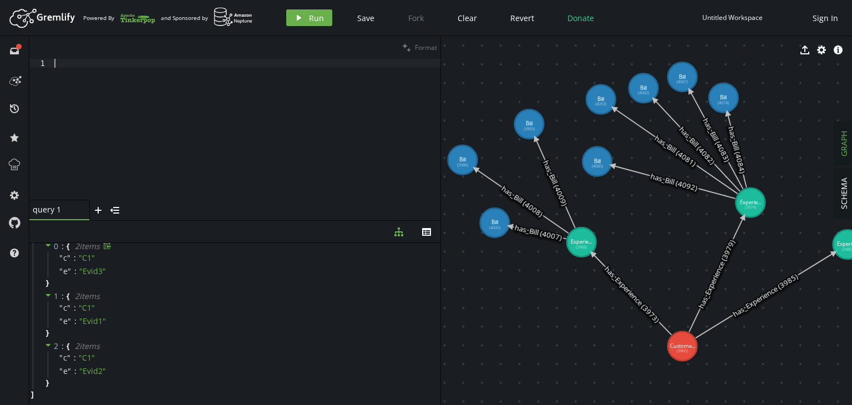
scroll to position [0, 0]
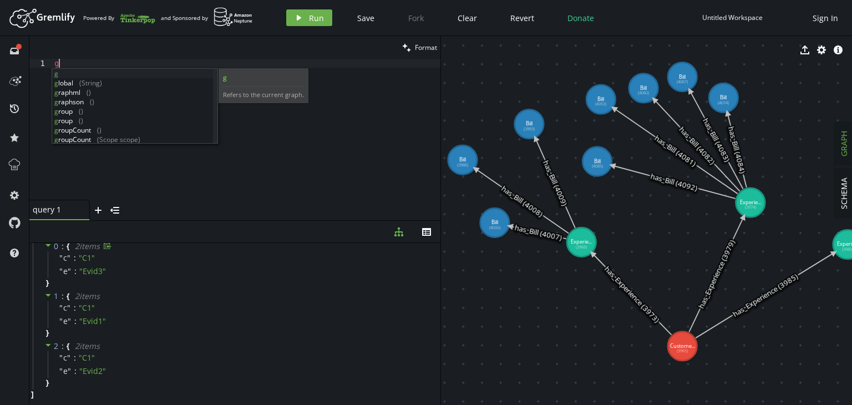
click at [59, 78] on body "Artboard Created with Sketch. Powered By and Sponsored by play Run Save Fork Cl…" at bounding box center [426, 202] width 852 height 405
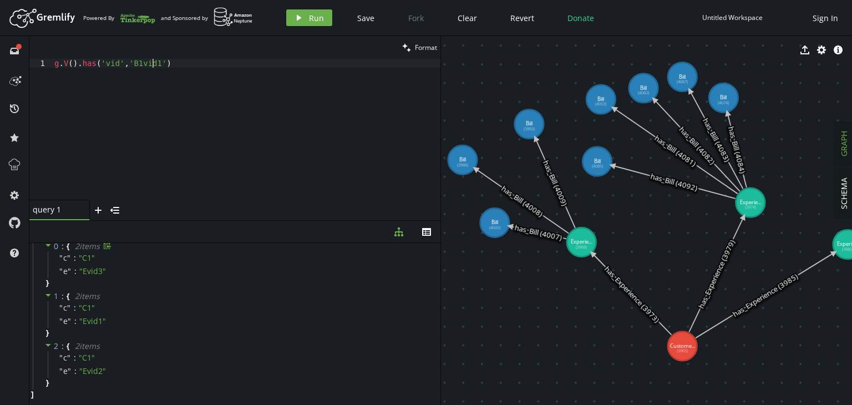
scroll to position [0, 98]
click at [295, 21] on icon "play" at bounding box center [299, 17] width 9 height 9
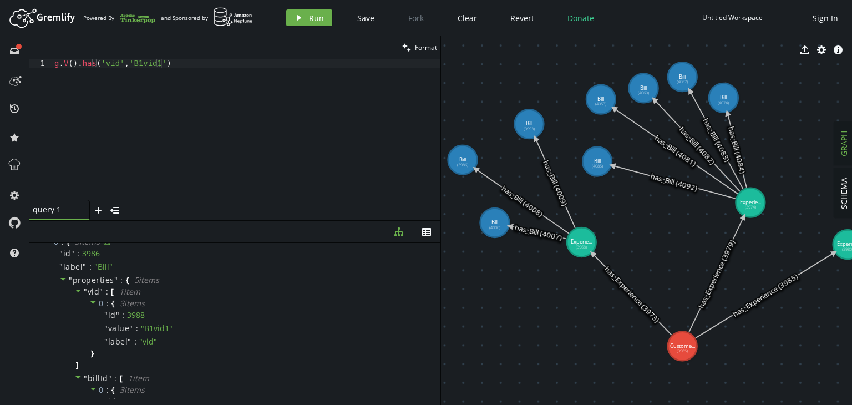
scroll to position [0, 0]
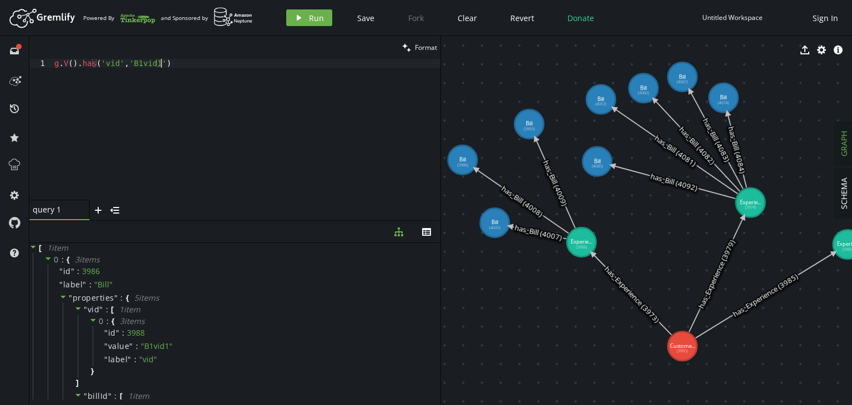
click at [161, 65] on div "g . V ( ) . has ( 'vid' , 'B1vid1' )" at bounding box center [246, 138] width 388 height 159
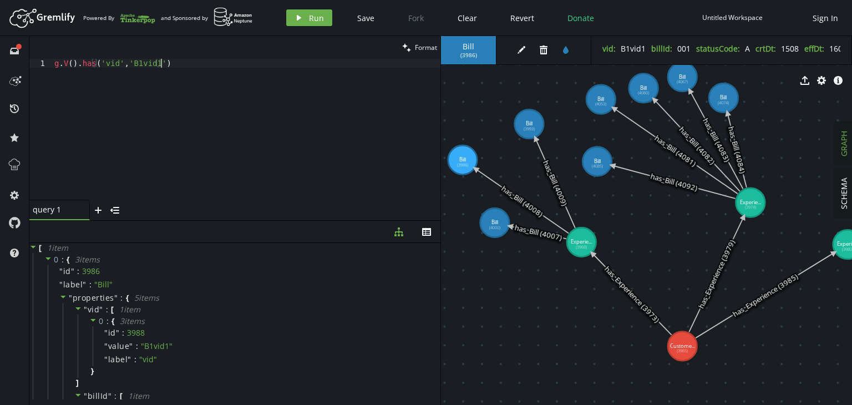
click at [170, 63] on div "g . V ( ) . has ( 'vid' , 'B1vid1' )" at bounding box center [246, 138] width 388 height 159
click at [270, 65] on div "g . V ( ) . has ( 'vid' , 'B1vid1' ) . as ( 'b' ) . select ( 'b' ) . by ( 'Bill…" at bounding box center [246, 138] width 388 height 159
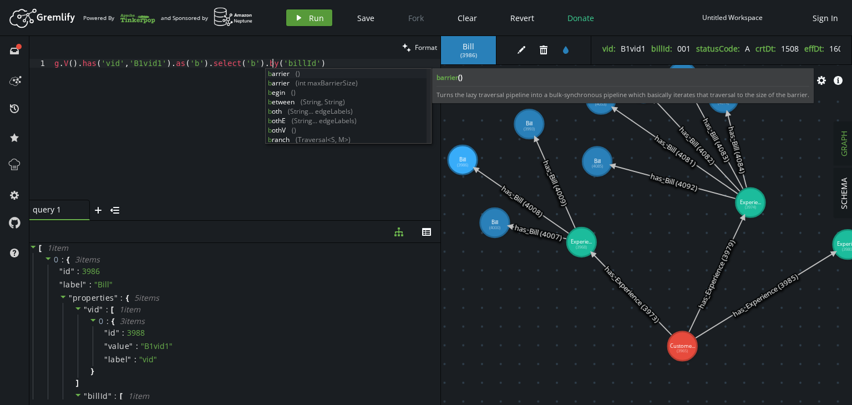
click at [307, 17] on button "play Run" at bounding box center [309, 17] width 46 height 17
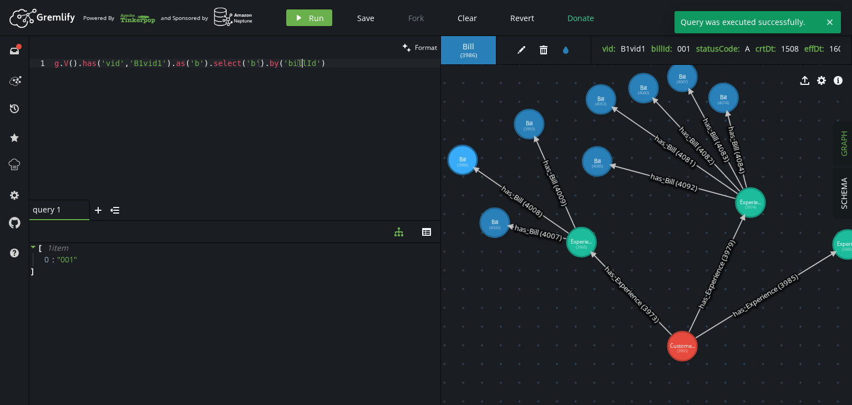
click at [308, 64] on div "g . V ( ) . has ( 'vid' , 'B1vid1' ) . as ( 'b' ) . select ( 'b' ) . by ( 'bill…" at bounding box center [246, 138] width 388 height 159
click at [155, 64] on div "g . V ( ) . has ( 'vid' , 'B1vid1' ) . as ( 'b' ) . select ( 'b' ) . by ( 'bill…" at bounding box center [246, 138] width 388 height 159
click at [151, 63] on div "g . V ( ) . has ( 'vid' , 'B1vid1' ) . as ( 'b' ) . select ( 'b' ) . by ( 'bill…" at bounding box center [246, 138] width 388 height 159
click at [122, 62] on div "g . V ( ) . has ( 'vid' , 'B1vid1' ) . as ( 'b' ) . select ( 'b' ) . by ( 'bill…" at bounding box center [246, 138] width 388 height 159
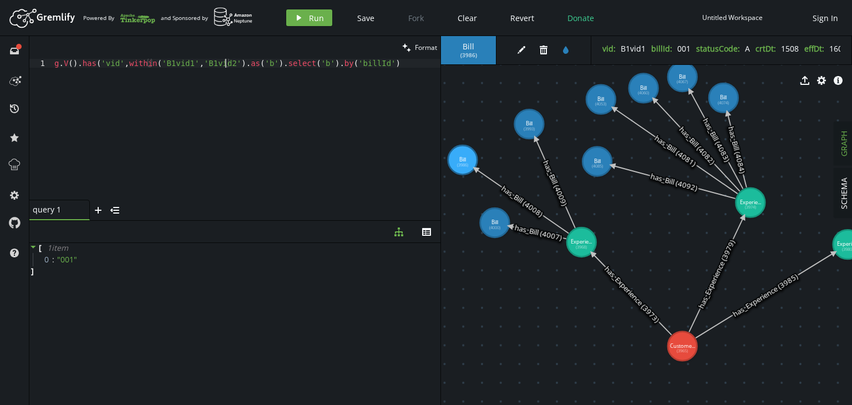
scroll to position [0, 175]
click at [300, 17] on icon "button" at bounding box center [299, 18] width 4 height 6
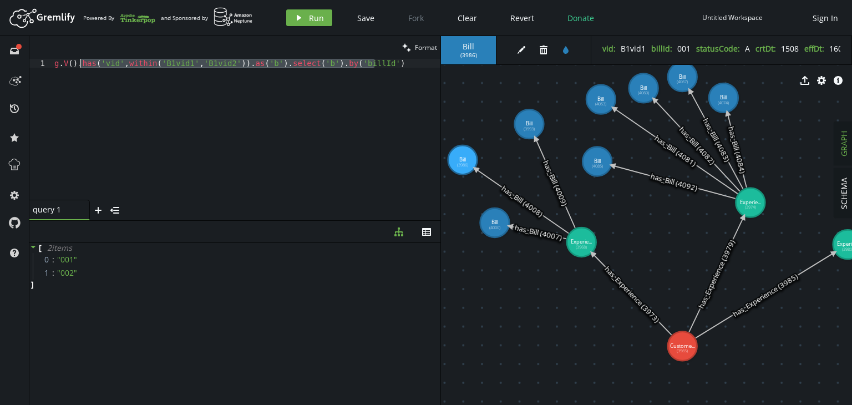
drag, startPoint x: 380, startPoint y: 63, endPoint x: 80, endPoint y: 60, distance: 299.7
click at [80, 60] on div "g . V ( ) . has ( 'vid' , within ( 'B1vid1' , 'B1vid2' )) . as ( 'b' ) . select…" at bounding box center [246, 138] width 388 height 159
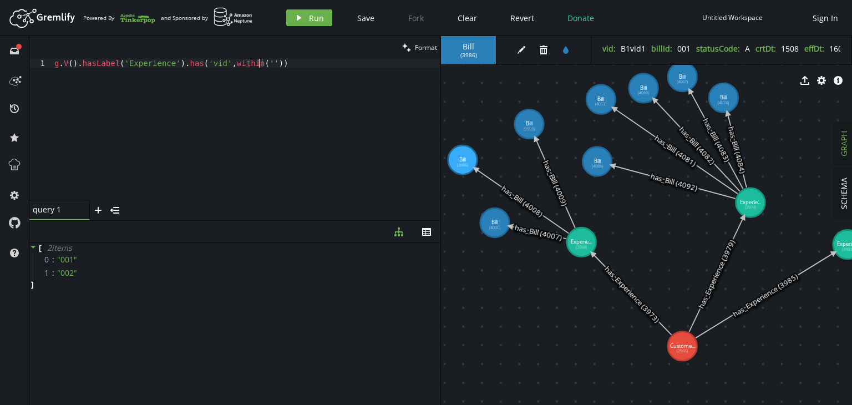
scroll to position [0, 204]
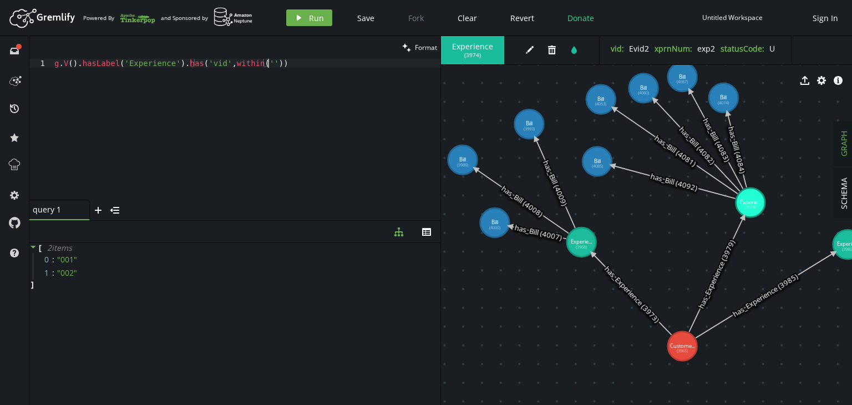
click at [258, 69] on div "g . V ( ) . hasLabel ( 'Experience' ) . has ( 'vid' , within ( '' ))" at bounding box center [246, 138] width 388 height 159
click at [254, 61] on div "g . V ( ) . hasLabel ( 'Experience' ) . has ( 'vid' , within ( '' ))" at bounding box center [246, 138] width 388 height 159
click at [366, 65] on div "g . V ( ) . hasLabel ( 'Experience' ) . has ( 'vid' , within ( 'Evid1' , 'Evid2…" at bounding box center [246, 138] width 388 height 159
click at [317, 18] on span "Run" at bounding box center [316, 18] width 15 height 11
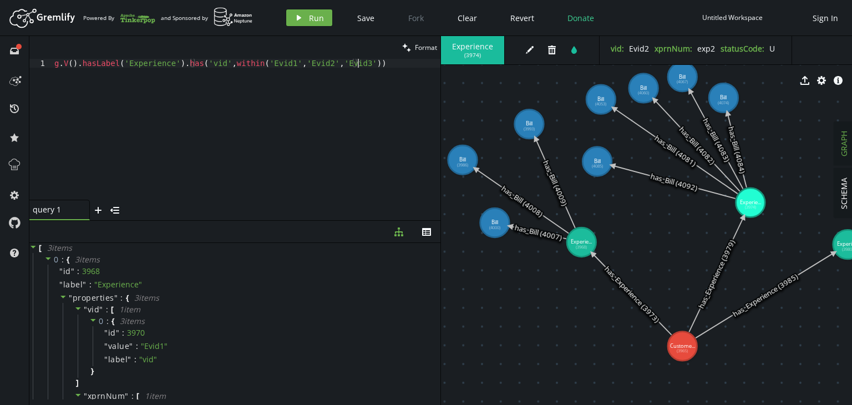
click at [365, 63] on div "g . V ( ) . hasLabel ( 'Experience' ) . has ( 'vid' , within ( 'Evid1' , 'Evid2…" at bounding box center [246, 138] width 388 height 159
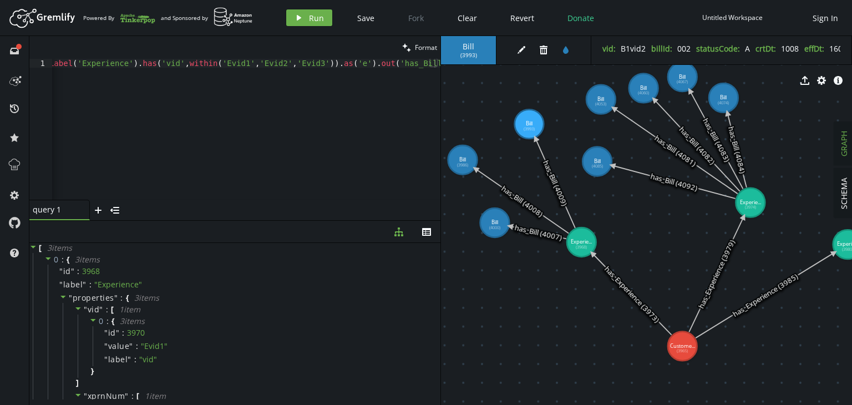
click at [435, 59] on div at bounding box center [438, 62] width 6 height 6
click at [435, 65] on div "g . V ( ) . hasLabel ( 'Experience' ) . has ( 'vid' , within ( 'Evid1' , 'Evid2…" at bounding box center [223, 136] width 436 height 154
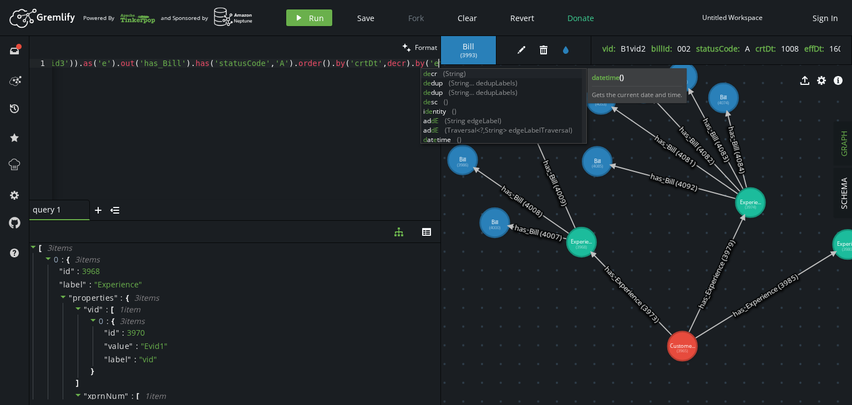
scroll to position [0, 308]
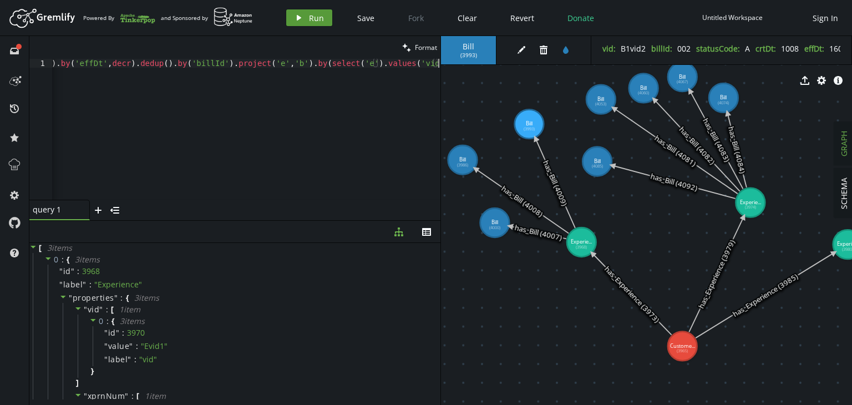
click at [314, 21] on span "Run" at bounding box center [316, 18] width 15 height 11
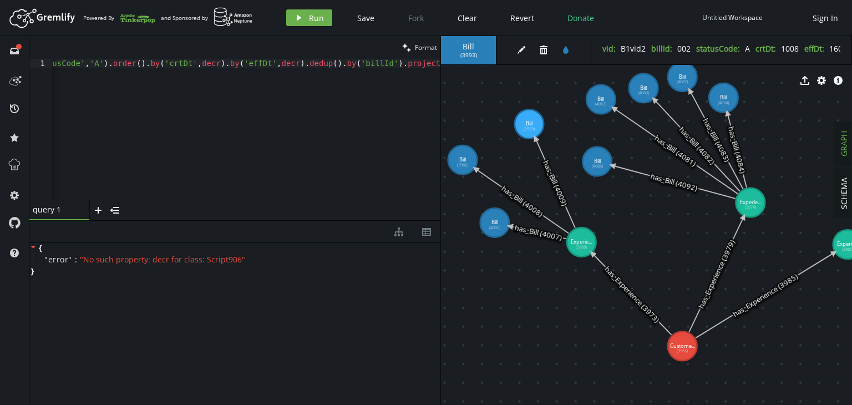
click at [233, 65] on div "g . V ( ) . hasLabel ( 'Experience' ) . has ( 'vid' , within ( 'Evid1' , 'Evid2…" at bounding box center [84, 136] width 1051 height 154
click at [163, 63] on div "g . V ( ) . hasLabel ( 'Experience' ) . has ( 'vid' , within ( 'Evid1' , 'Evid2…" at bounding box center [84, 136] width 1051 height 154
click at [303, 13] on button "play Run" at bounding box center [309, 17] width 46 height 17
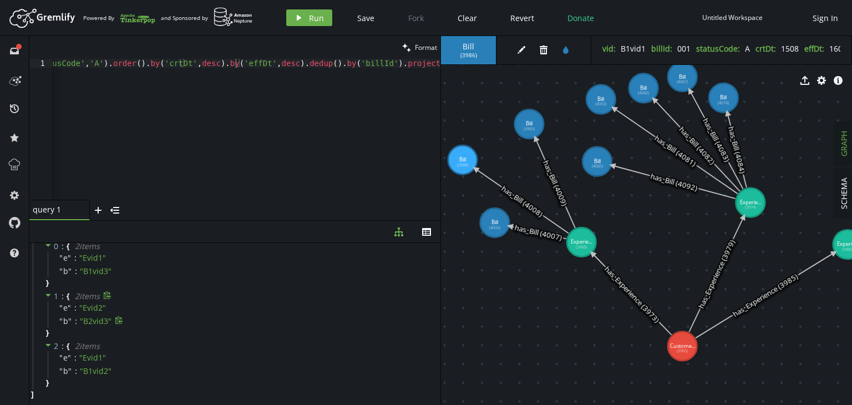
scroll to position [0, 0]
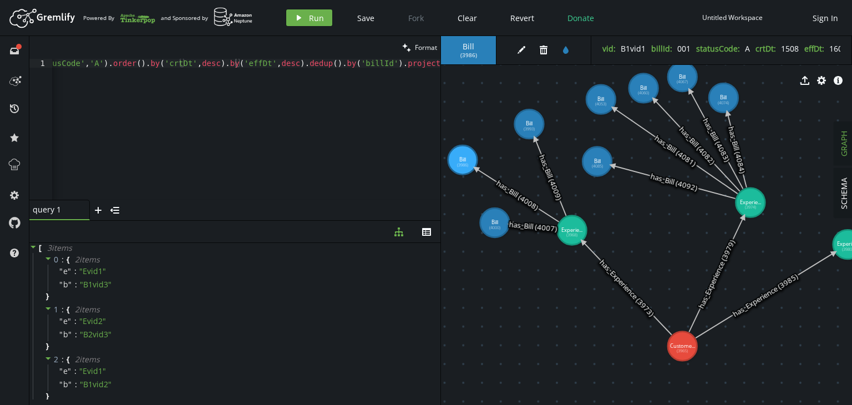
drag, startPoint x: 582, startPoint y: 236, endPoint x: 573, endPoint y: 230, distance: 10.8
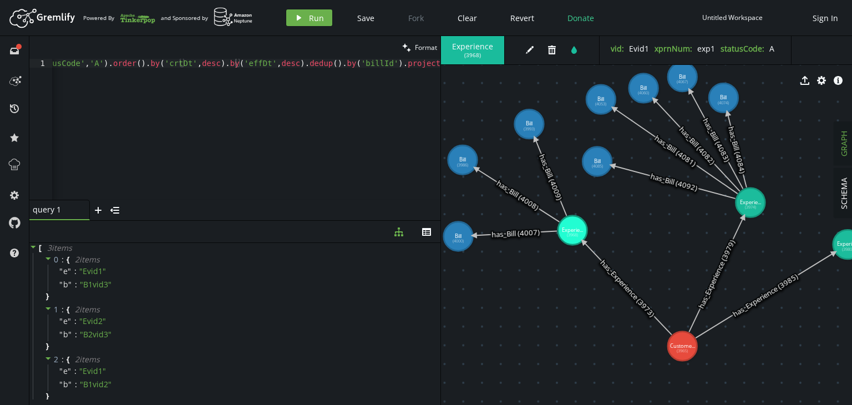
drag, startPoint x: 485, startPoint y: 230, endPoint x: 458, endPoint y: 237, distance: 27.5
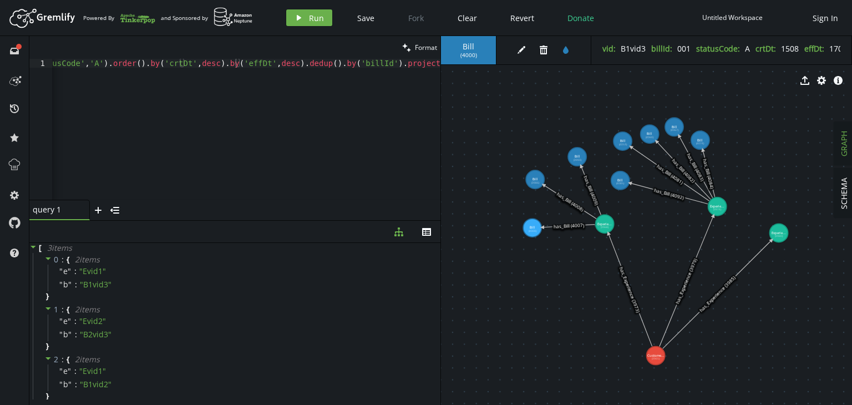
drag, startPoint x: 673, startPoint y: 300, endPoint x: 656, endPoint y: 356, distance: 57.9
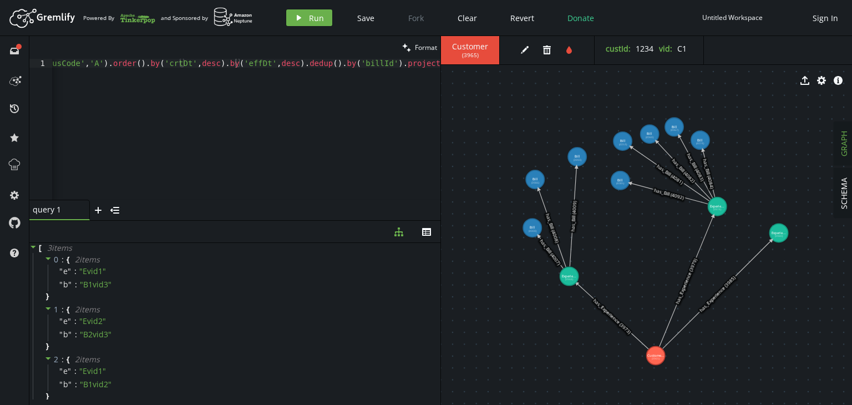
drag, startPoint x: 603, startPoint y: 218, endPoint x: 569, endPoint y: 276, distance: 67.1
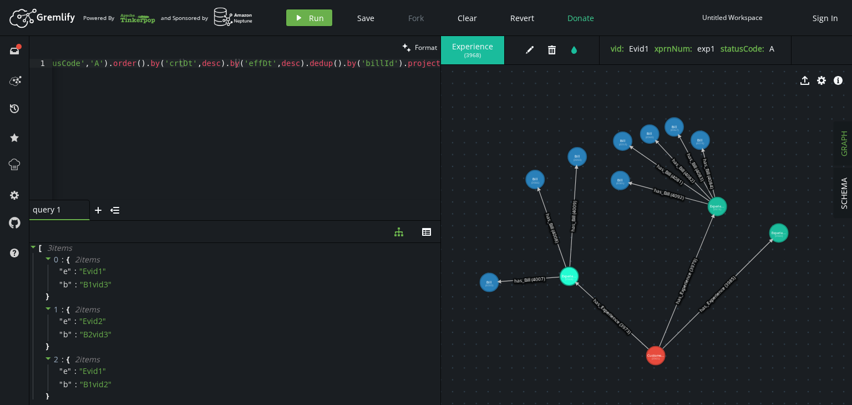
drag, startPoint x: 532, startPoint y: 229, endPoint x: 489, endPoint y: 282, distance: 68.3
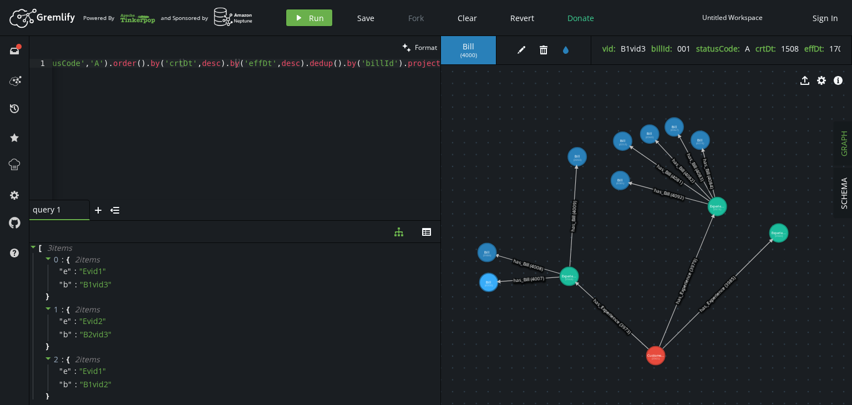
drag, startPoint x: 536, startPoint y: 180, endPoint x: 487, endPoint y: 253, distance: 86.8
drag, startPoint x: 577, startPoint y: 160, endPoint x: 484, endPoint y: 221, distance: 110.7
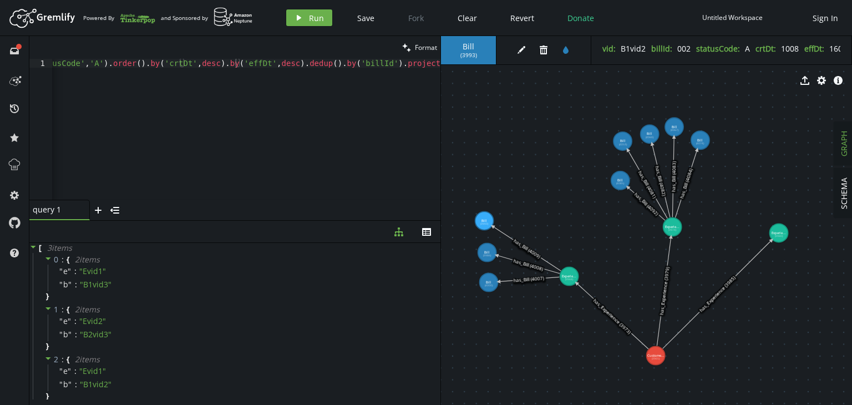
drag, startPoint x: 721, startPoint y: 209, endPoint x: 674, endPoint y: 227, distance: 50.9
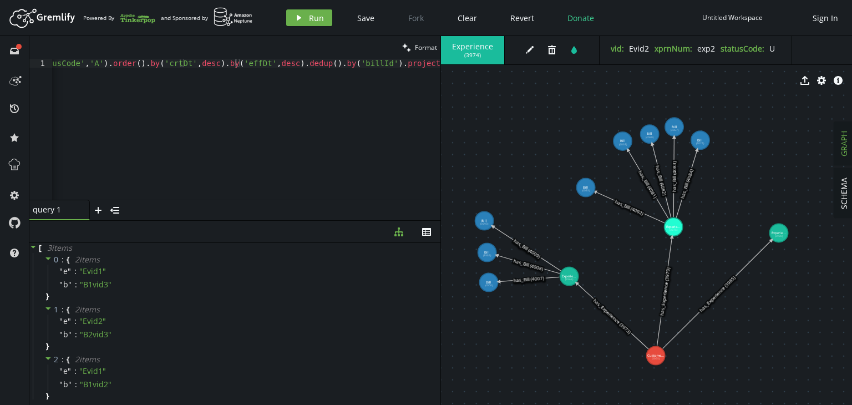
drag, startPoint x: 621, startPoint y: 180, endPoint x: 586, endPoint y: 188, distance: 35.7
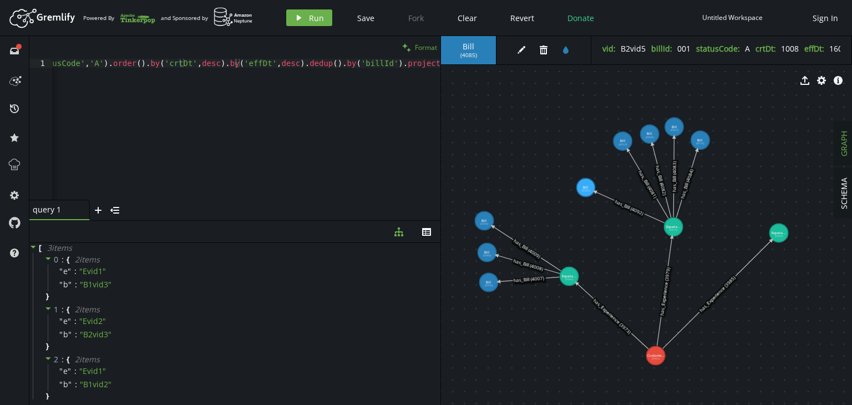
click at [420, 37] on button "clean Format" at bounding box center [420, 47] width 42 height 23
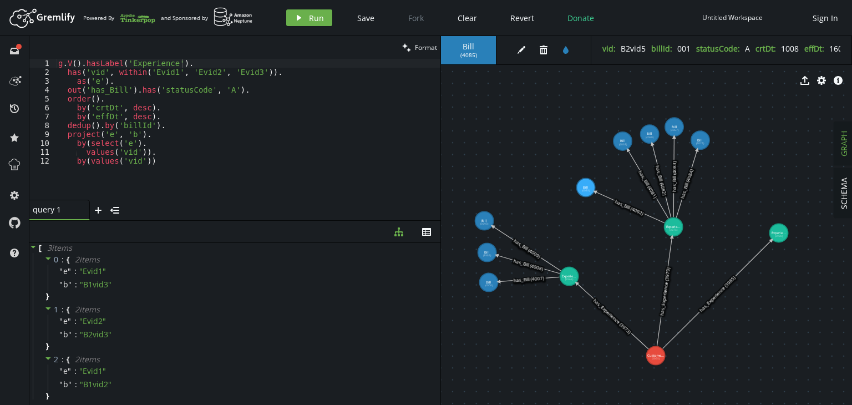
type textarea "by(select('e')."
click at [166, 145] on div "g . V ( ) . hasLabel ( 'Experience' ) . has ( 'vid' , within ( 'Evid1' , 'Evid2…" at bounding box center [248, 138] width 385 height 159
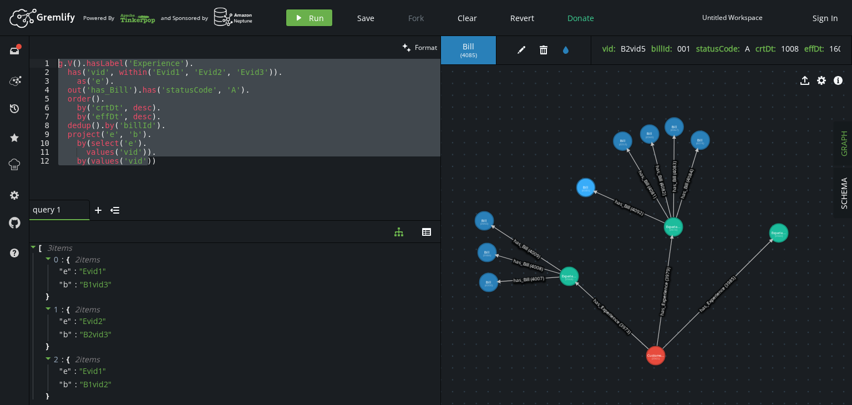
drag, startPoint x: 160, startPoint y: 163, endPoint x: 58, endPoint y: 44, distance: 157.1
click at [58, 44] on div "clean Format by(select('e'). 1 2 3 4 5 6 7 8 9 10 11 12 g . V ( ) . hasLabel ( …" at bounding box center [234, 128] width 411 height 184
type textarea "g.V().hasLabel('Experience'). has('vid', within('Evid1', 'Evid2', 'Evid3'))."
